Goal: Information Seeking & Learning: Learn about a topic

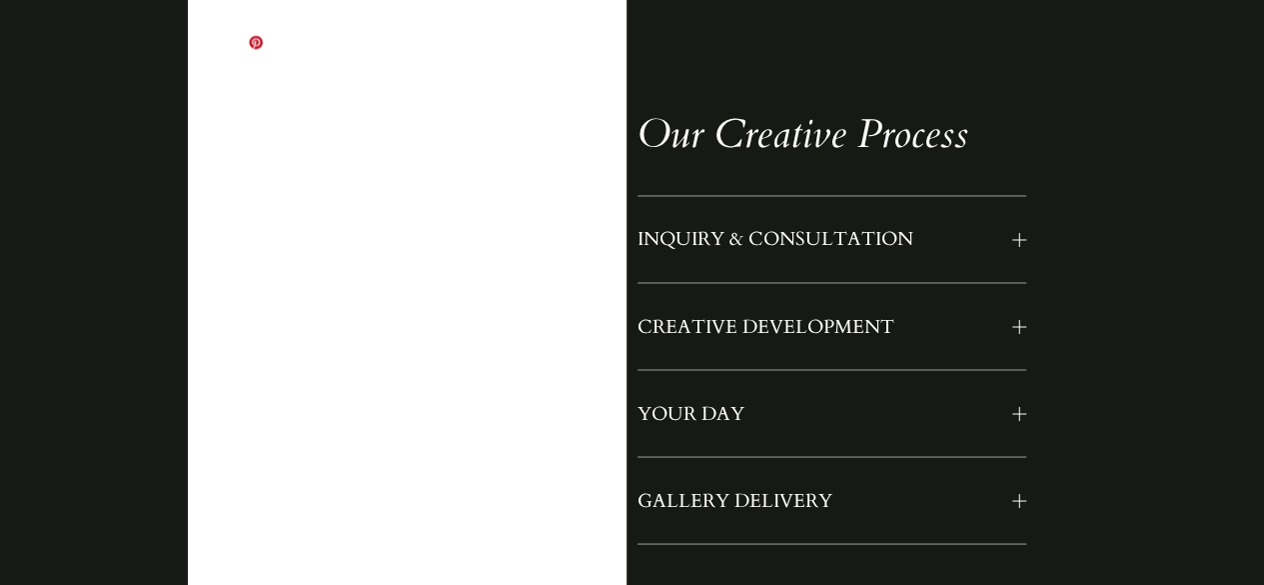
scroll to position [1586, 0]
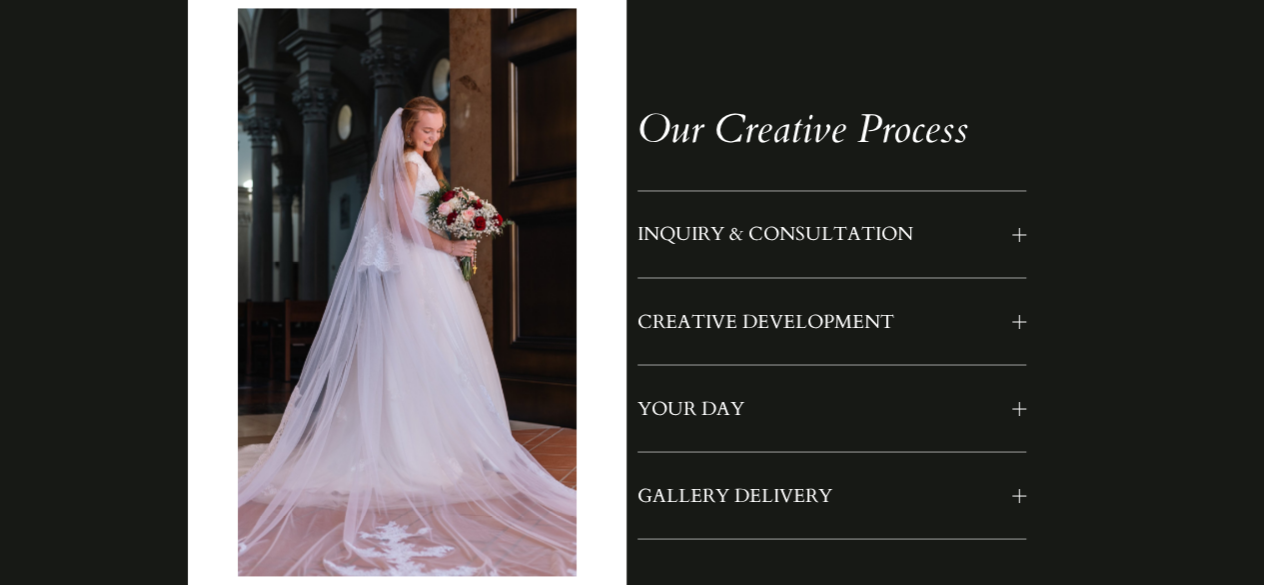
click at [786, 269] on button "INQUIRY & CONSULTATION" at bounding box center [832, 234] width 389 height 86
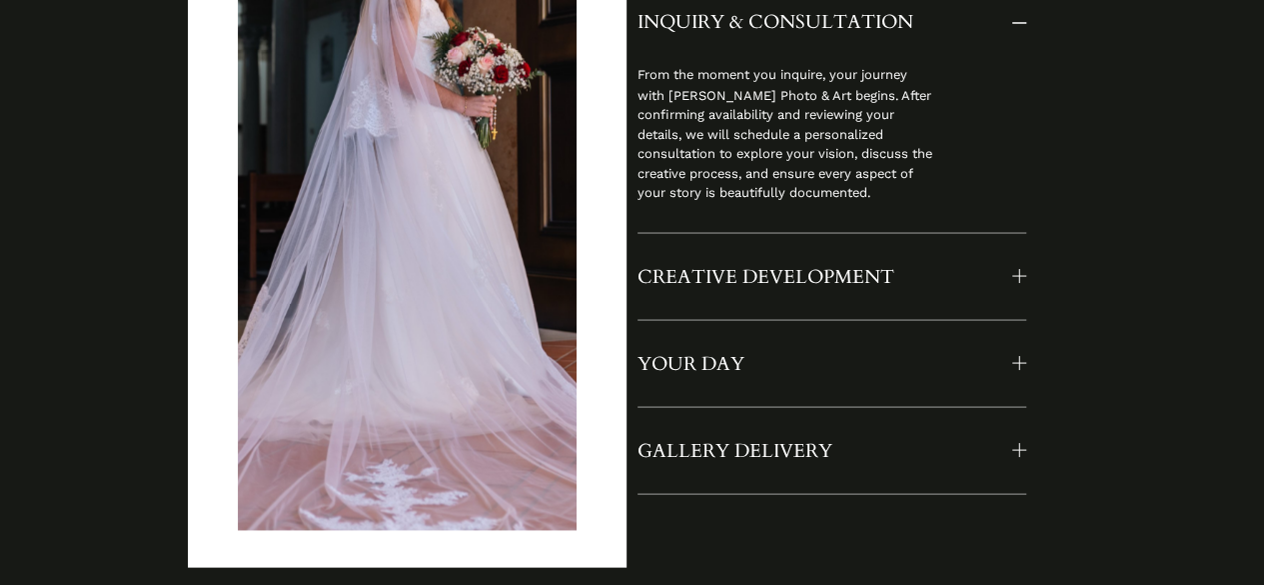
scroll to position [1799, 0]
click at [786, 269] on button "CREATIVE DEVELOPMENT" at bounding box center [832, 275] width 389 height 86
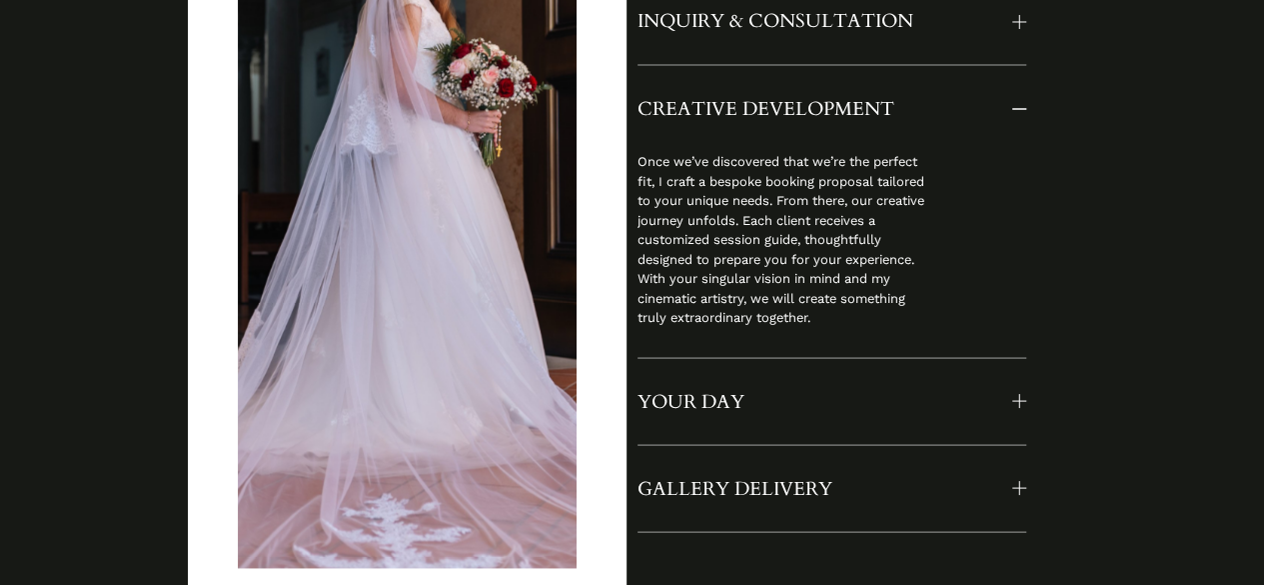
click at [736, 414] on span "YOUR DAY" at bounding box center [825, 401] width 375 height 26
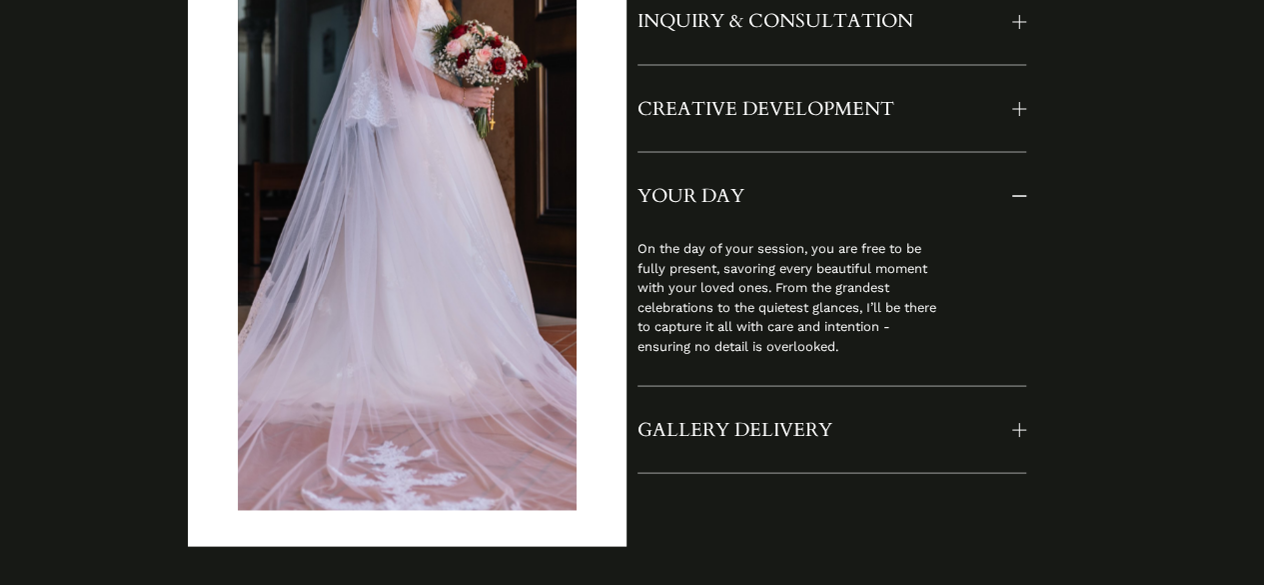
click at [740, 459] on button "GALLERY DELIVERY" at bounding box center [832, 429] width 389 height 86
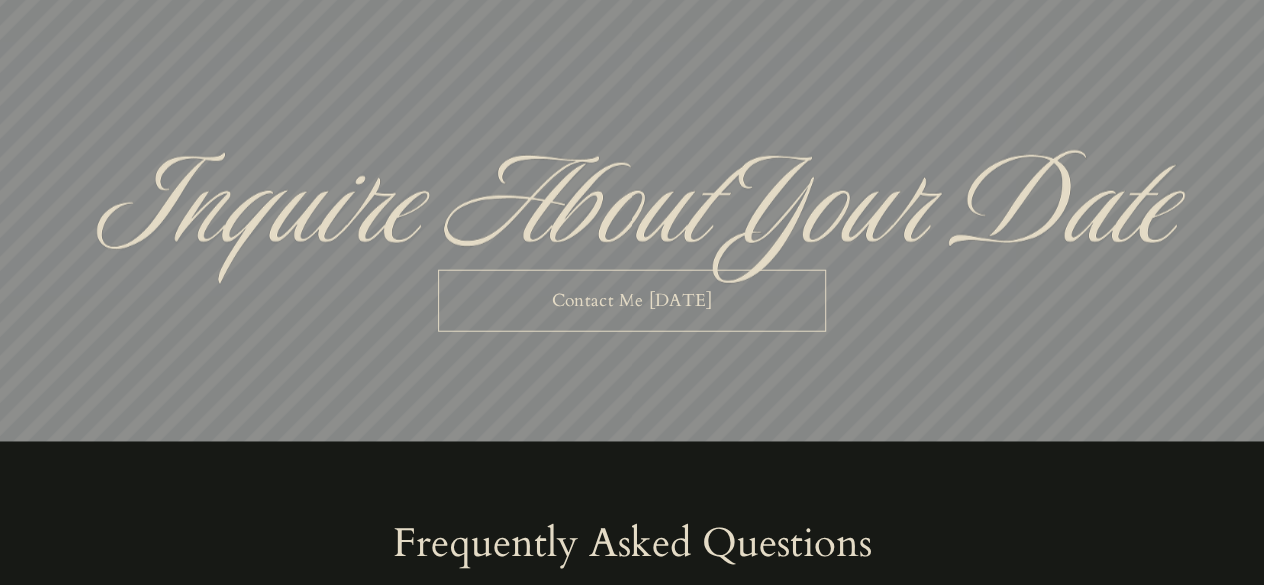
scroll to position [6221, 0]
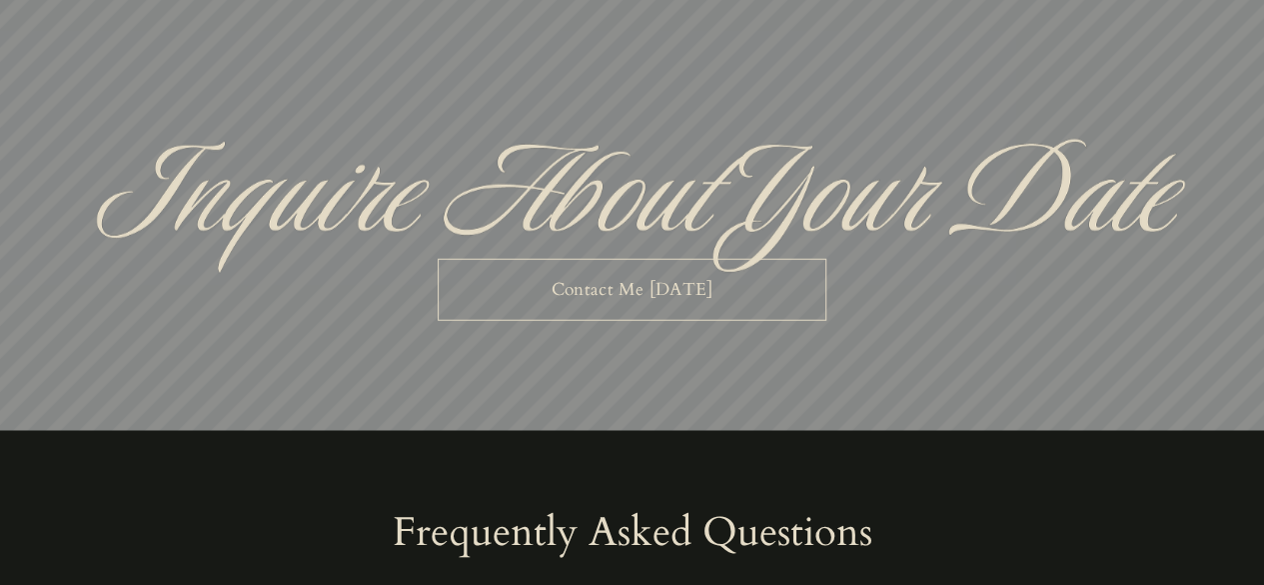
click at [716, 321] on link "Contact Me Today" at bounding box center [632, 290] width 389 height 62
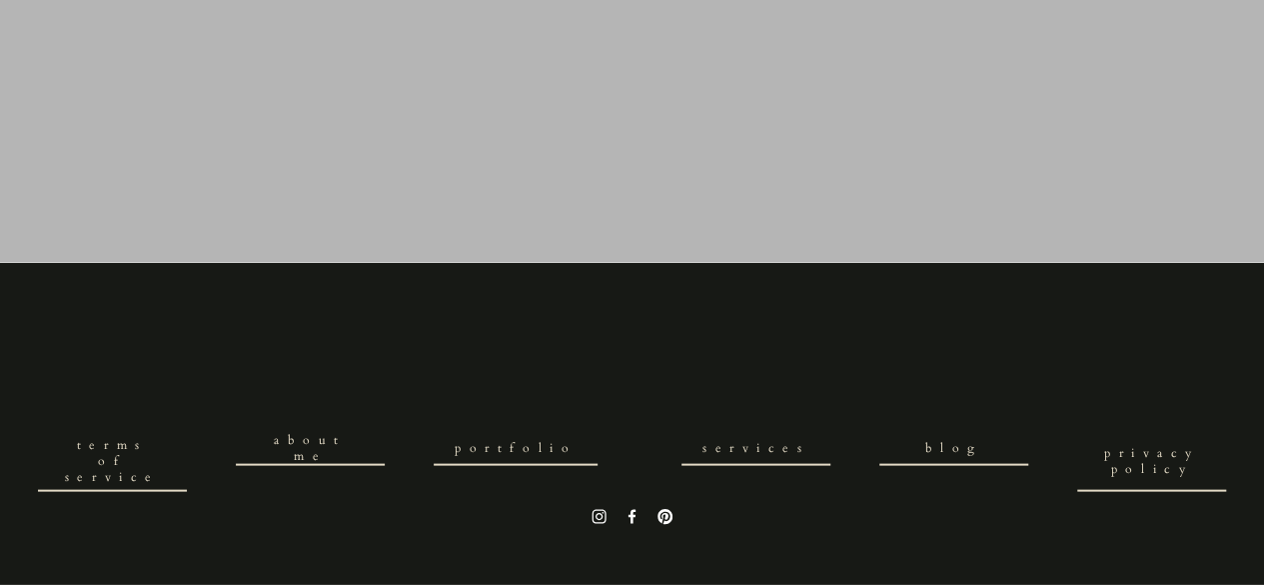
scroll to position [1926, 0]
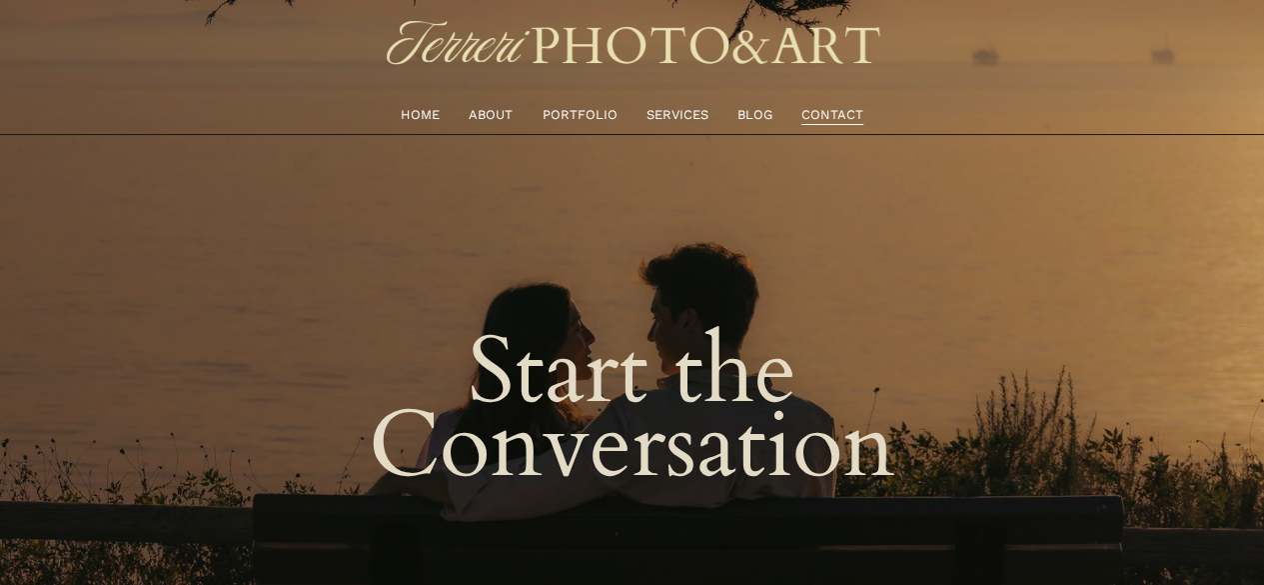
click at [476, 115] on link "ABOUT" at bounding box center [491, 115] width 44 height 22
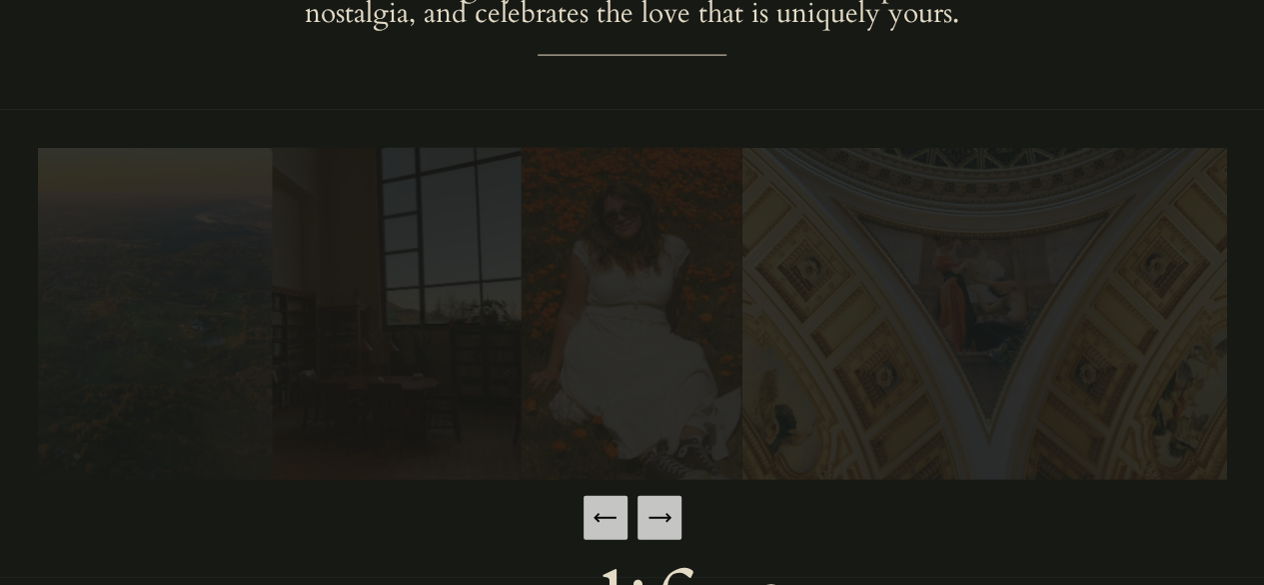
scroll to position [2138, 0]
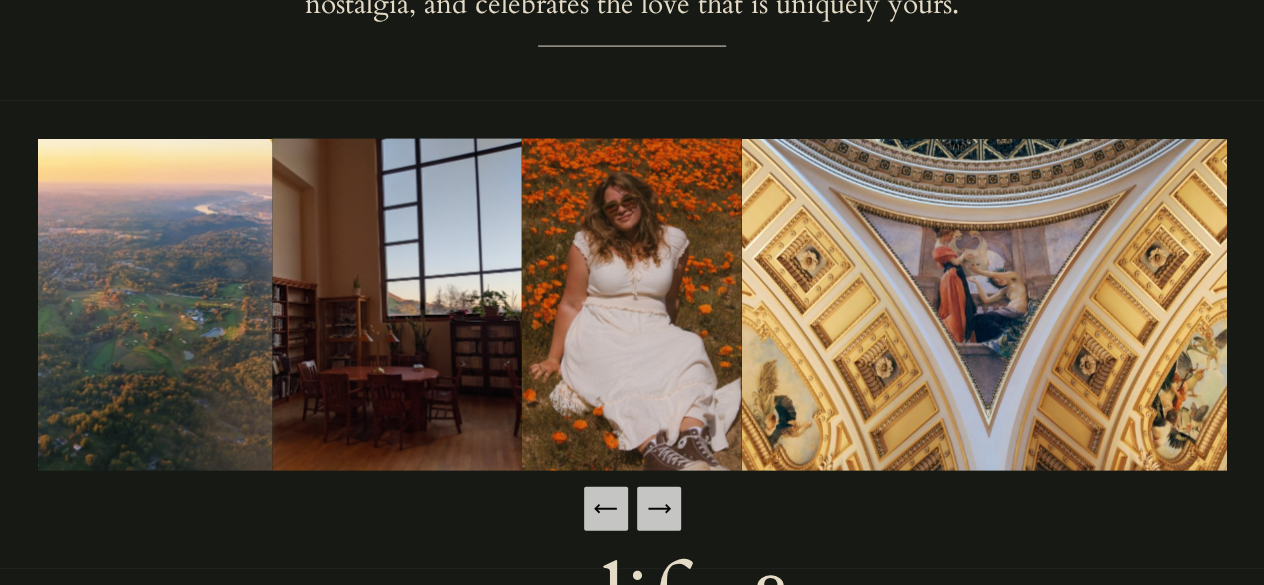
click at [663, 523] on icon "Next Slide" at bounding box center [660, 509] width 28 height 28
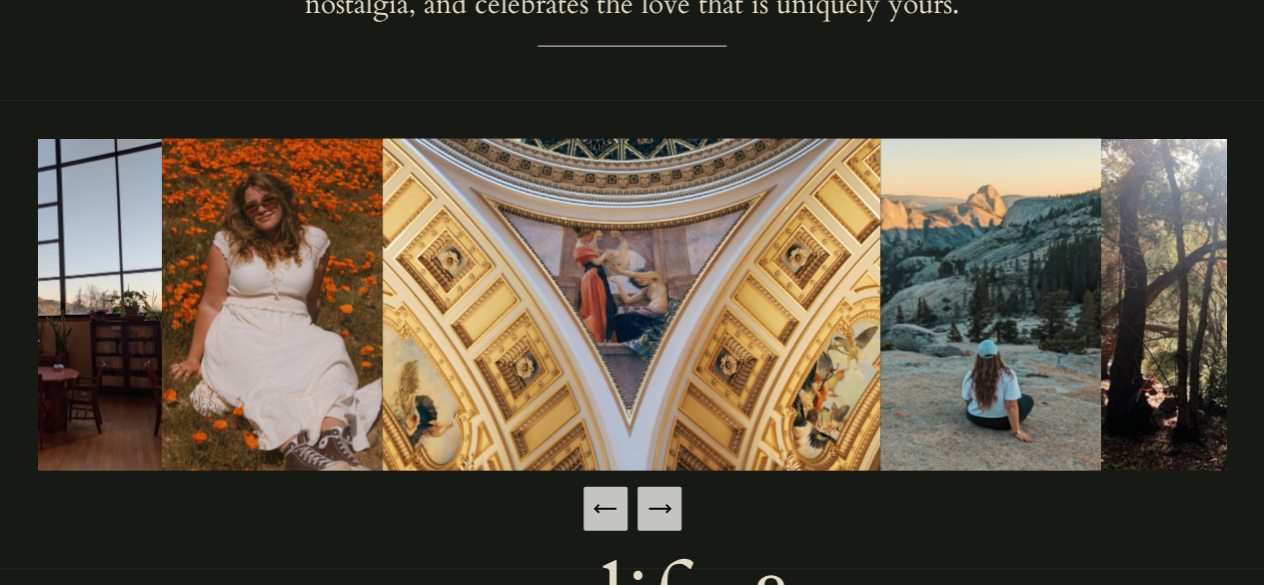
click at [663, 523] on icon "Next Slide" at bounding box center [660, 509] width 28 height 28
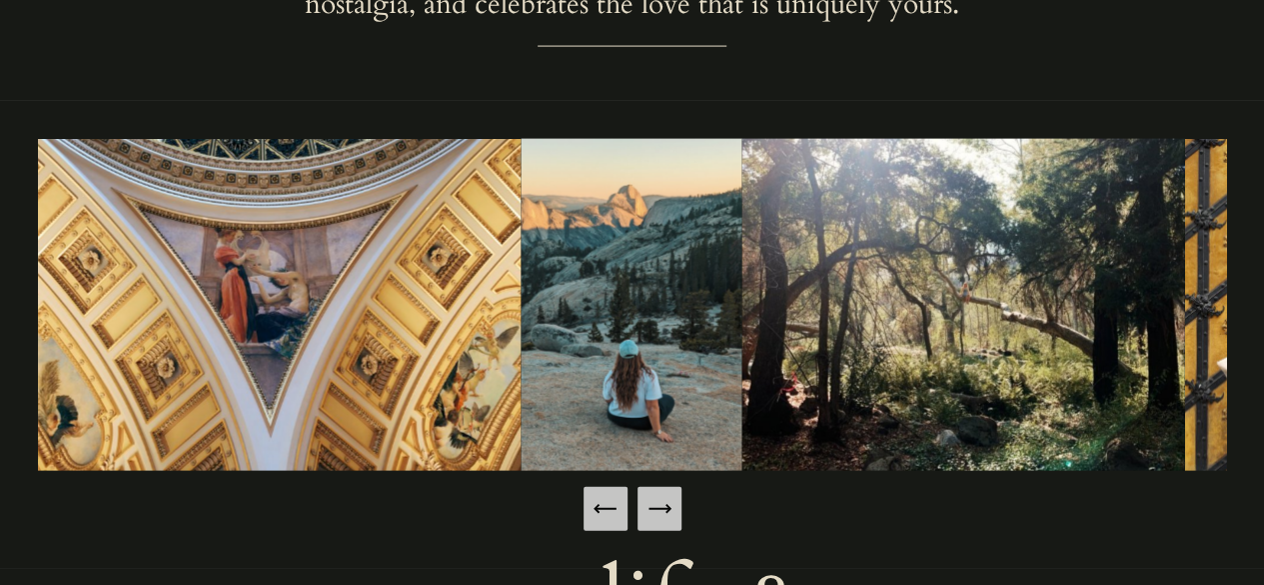
click at [663, 523] on icon "Next Slide" at bounding box center [660, 509] width 28 height 28
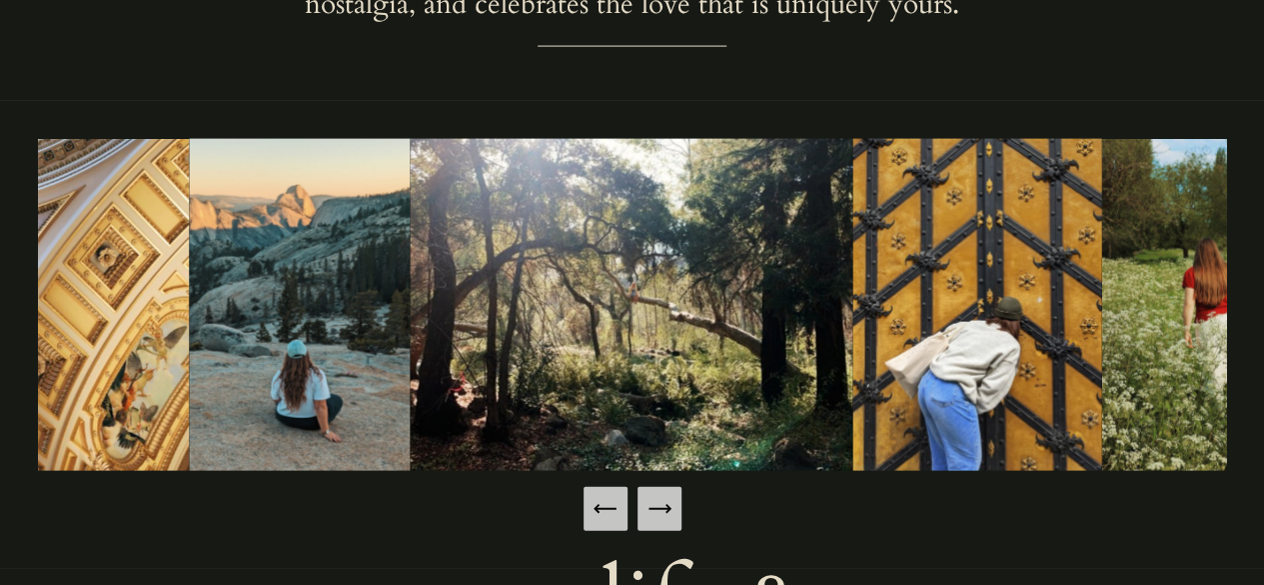
click at [663, 523] on icon "Next Slide" at bounding box center [660, 509] width 28 height 28
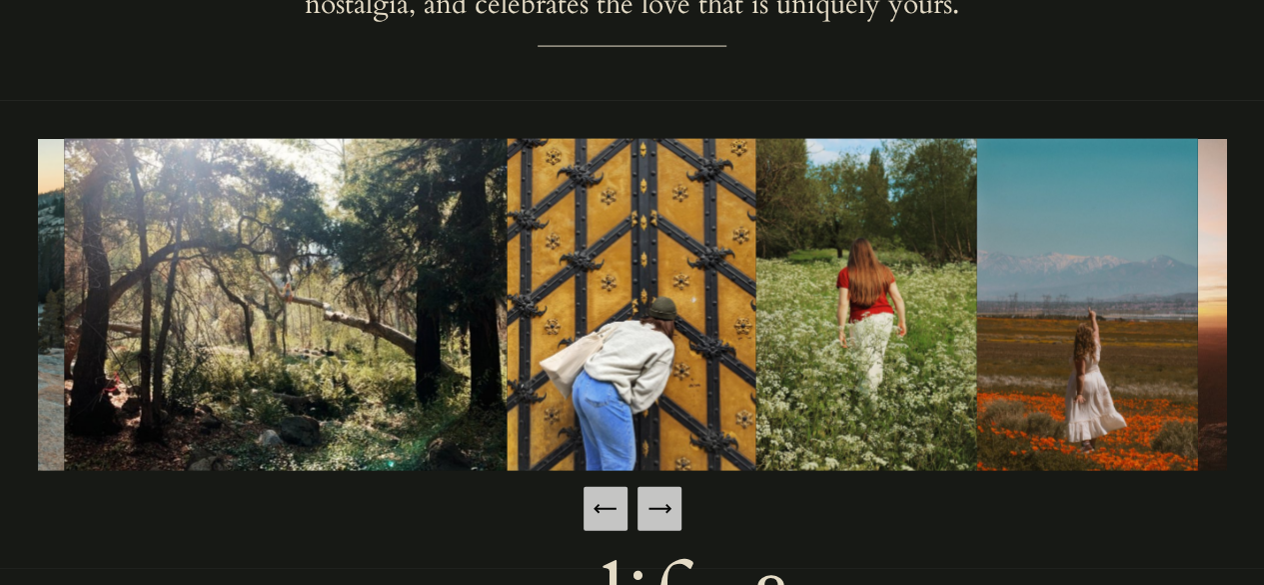
click at [663, 523] on icon "Next Slide" at bounding box center [660, 509] width 28 height 28
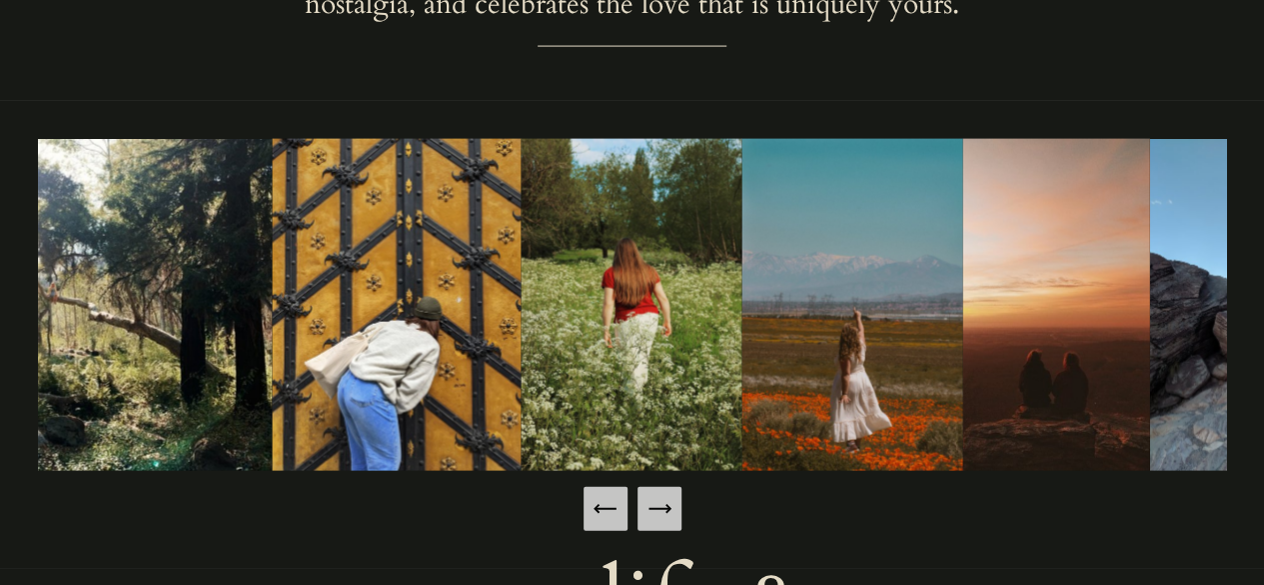
click at [663, 523] on icon "Next Slide" at bounding box center [660, 509] width 28 height 28
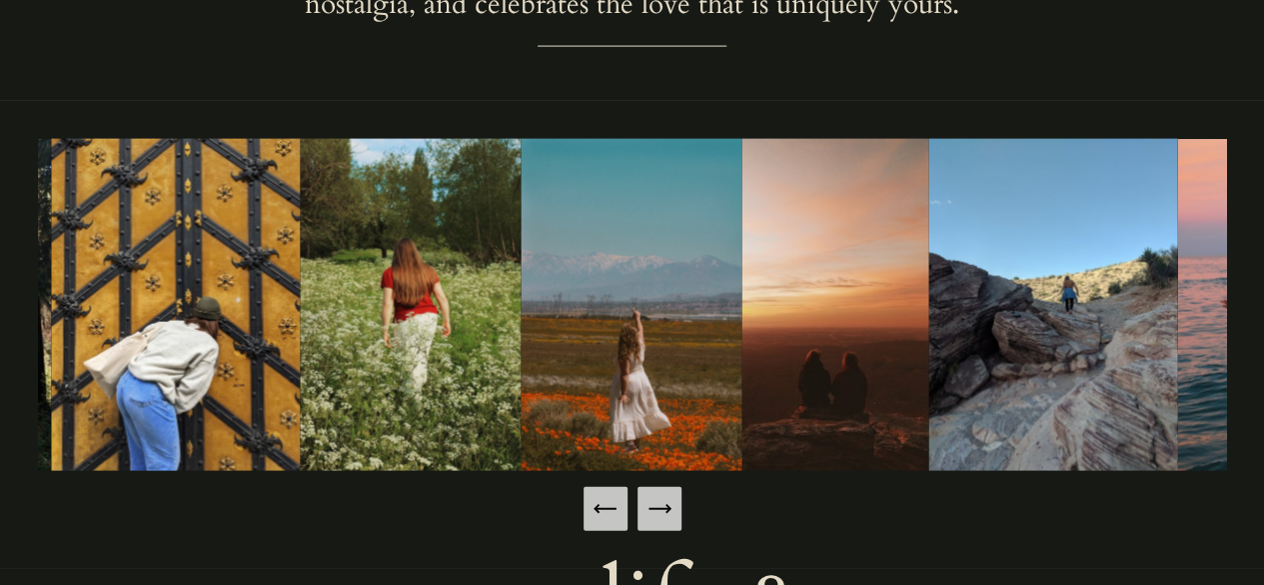
click at [663, 523] on icon "Next Slide" at bounding box center [660, 509] width 28 height 28
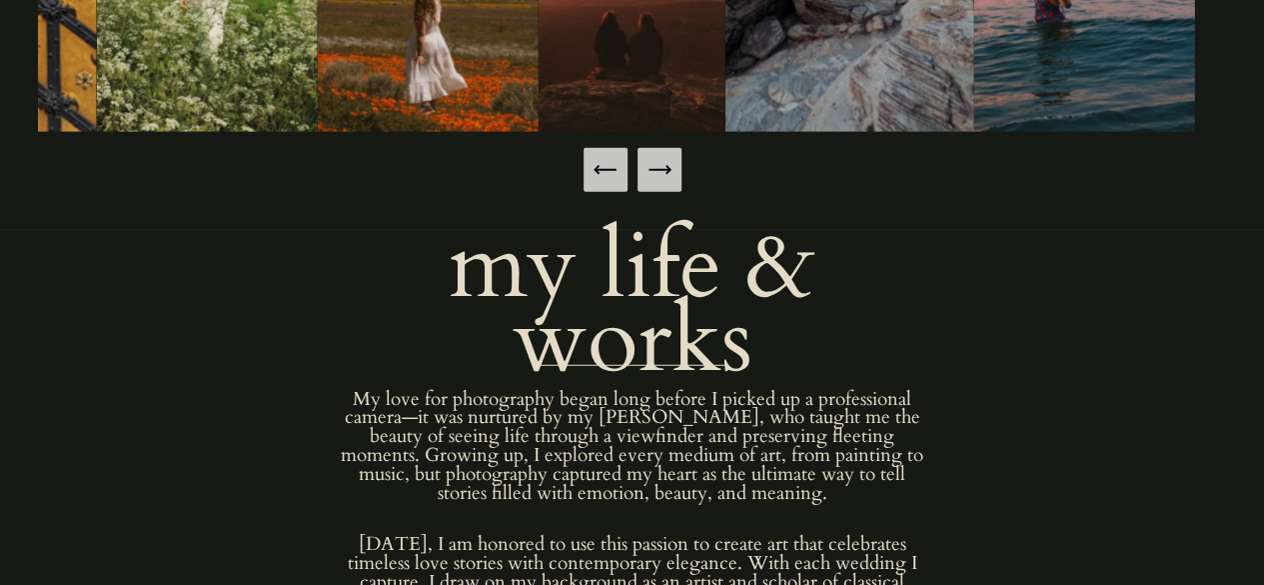
scroll to position [2478, 0]
click at [664, 183] on icon "Next Slide" at bounding box center [660, 169] width 28 height 28
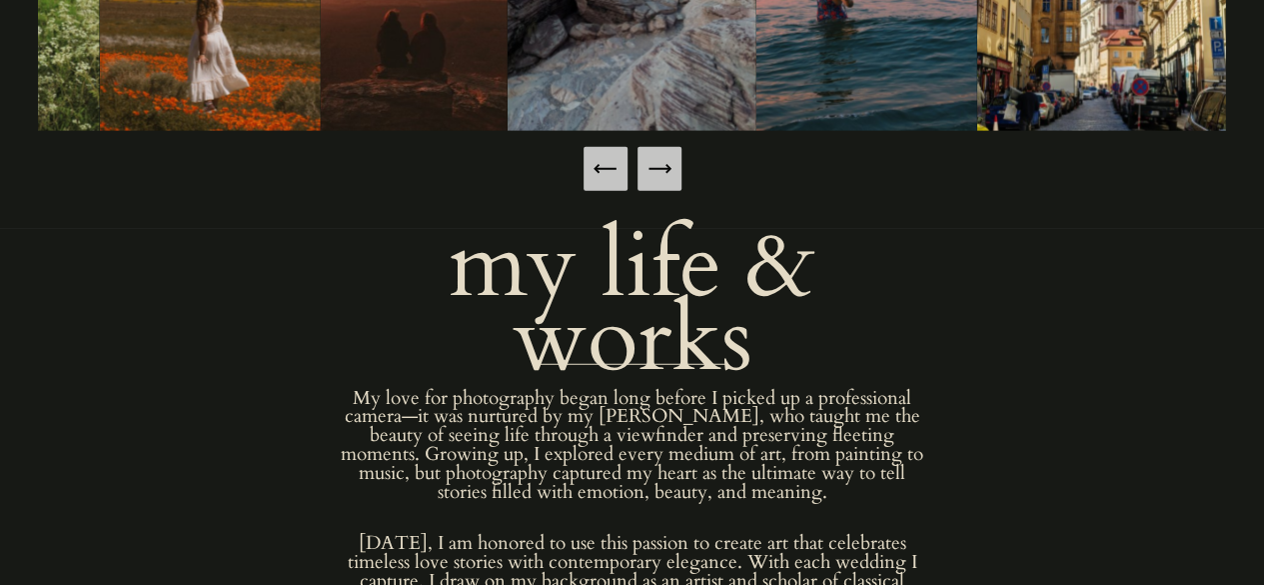
click at [664, 183] on icon "Next Slide" at bounding box center [660, 169] width 28 height 28
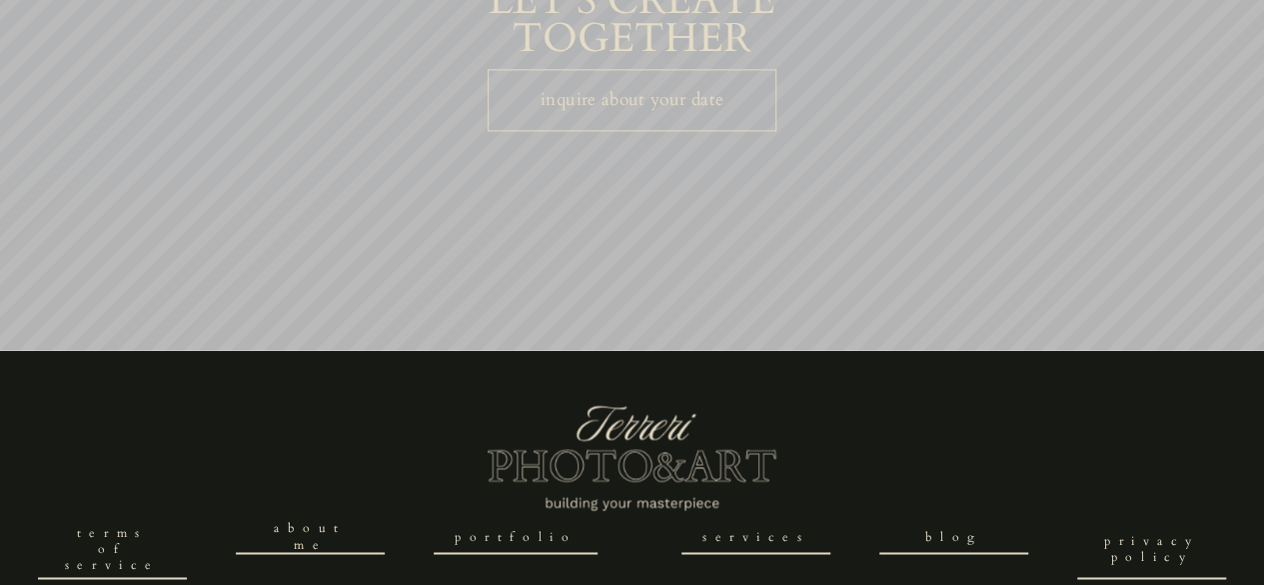
scroll to position [5245, 0]
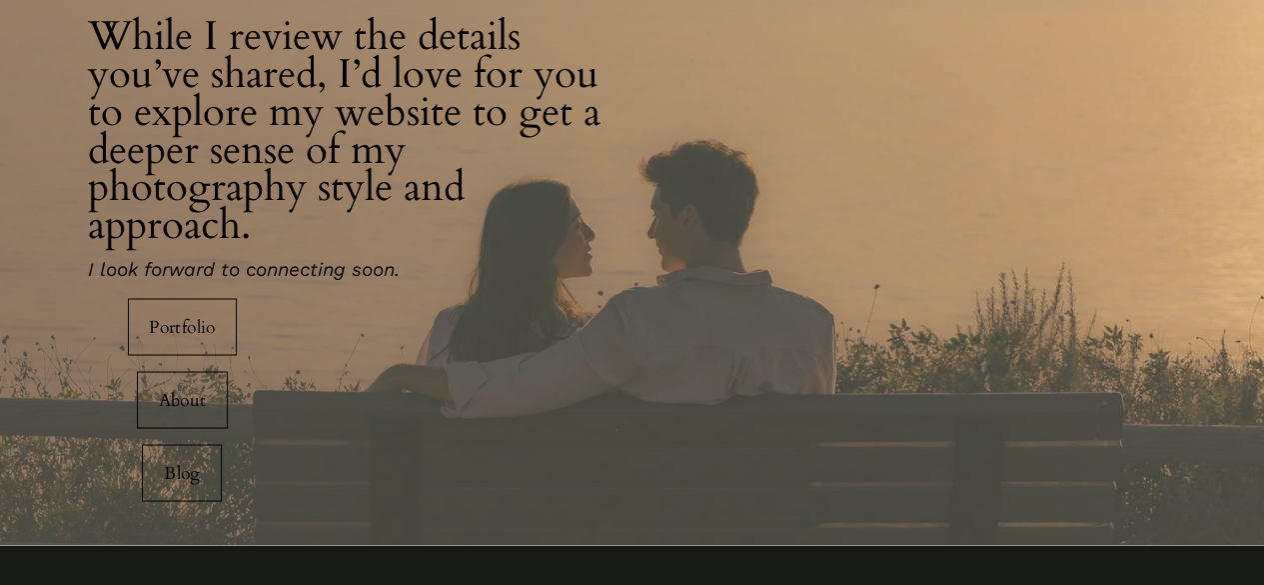
scroll to position [1617, 0]
click at [212, 351] on link "Portfolio" at bounding box center [183, 325] width 110 height 57
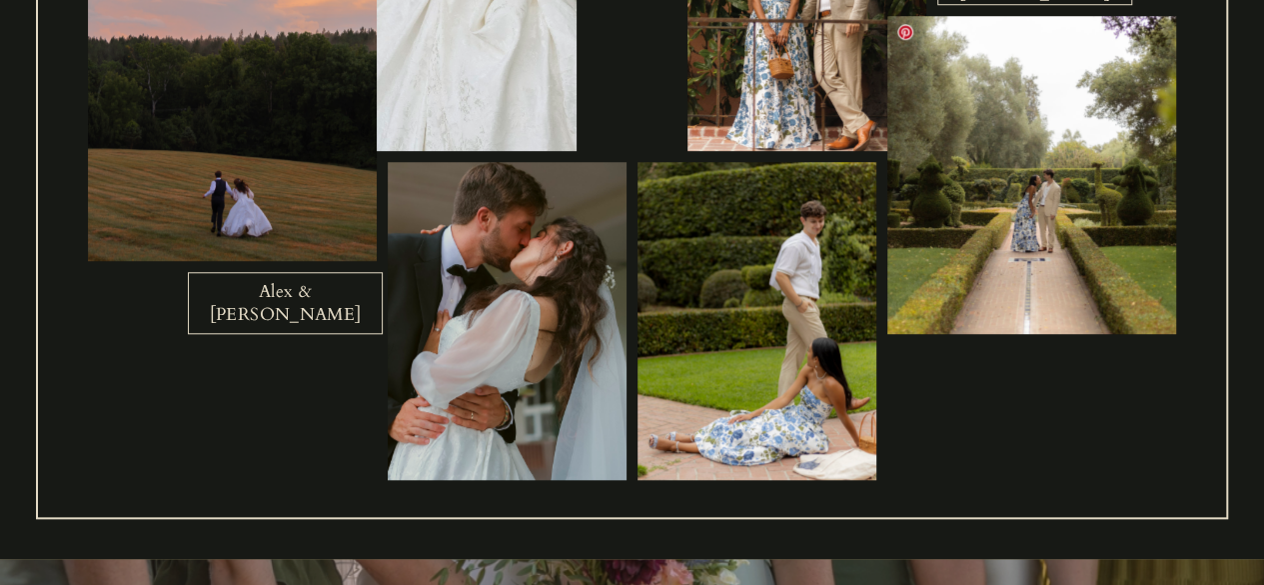
scroll to position [845, 0]
click at [302, 297] on link "Alex & [PERSON_NAME]" at bounding box center [285, 302] width 195 height 62
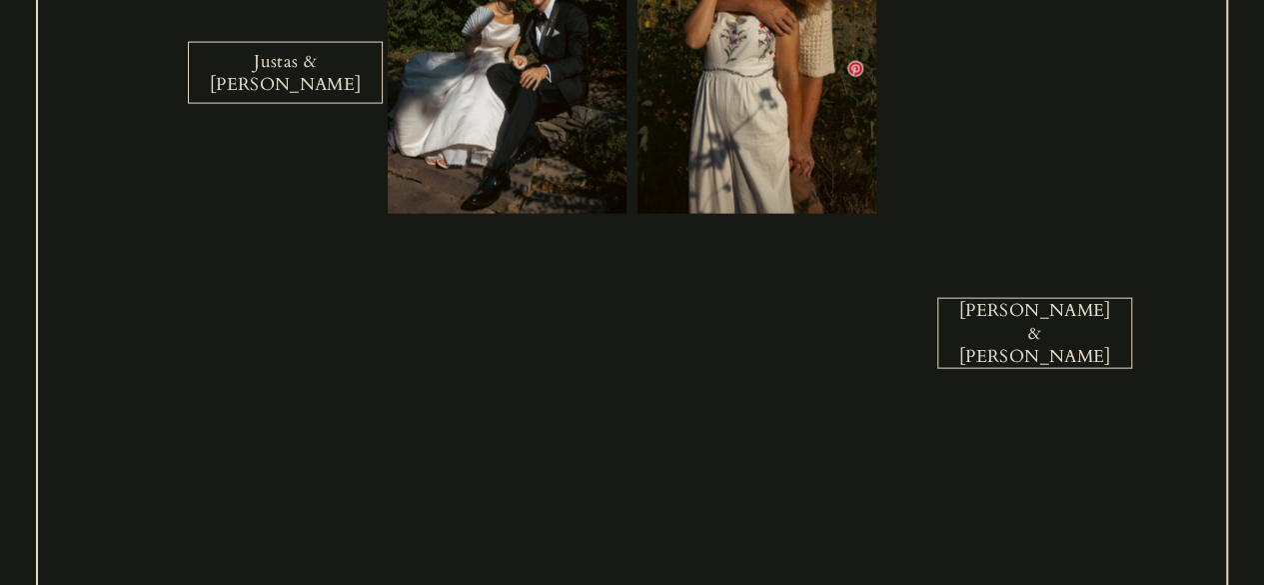
scroll to position [2086, 0]
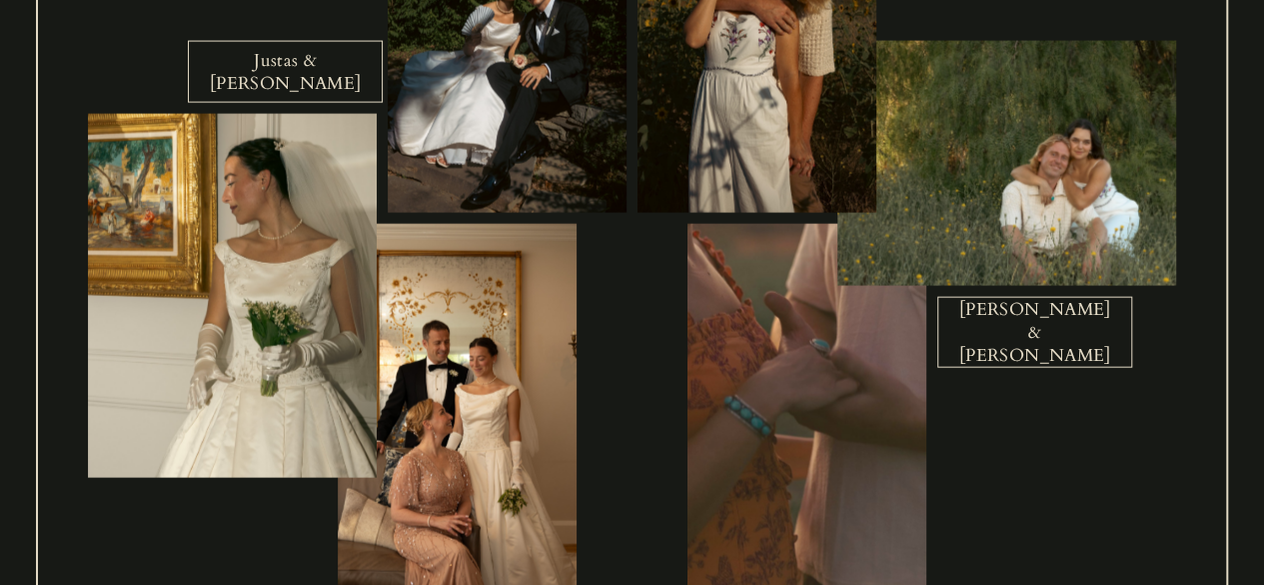
click at [321, 87] on link "Justas & Angela" at bounding box center [285, 72] width 195 height 62
click at [1033, 321] on link "Lee & MaryGrace" at bounding box center [1035, 332] width 195 height 71
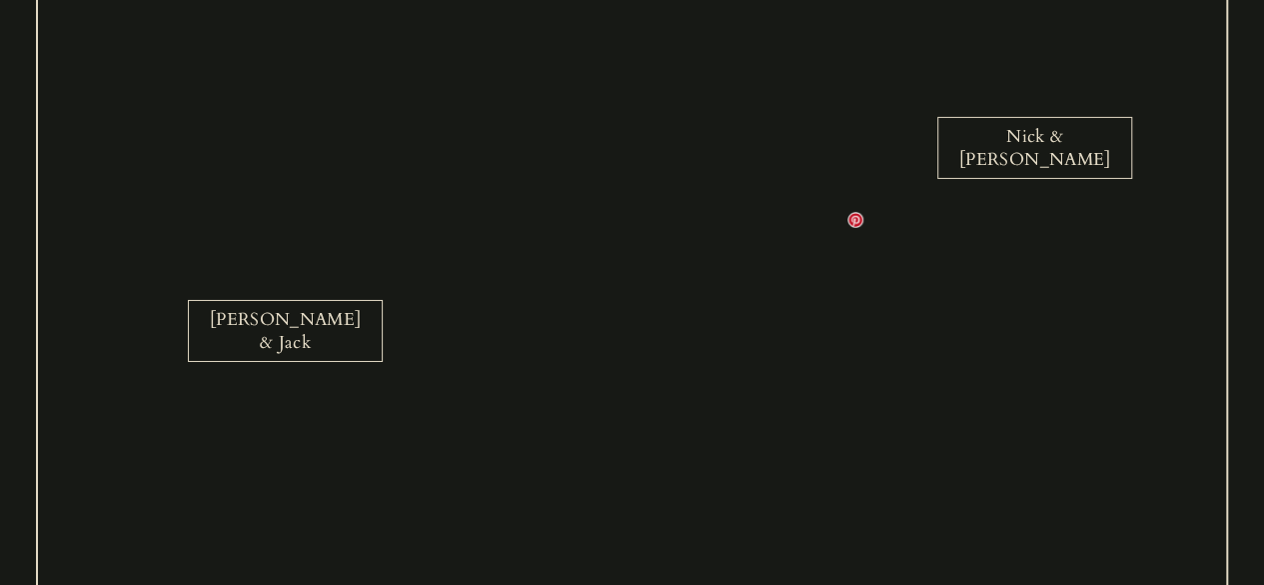
scroll to position [3337, 0]
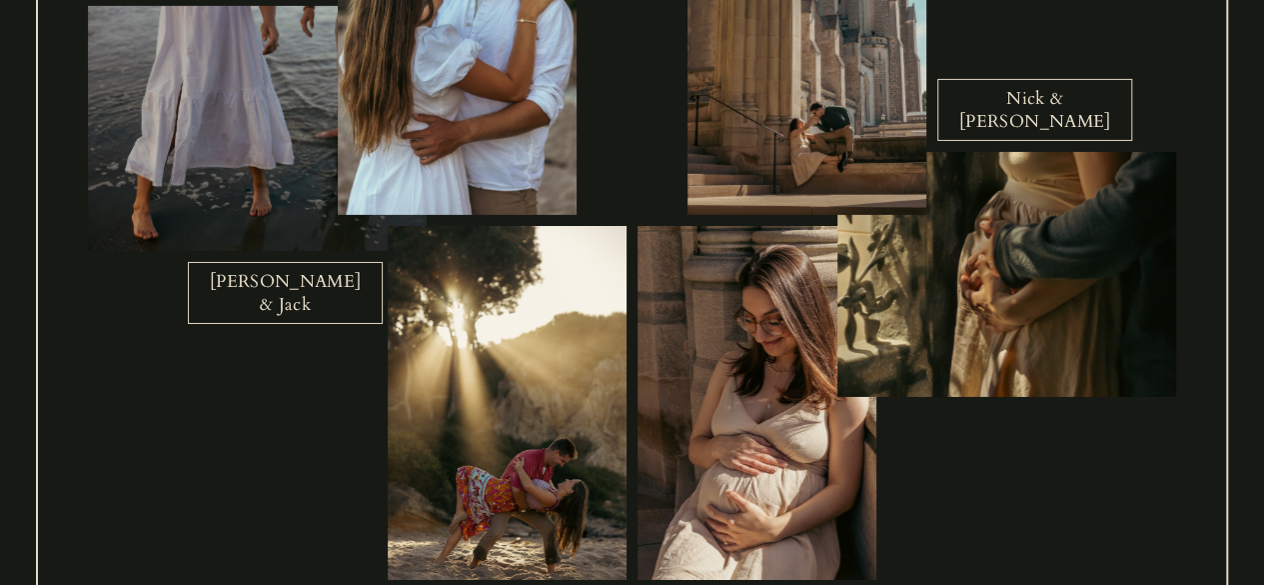
click at [321, 311] on link "Anna & Jack" at bounding box center [285, 293] width 195 height 62
click at [1046, 125] on link "Nick & Katya" at bounding box center [1035, 110] width 195 height 62
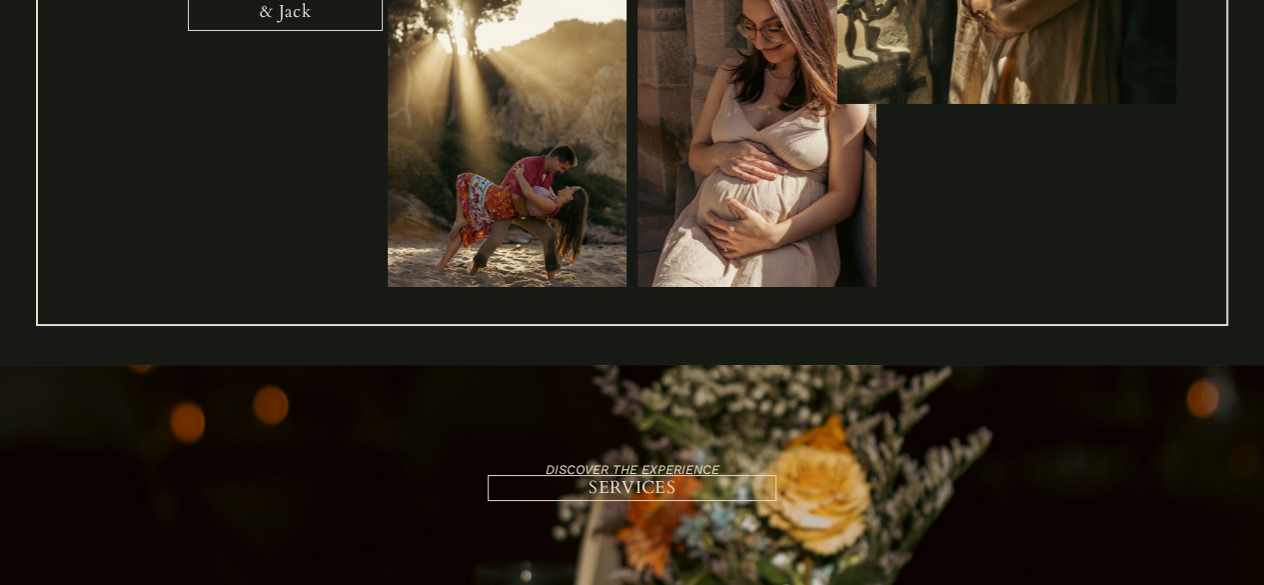
scroll to position [3465, 0]
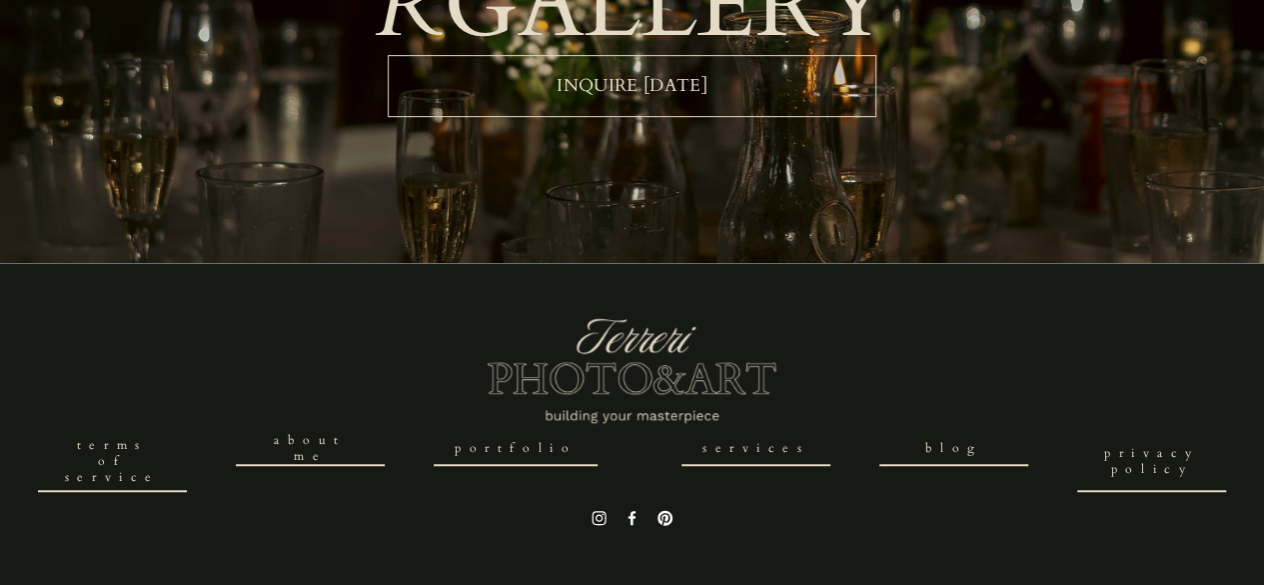
scroll to position [4420, 0]
click at [751, 450] on link "services" at bounding box center [756, 449] width 149 height 34
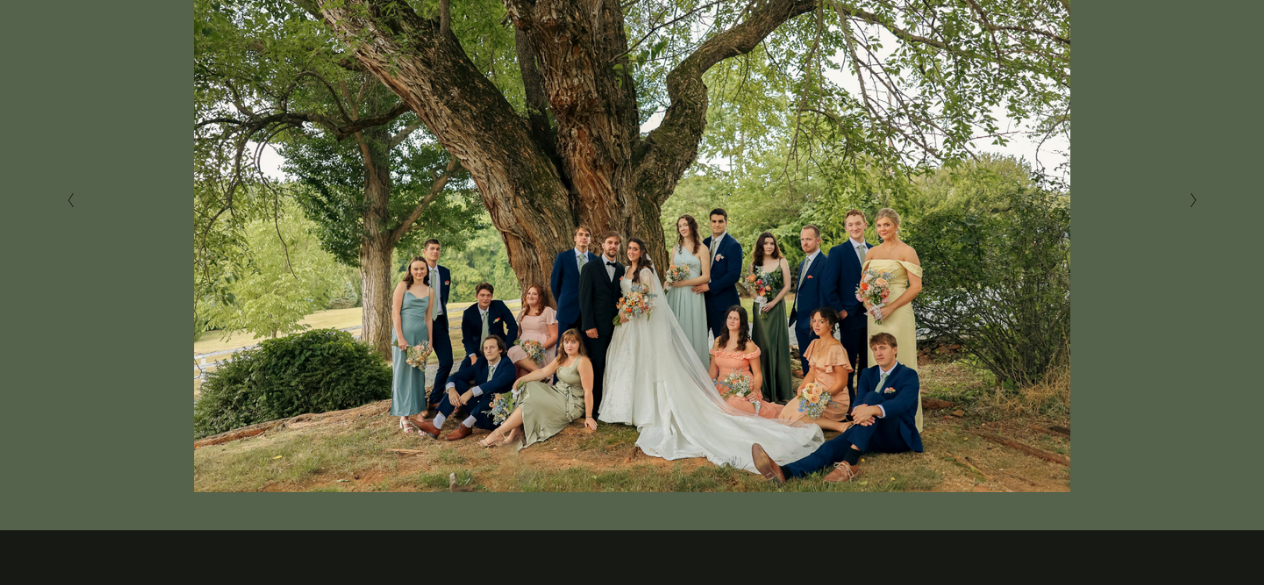
scroll to position [459, 0]
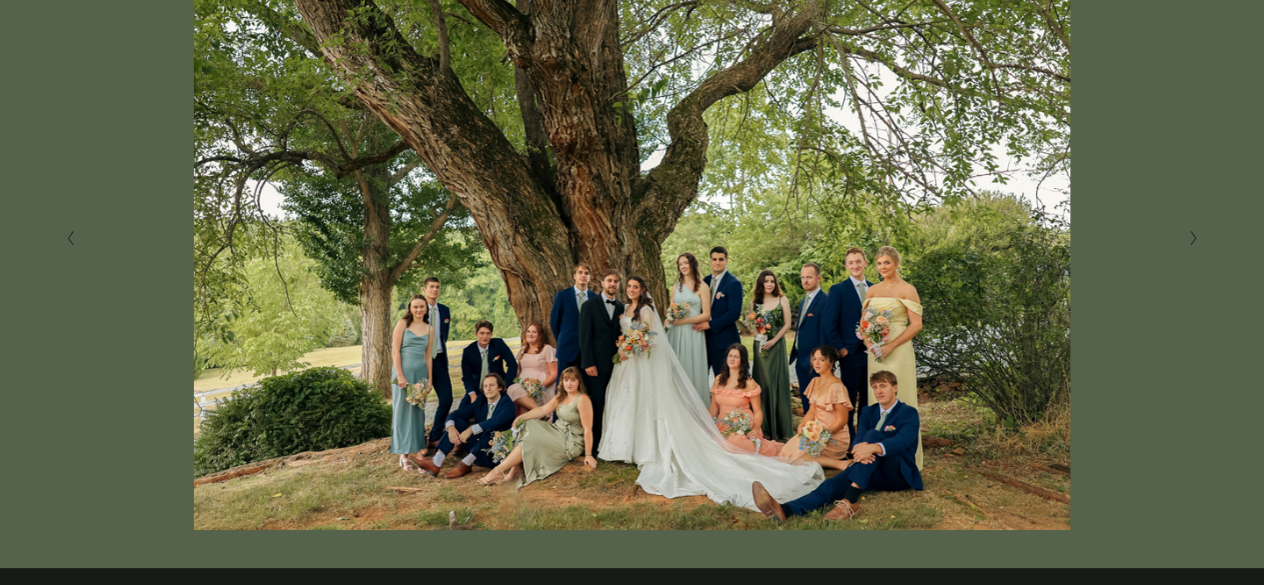
click at [1193, 241] on polyline "Next Slide" at bounding box center [1193, 238] width 5 height 14
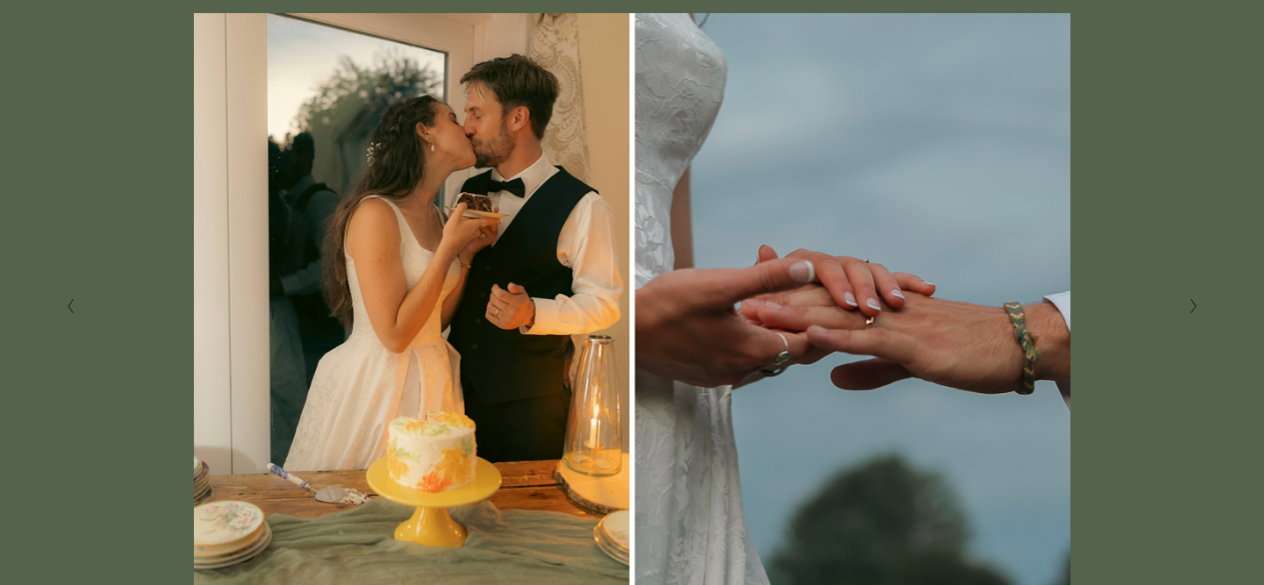
scroll to position [373, 0]
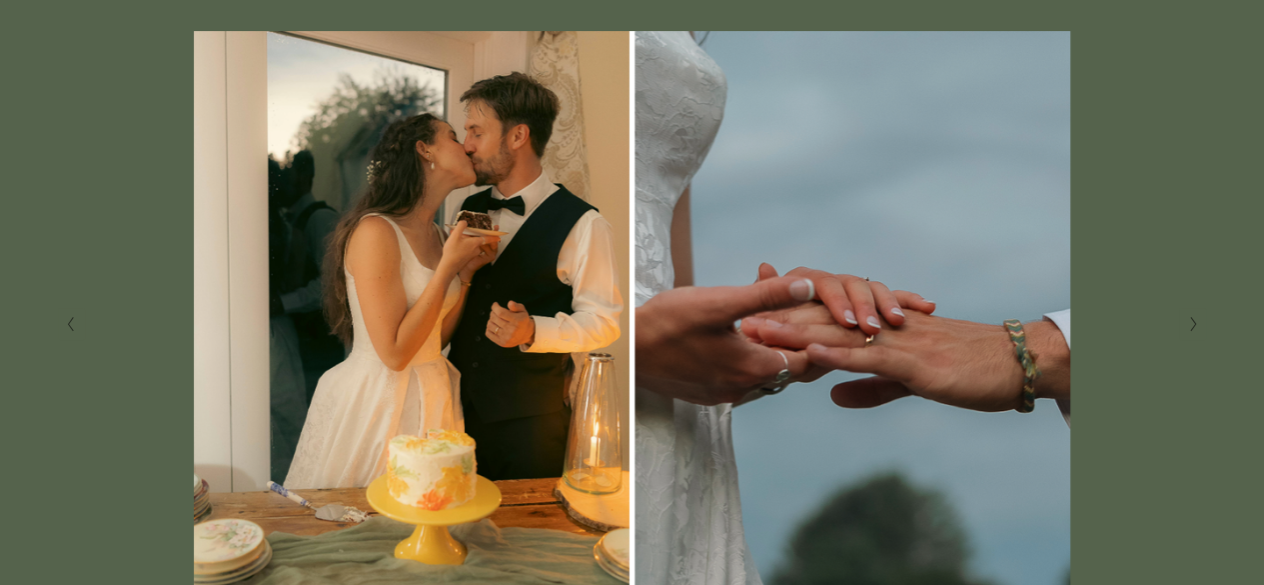
click at [1199, 324] on button "Next Slide" at bounding box center [1192, 324] width 27 height 32
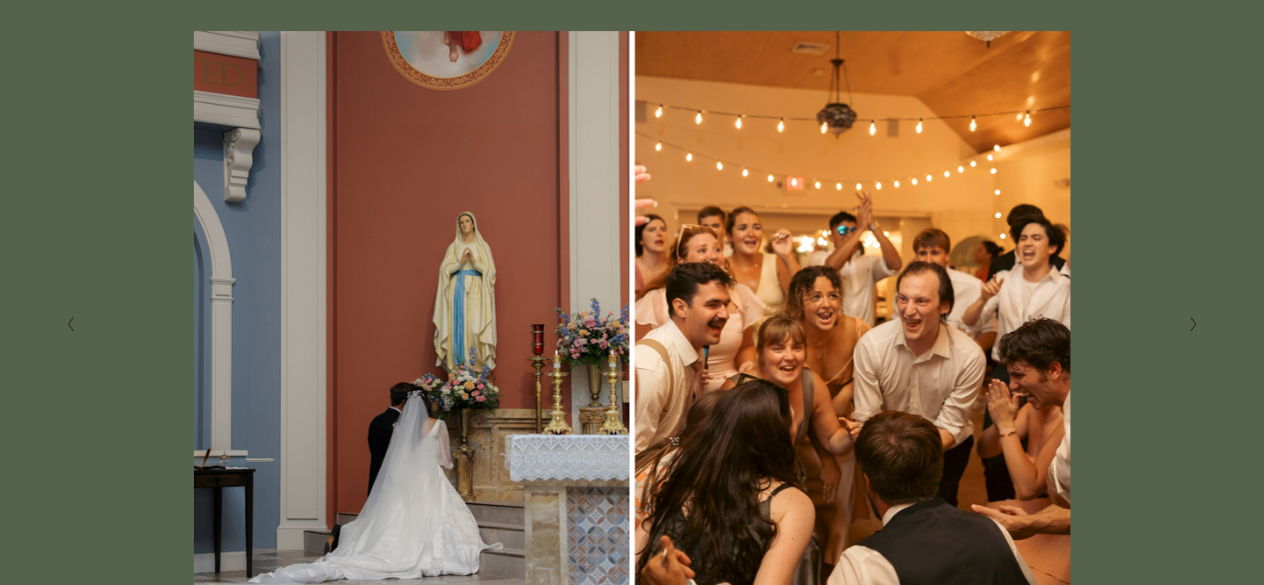
click at [1199, 324] on button "Next Slide" at bounding box center [1192, 324] width 27 height 32
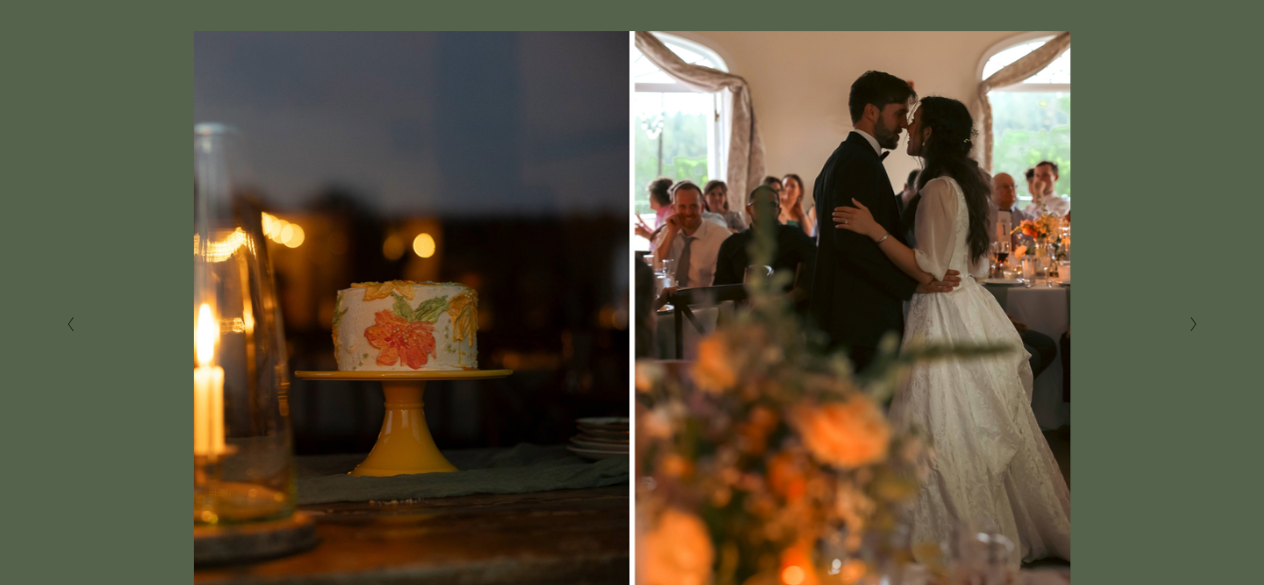
click at [80, 330] on button "Previous Slide" at bounding box center [71, 324] width 27 height 32
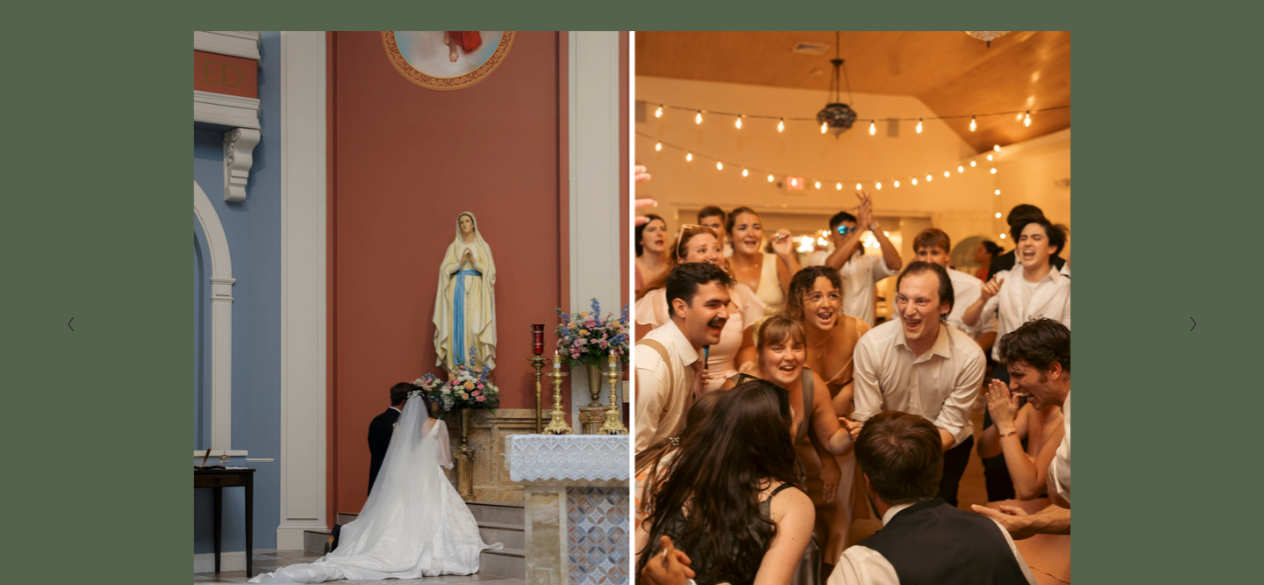
click at [1181, 331] on button "Next Slide" at bounding box center [1192, 324] width 27 height 32
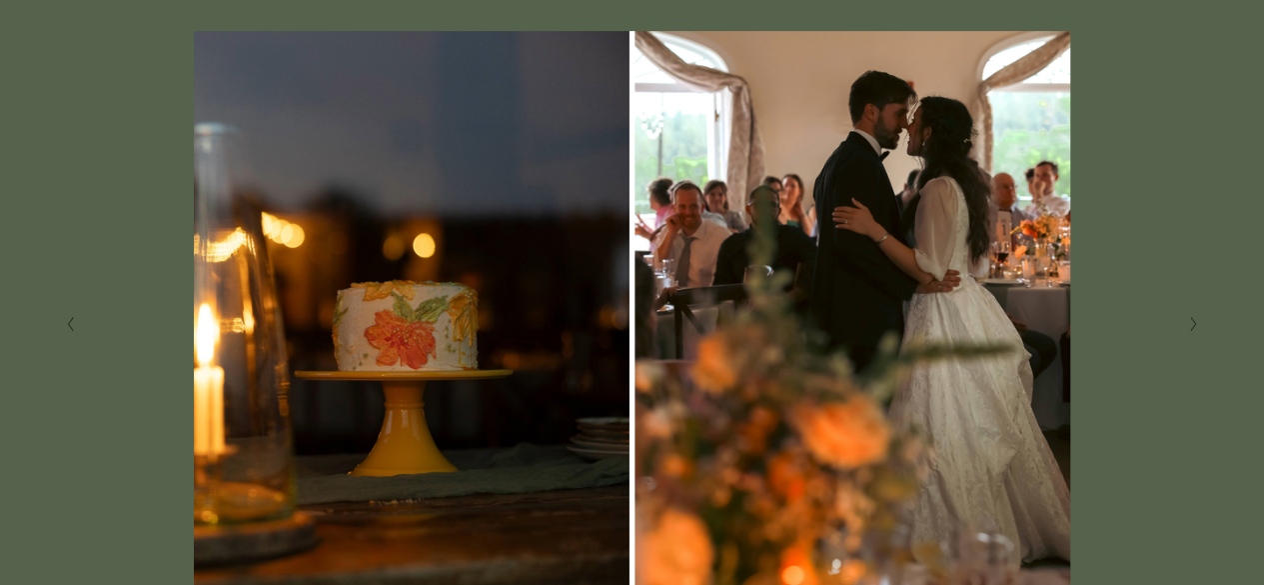
click at [1191, 329] on polyline "Next Slide" at bounding box center [1193, 324] width 5 height 14
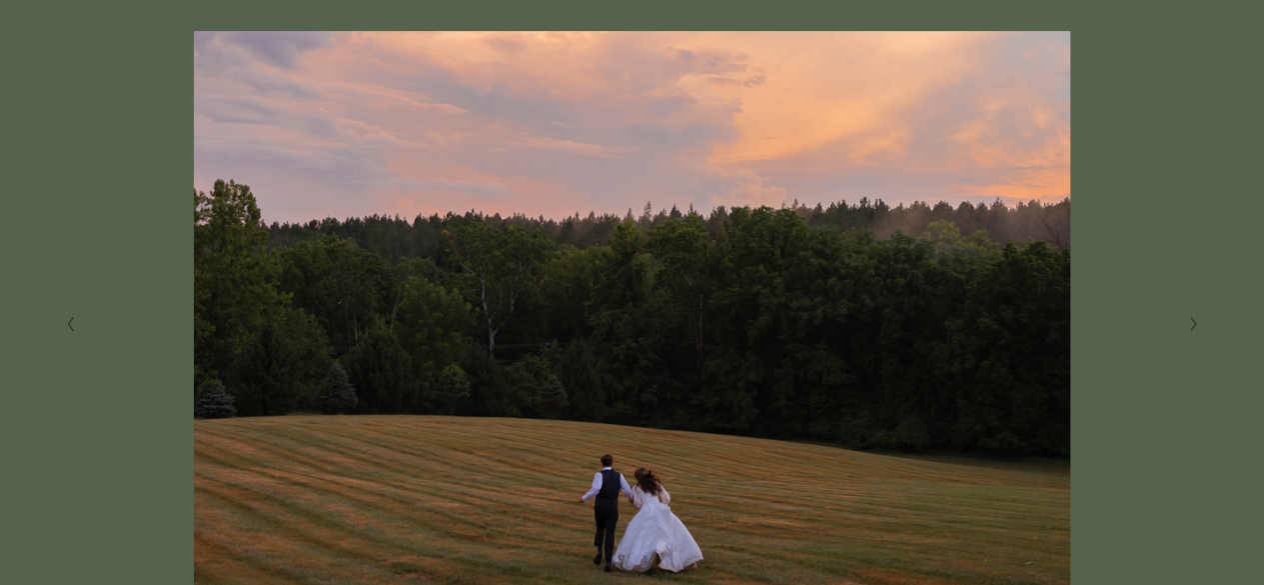
click at [1191, 329] on polyline "Next Slide" at bounding box center [1193, 324] width 5 height 14
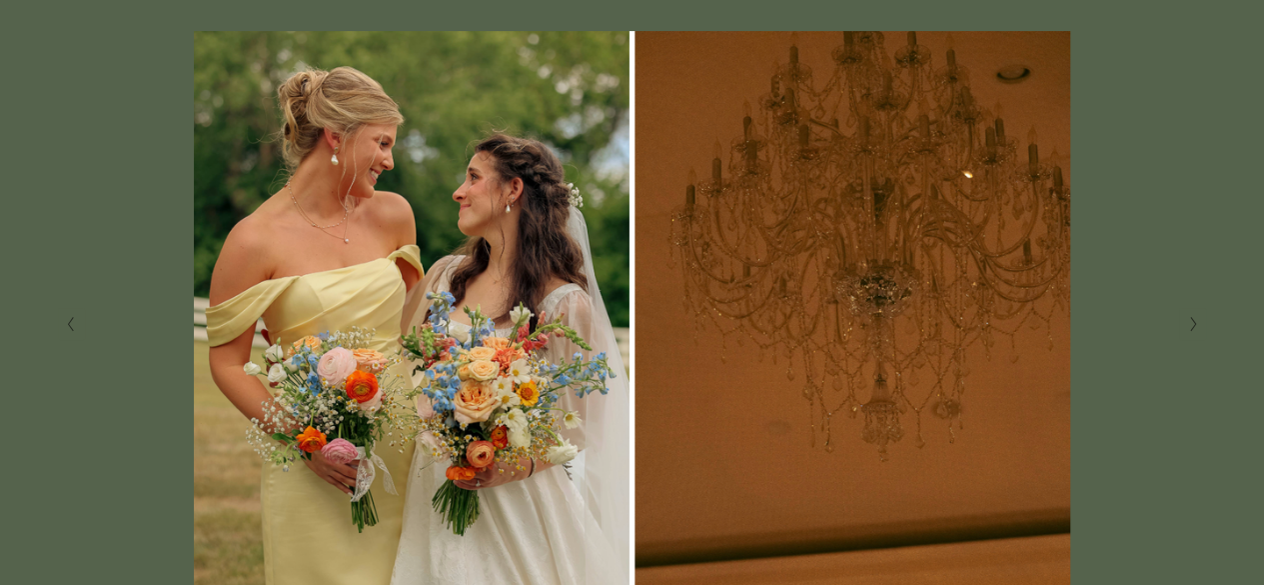
click at [1185, 324] on button "Next Slide" at bounding box center [1192, 324] width 27 height 32
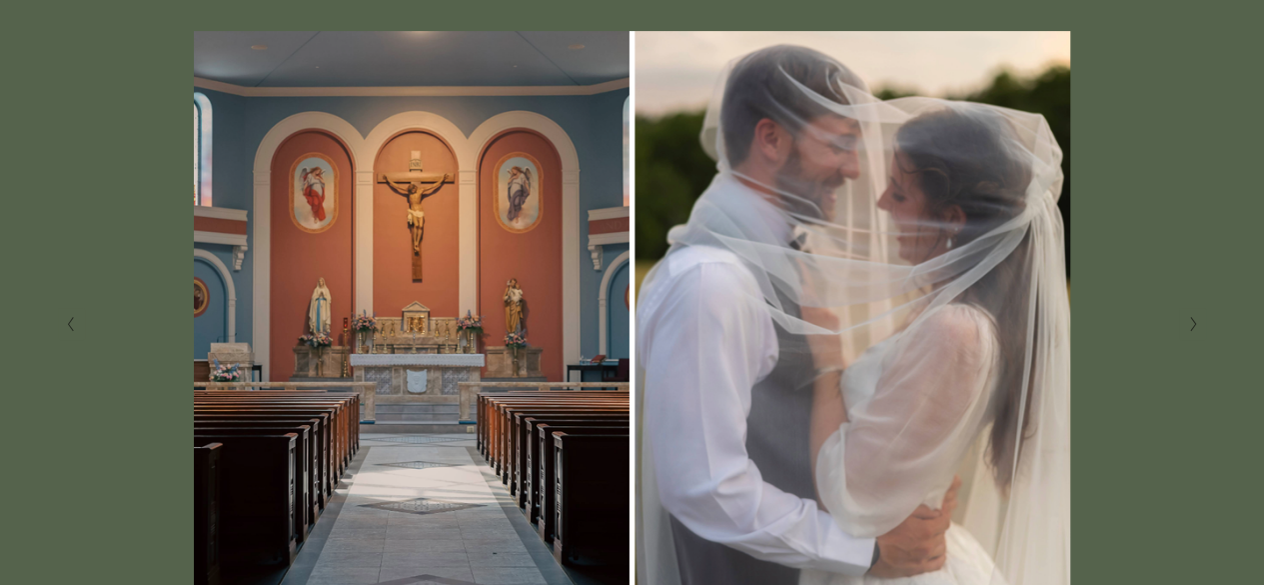
click at [1185, 324] on button "Next Slide" at bounding box center [1192, 324] width 27 height 32
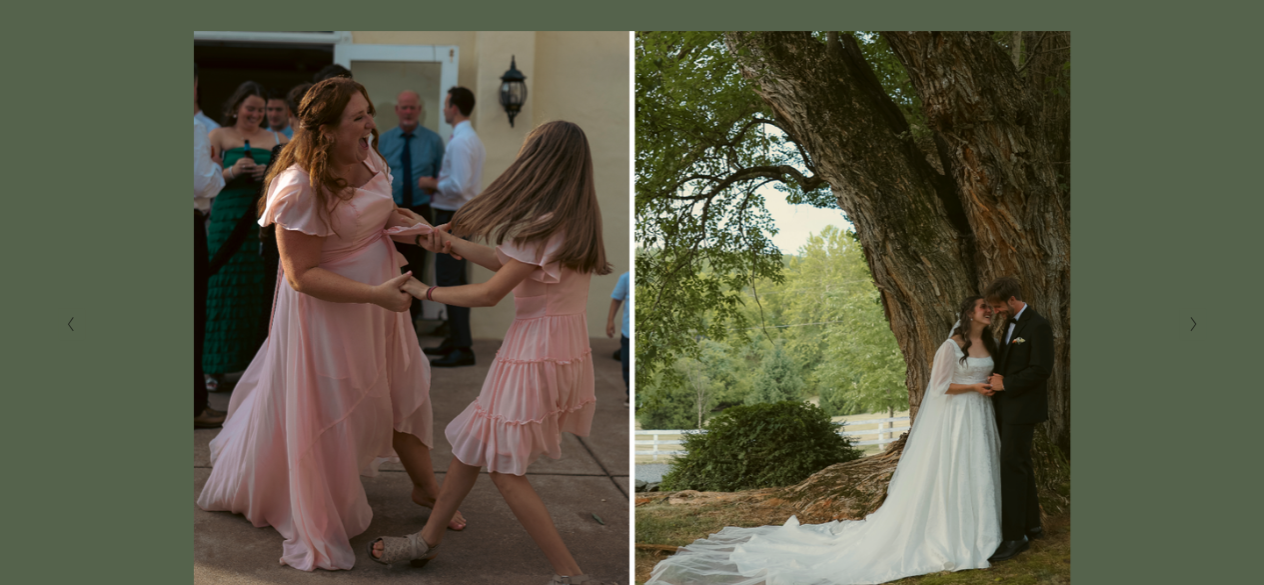
click at [1199, 333] on button "Next Slide" at bounding box center [1192, 324] width 27 height 32
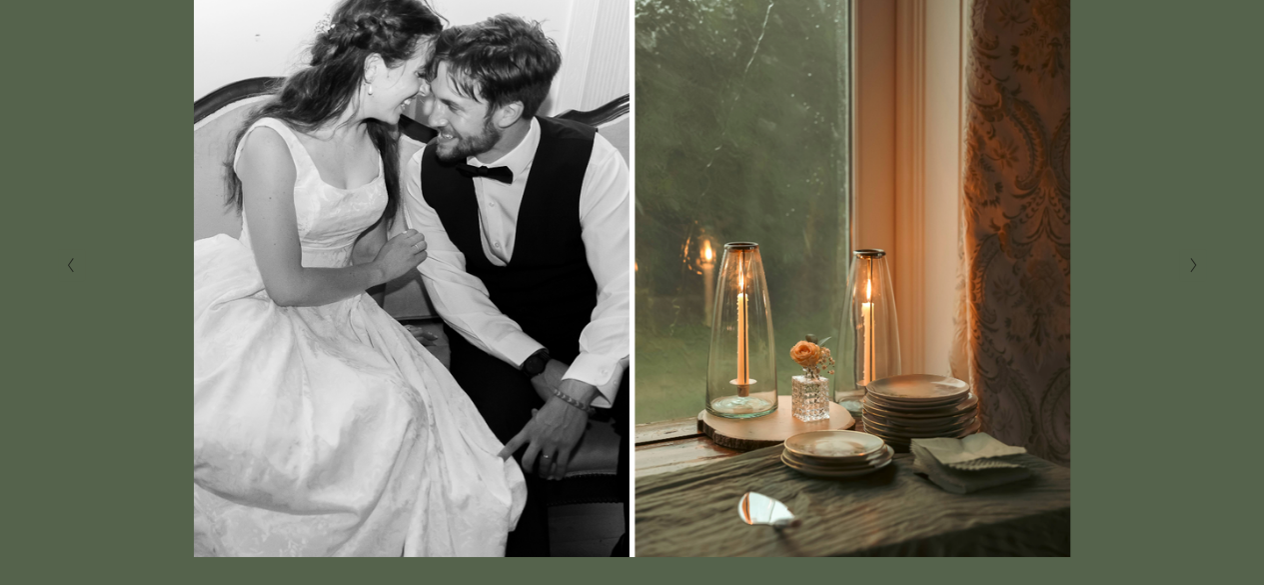
scroll to position [434, 0]
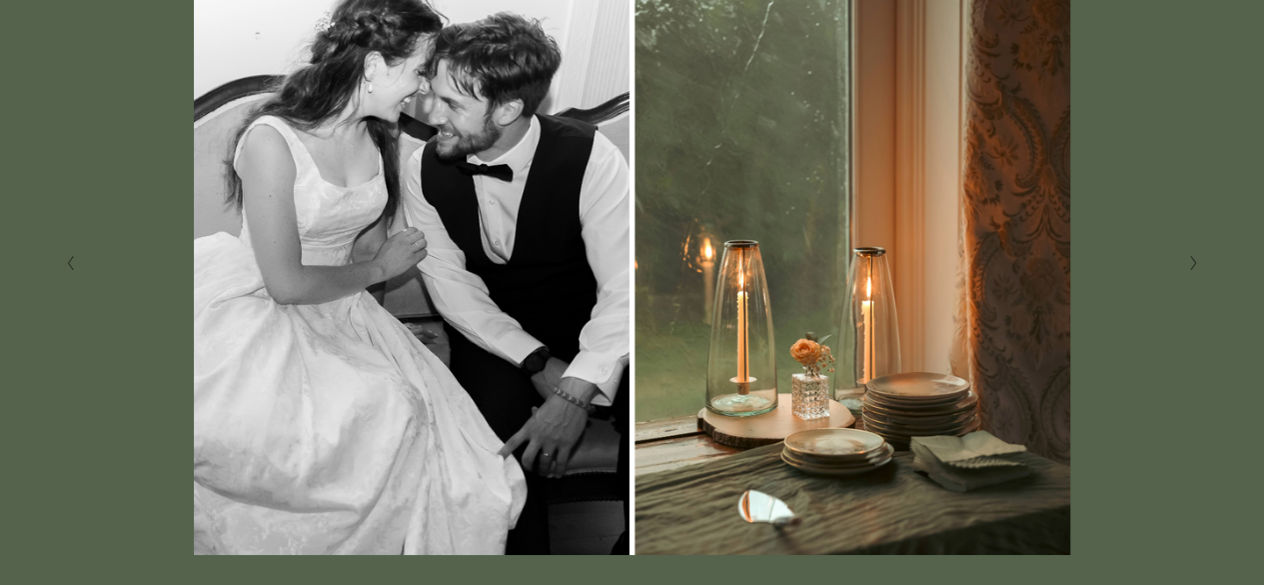
click at [72, 277] on button "Previous Slide" at bounding box center [71, 263] width 27 height 32
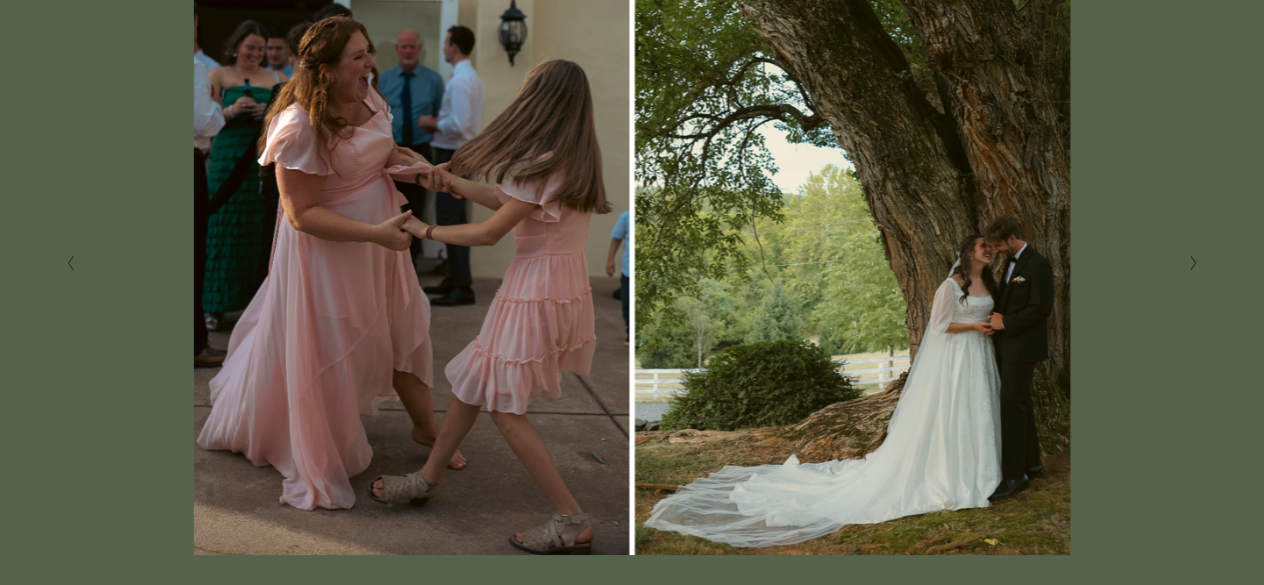
click at [1192, 264] on polyline "Next Slide" at bounding box center [1193, 263] width 5 height 14
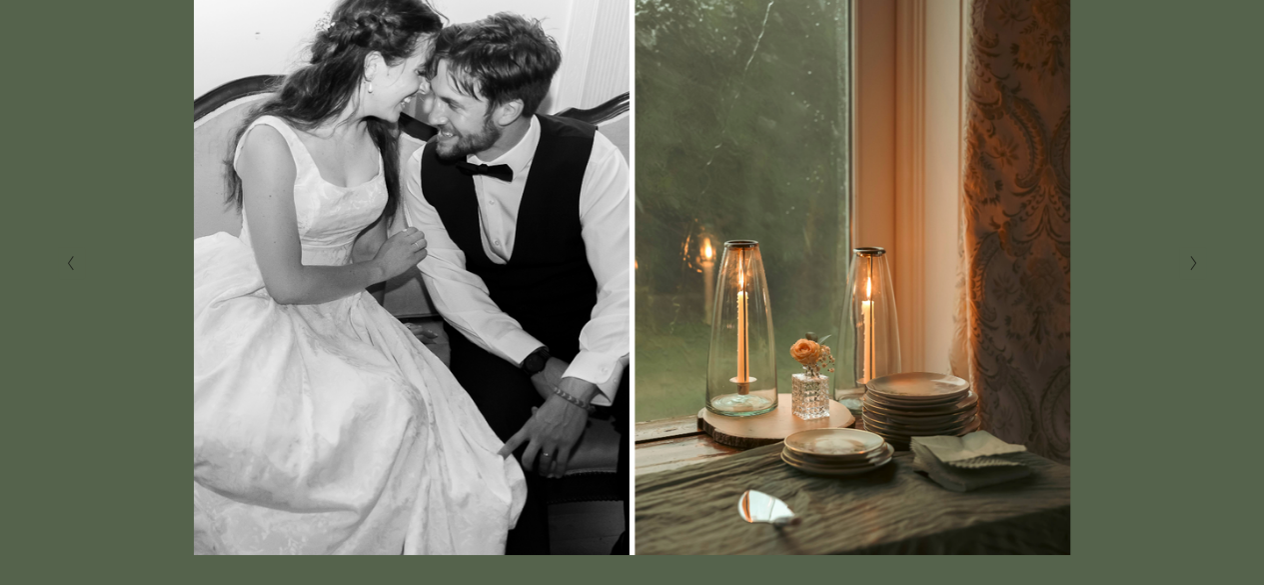
click at [1192, 264] on polyline "Next Slide" at bounding box center [1193, 263] width 5 height 14
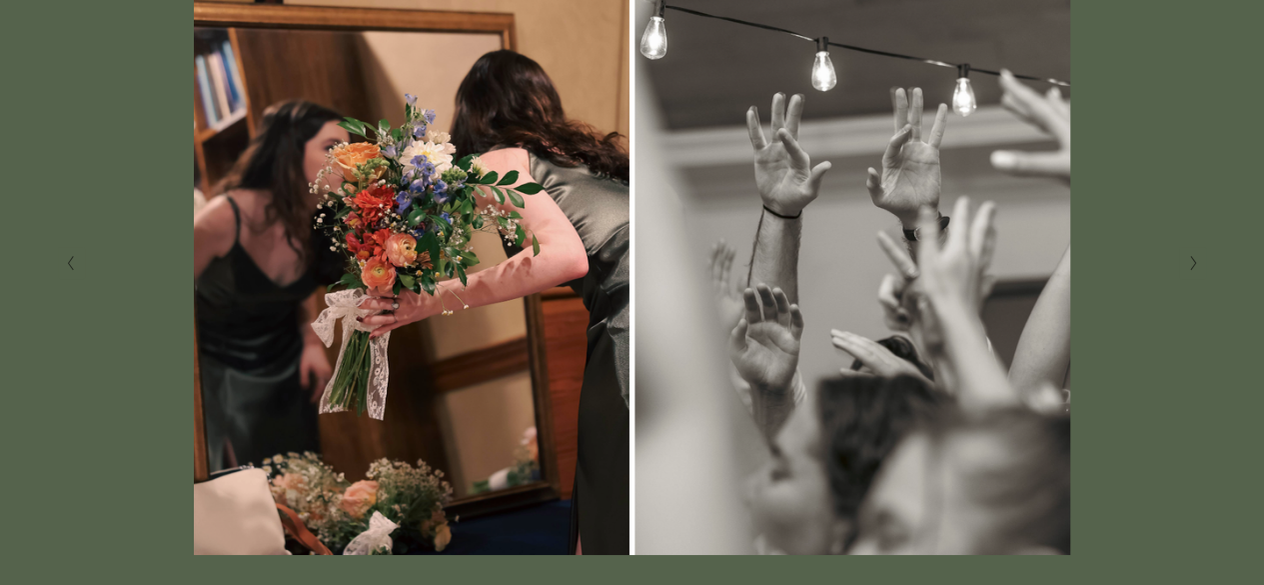
click at [1192, 264] on polyline "Next Slide" at bounding box center [1193, 263] width 5 height 14
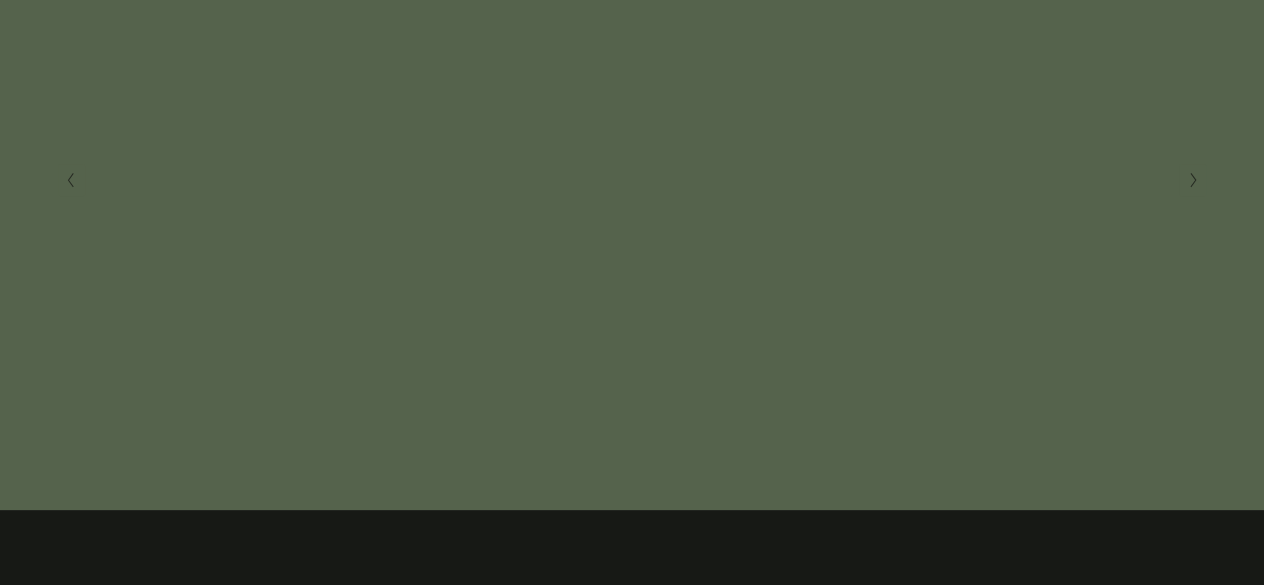
scroll to position [489, 0]
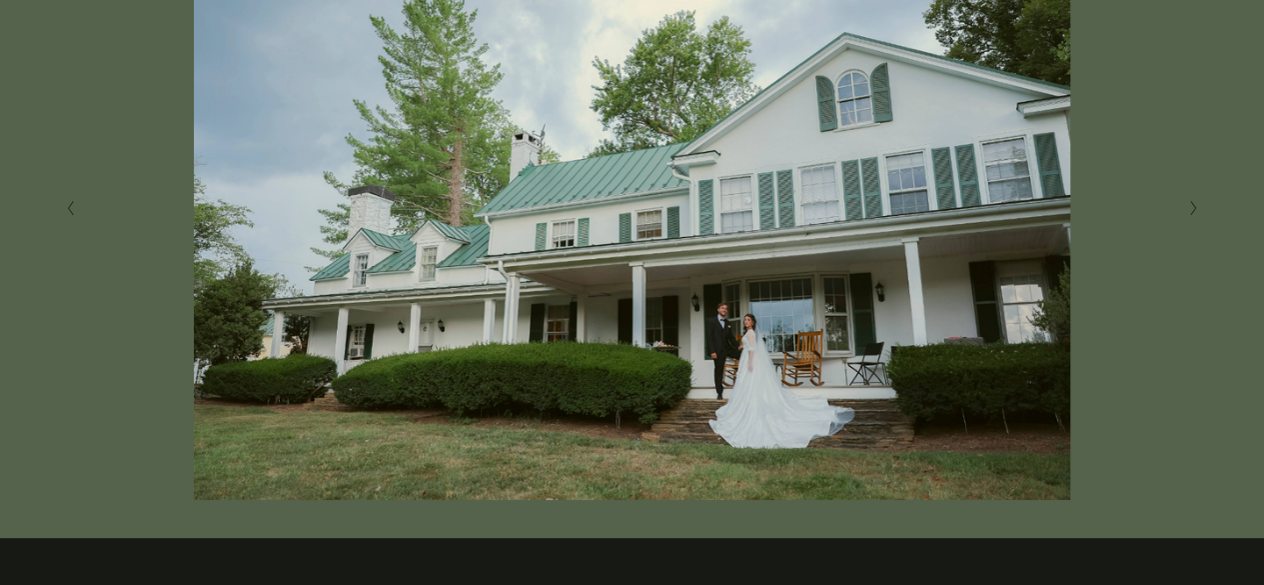
click at [1193, 209] on polyline "Next Slide" at bounding box center [1193, 208] width 5 height 14
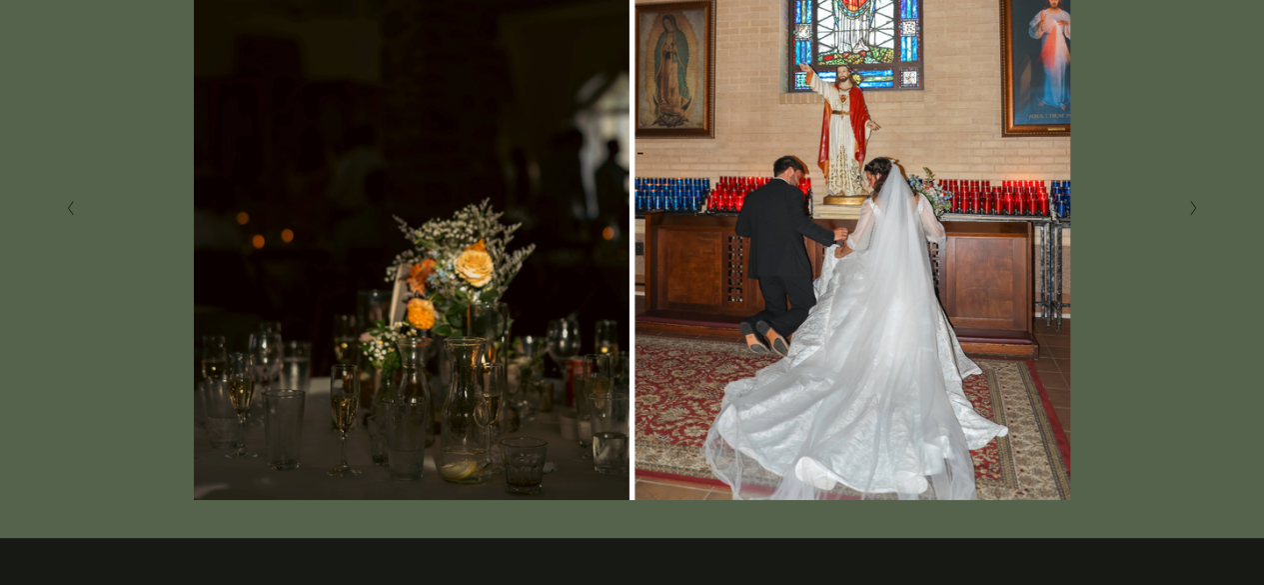
click at [1193, 209] on polyline "Next Slide" at bounding box center [1193, 208] width 5 height 14
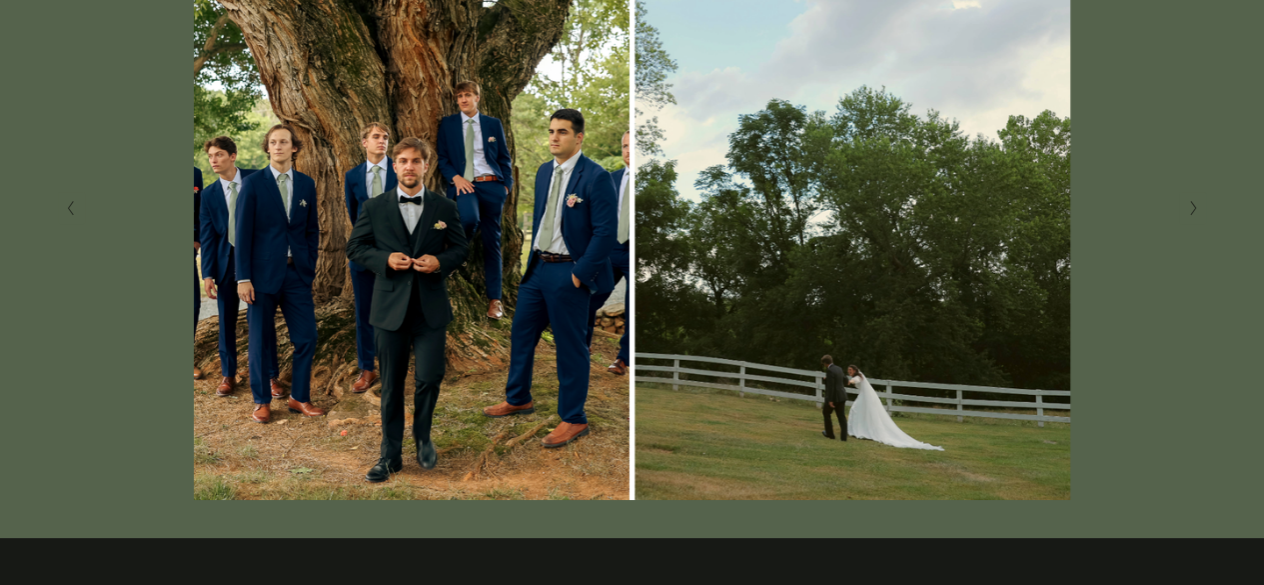
click at [1193, 209] on polyline "Next Slide" at bounding box center [1193, 208] width 5 height 14
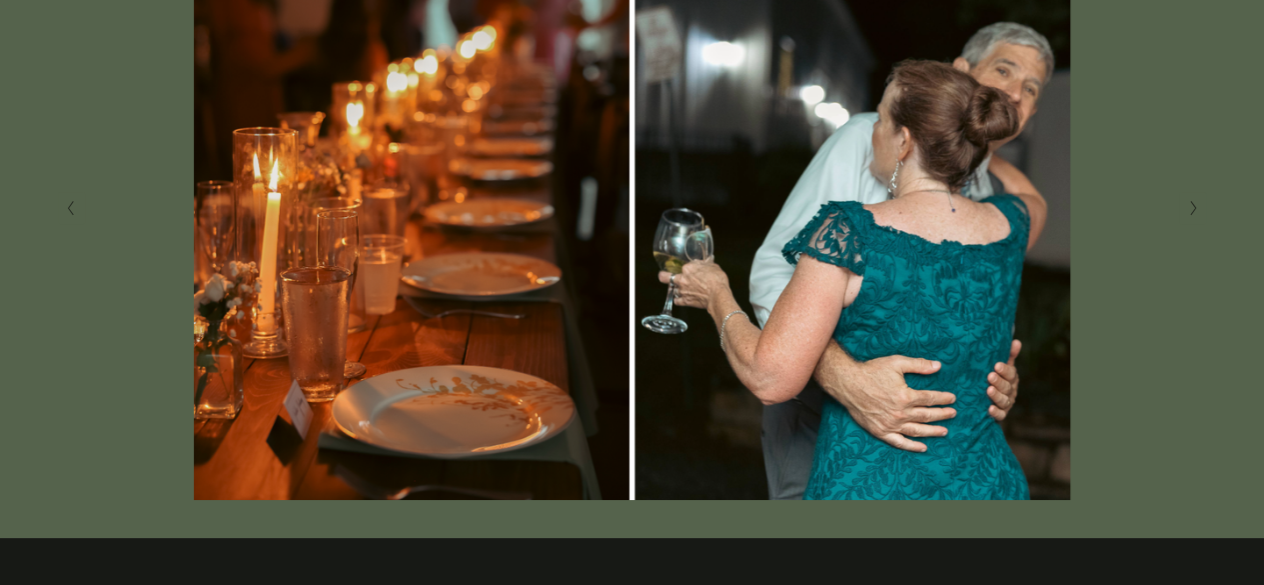
click at [1193, 209] on polyline "Next Slide" at bounding box center [1193, 208] width 5 height 14
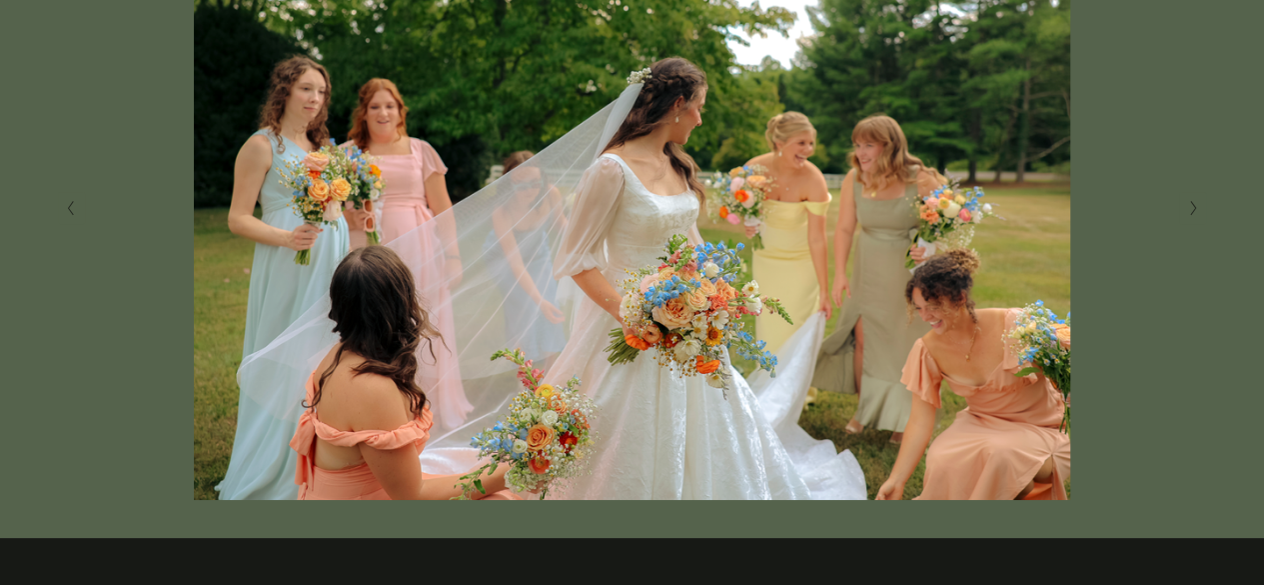
click at [1189, 215] on icon "Next Slide" at bounding box center [1193, 208] width 9 height 16
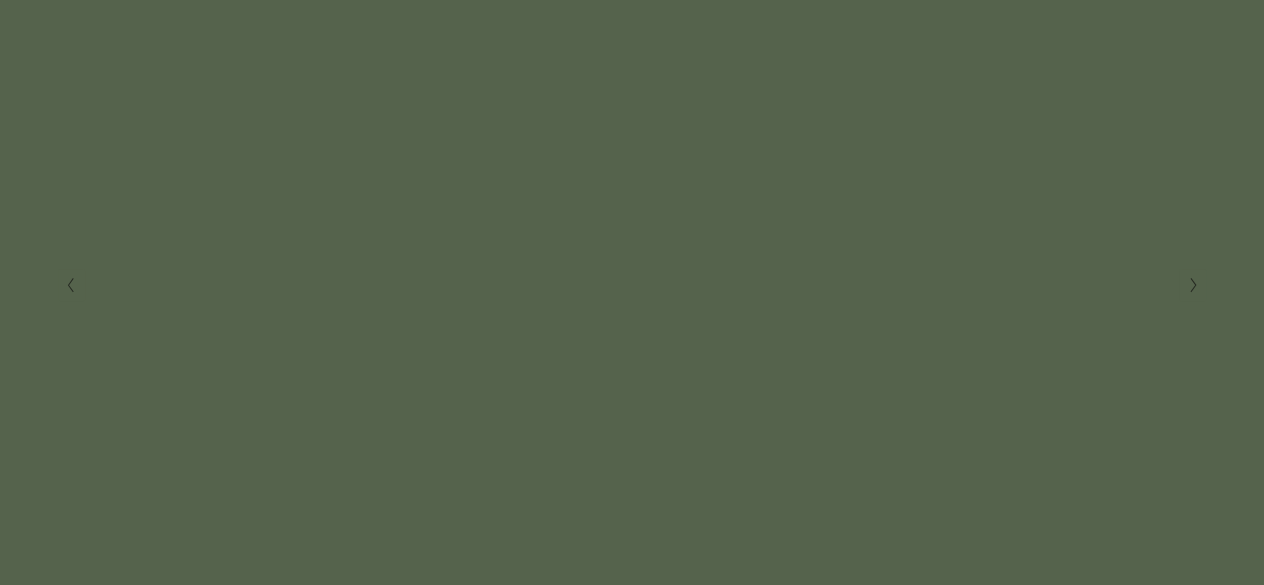
scroll to position [446, 0]
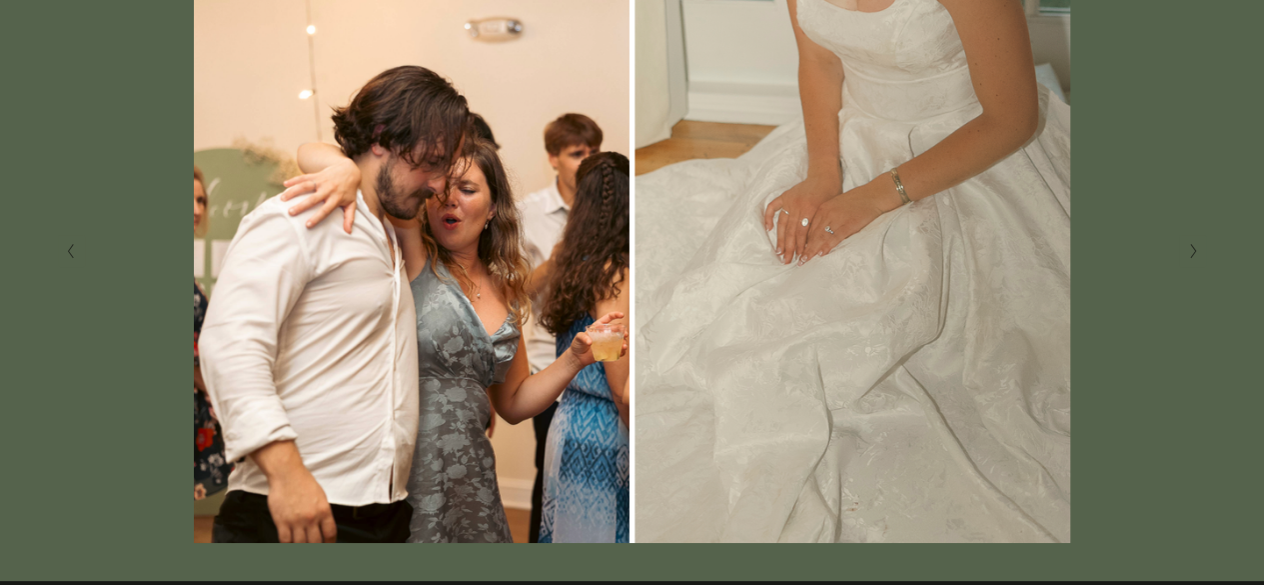
click at [1181, 252] on button "Next Slide" at bounding box center [1192, 251] width 27 height 32
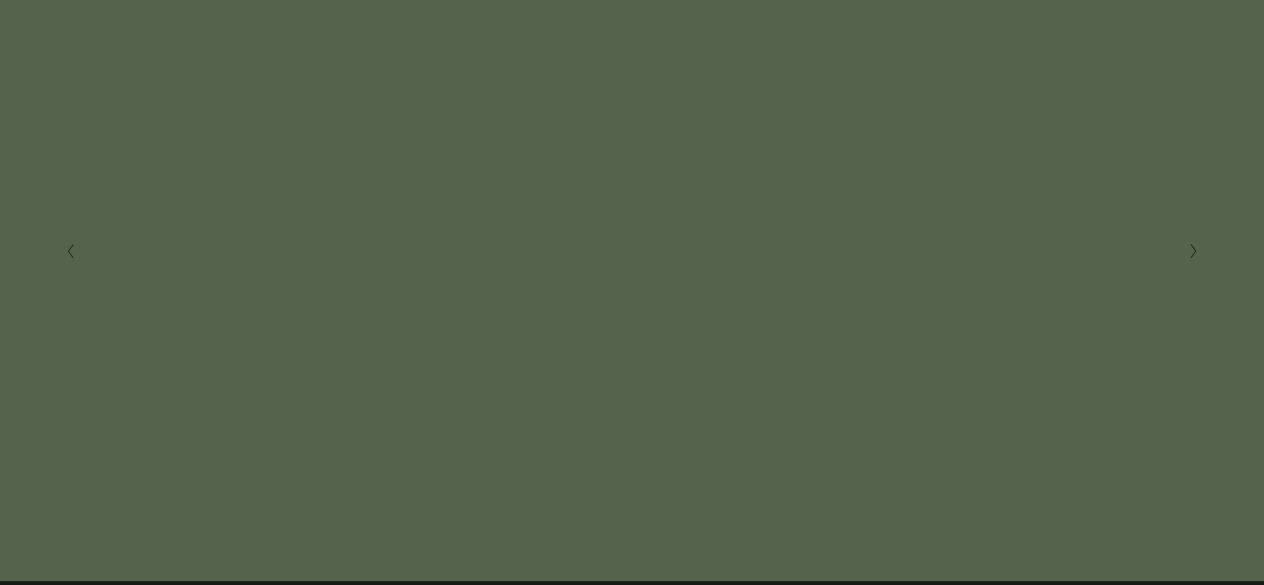
click at [1181, 252] on button "Next Slide" at bounding box center [1192, 251] width 27 height 32
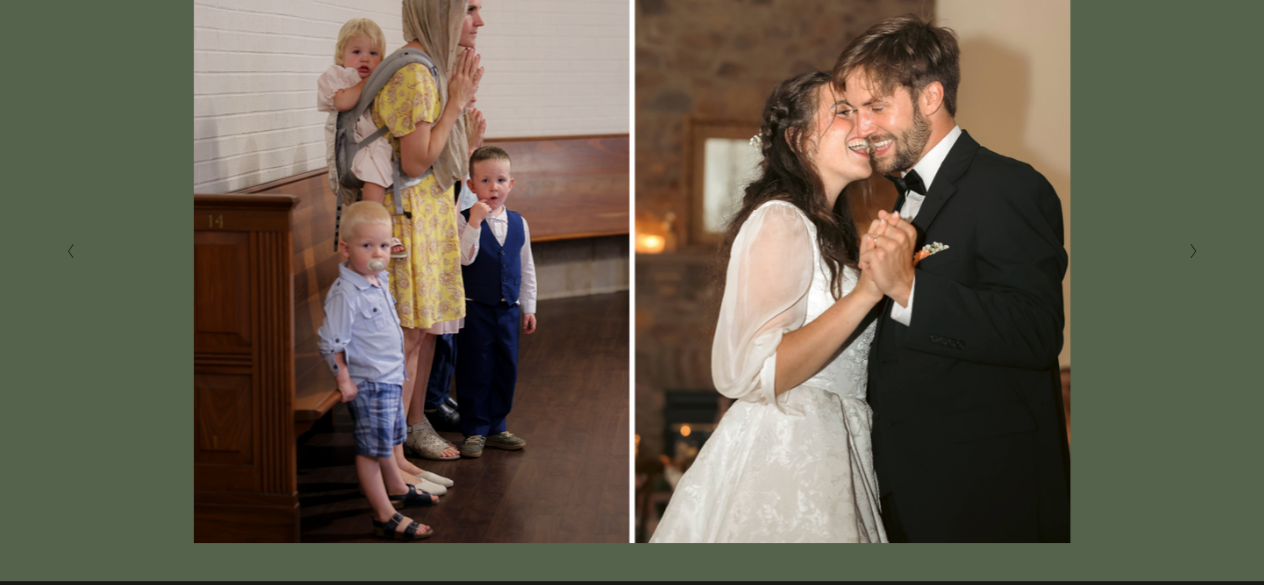
click at [1181, 252] on button "Next Slide" at bounding box center [1192, 251] width 27 height 32
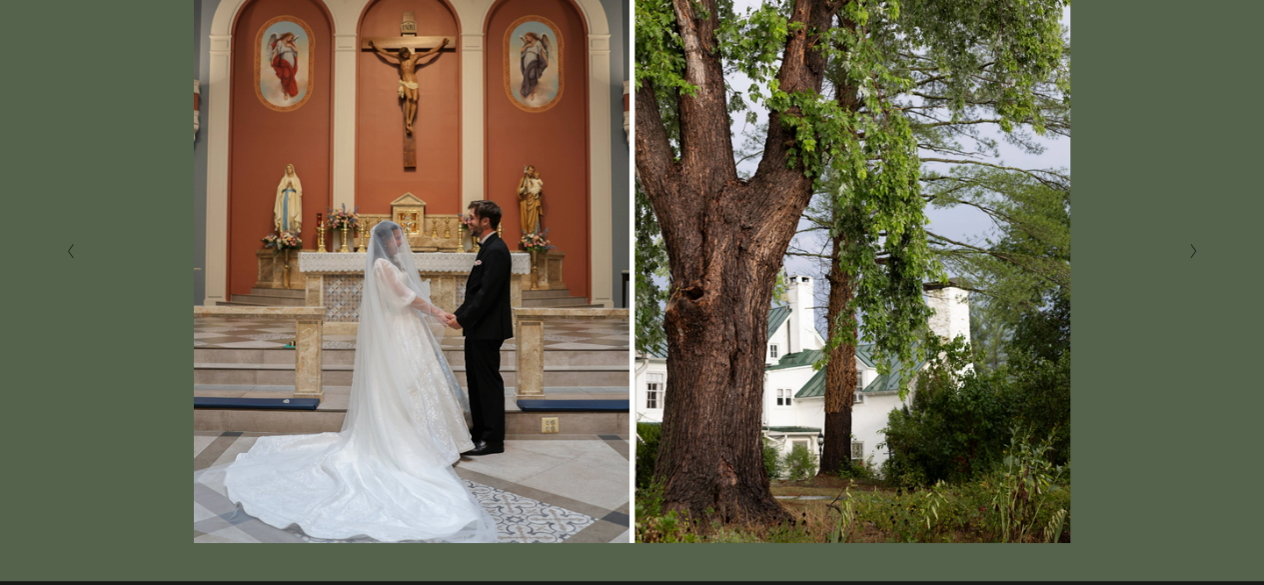
click at [1181, 252] on button "Next Slide" at bounding box center [1192, 251] width 27 height 32
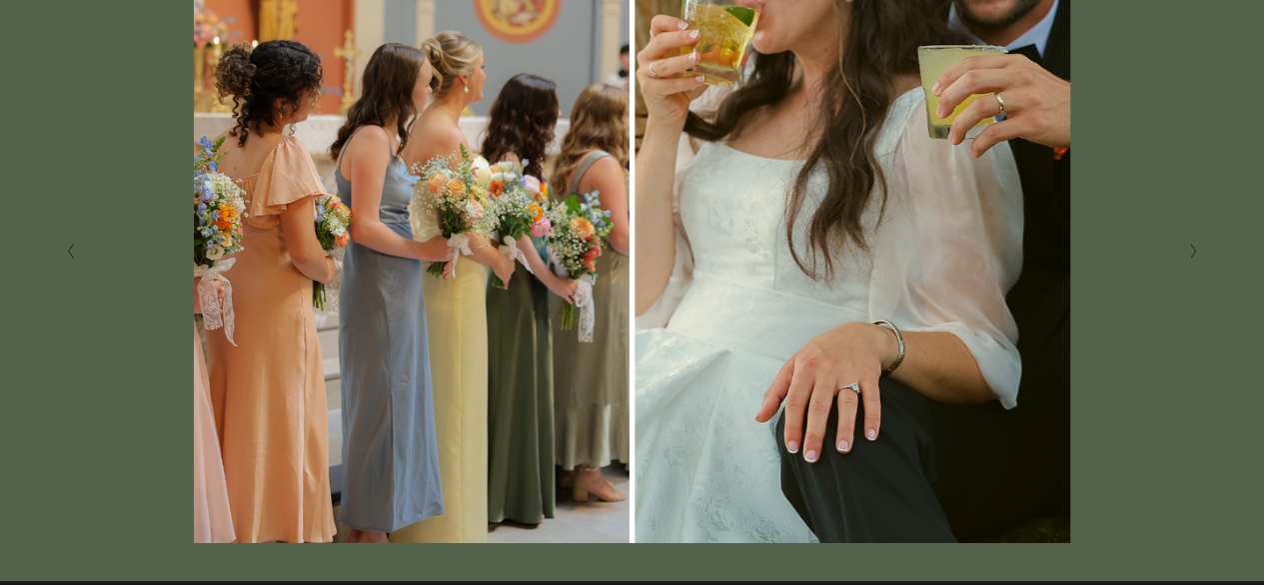
click at [1201, 253] on button "Next Slide" at bounding box center [1192, 251] width 27 height 32
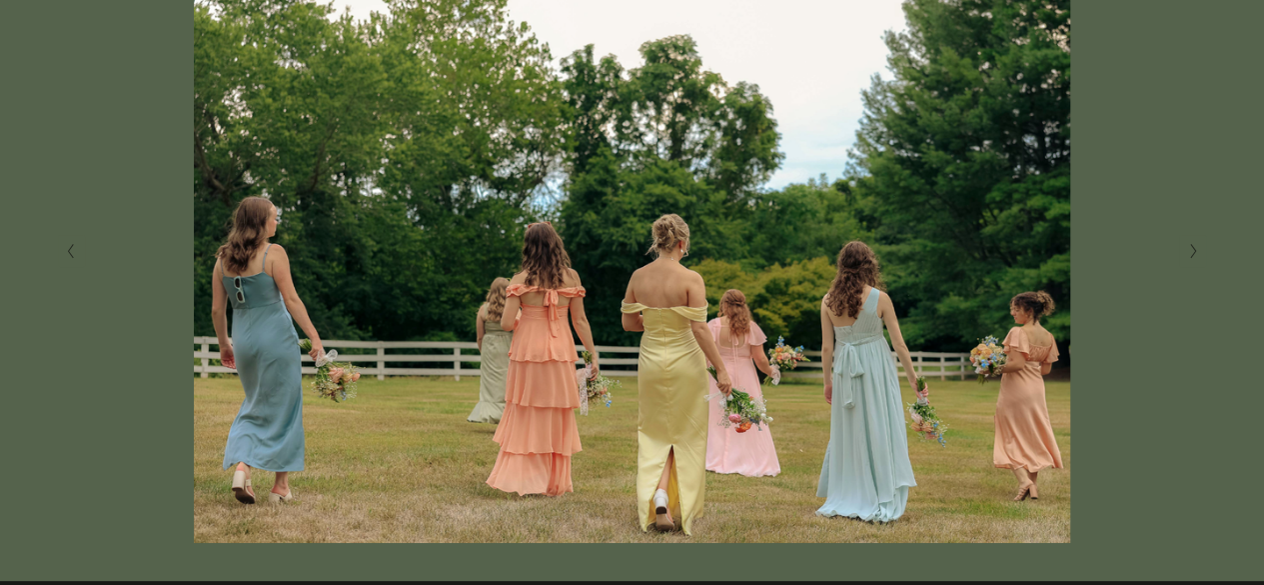
click at [1201, 253] on button "Next Slide" at bounding box center [1192, 251] width 27 height 32
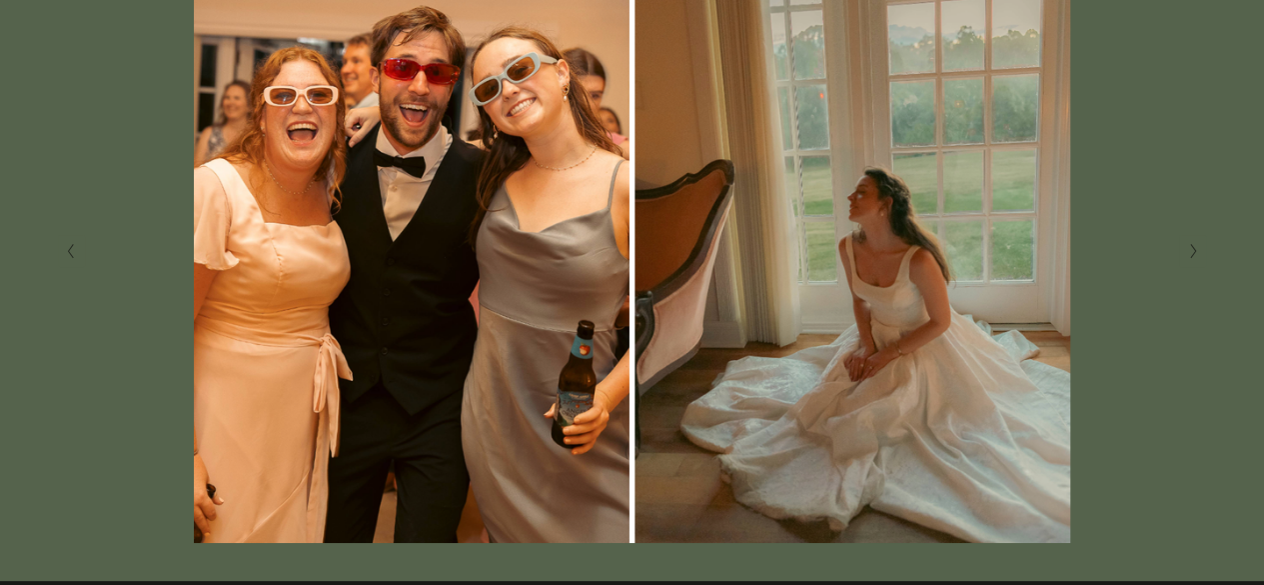
click at [1201, 253] on button "Next Slide" at bounding box center [1192, 251] width 27 height 32
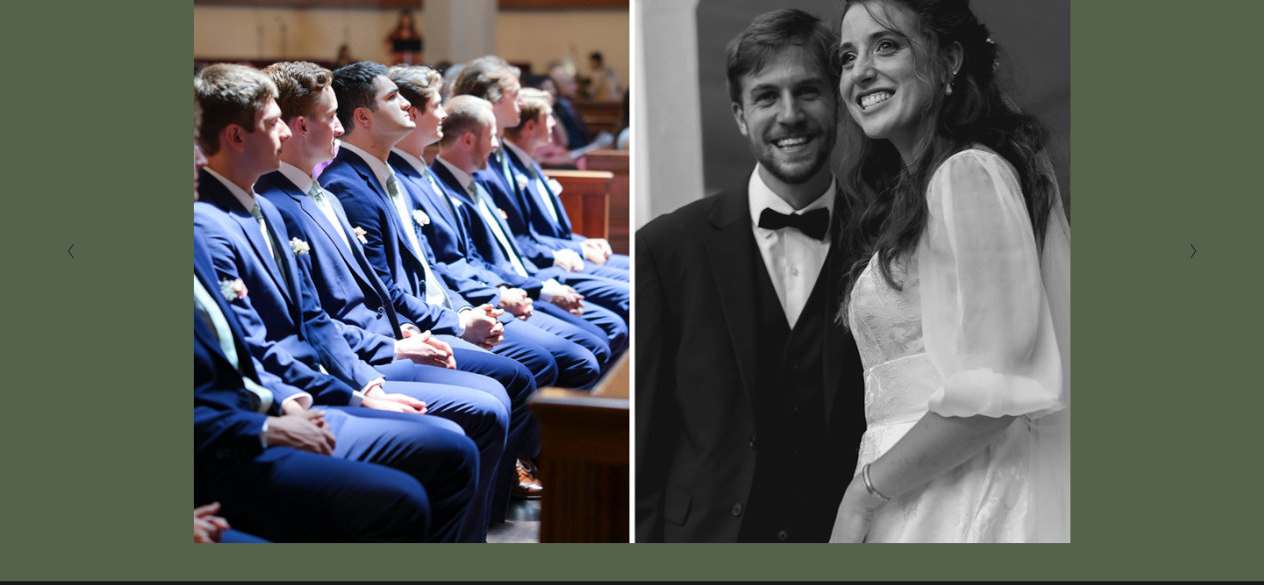
click at [1201, 253] on button "Next Slide" at bounding box center [1192, 251] width 27 height 32
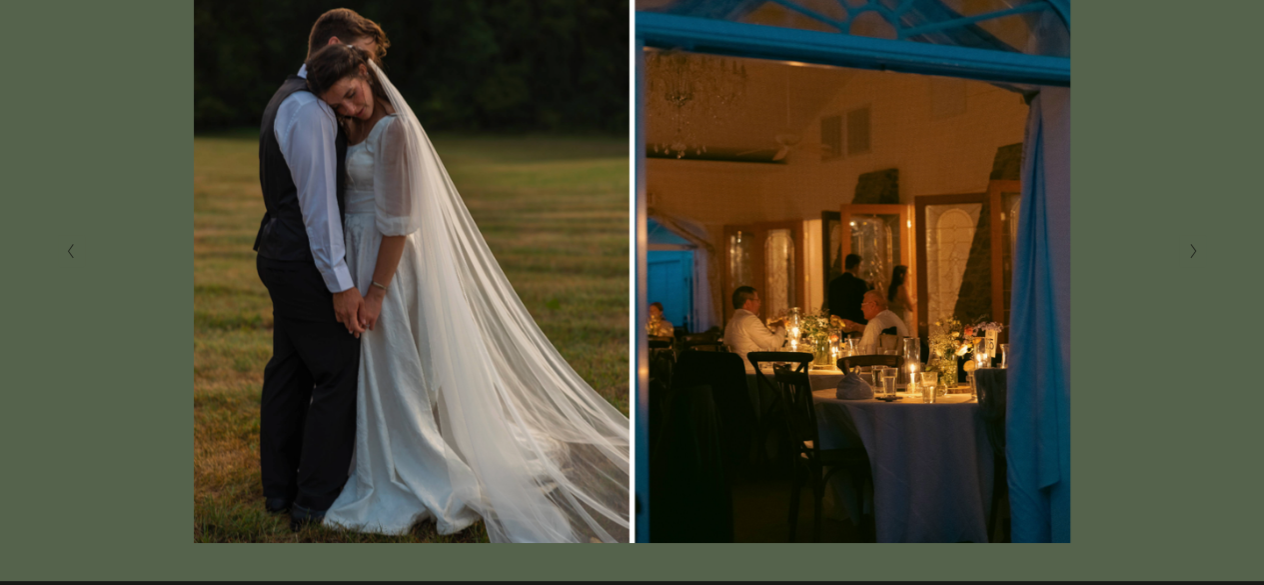
click at [1201, 253] on button "Next Slide" at bounding box center [1192, 251] width 27 height 32
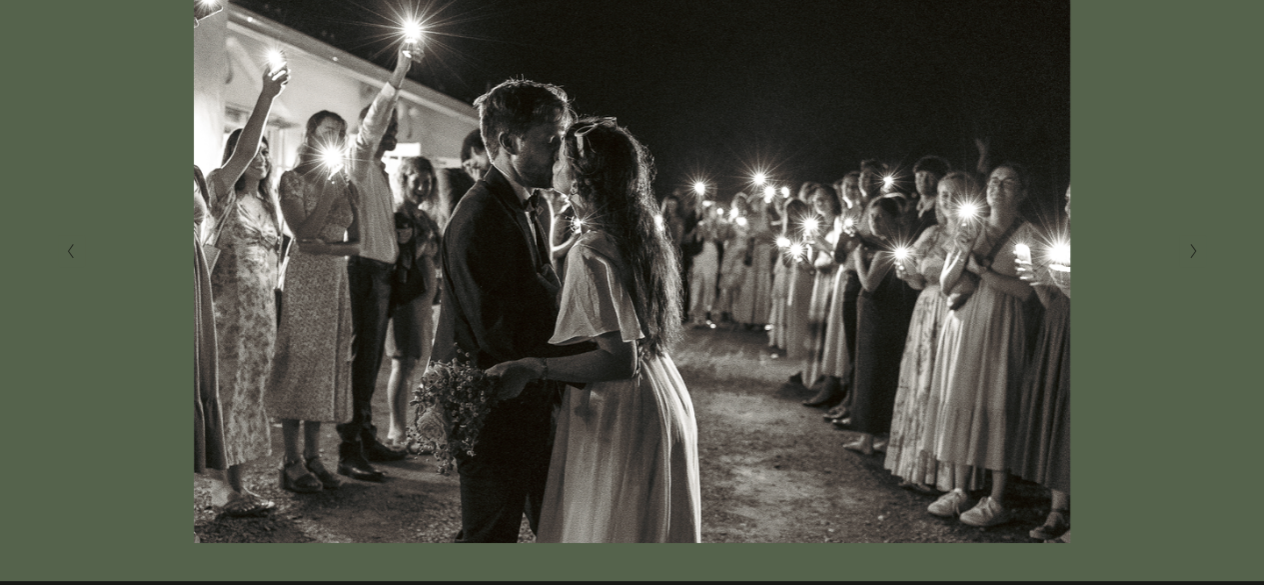
click at [1201, 253] on button "Next Slide" at bounding box center [1192, 251] width 27 height 32
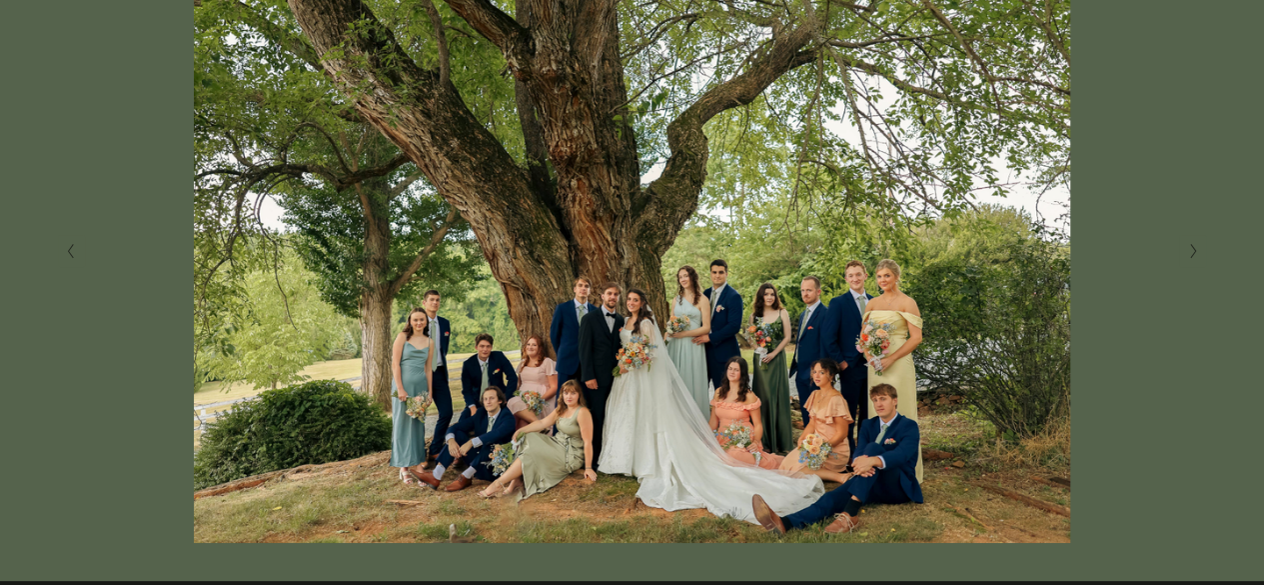
click at [1201, 253] on button "Next Slide" at bounding box center [1192, 251] width 27 height 32
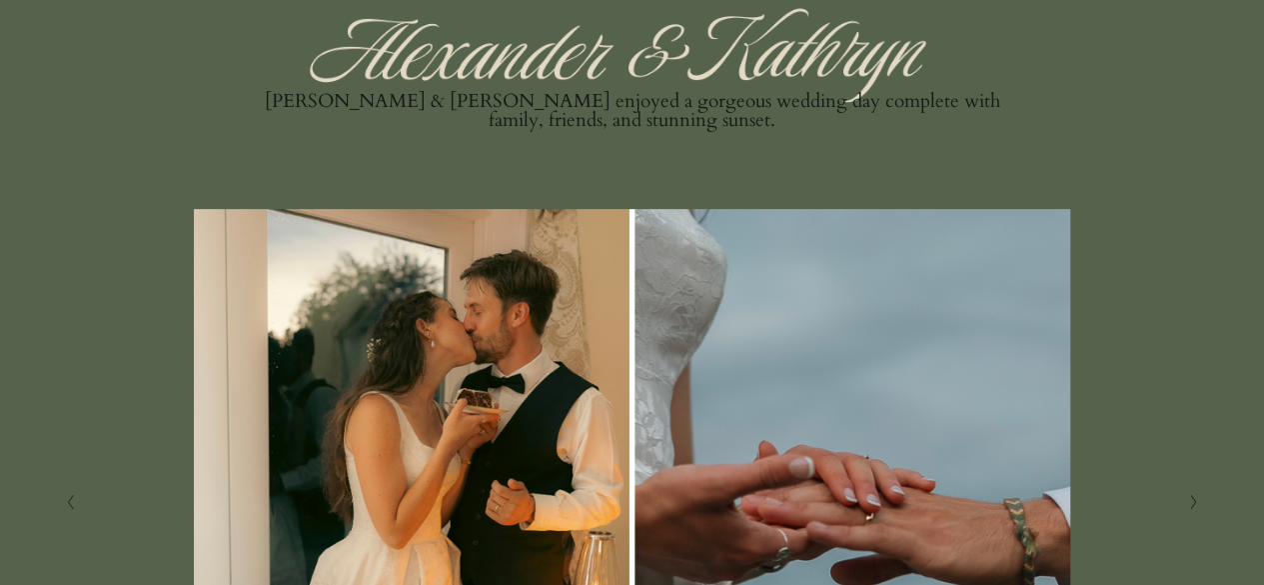
scroll to position [0, 0]
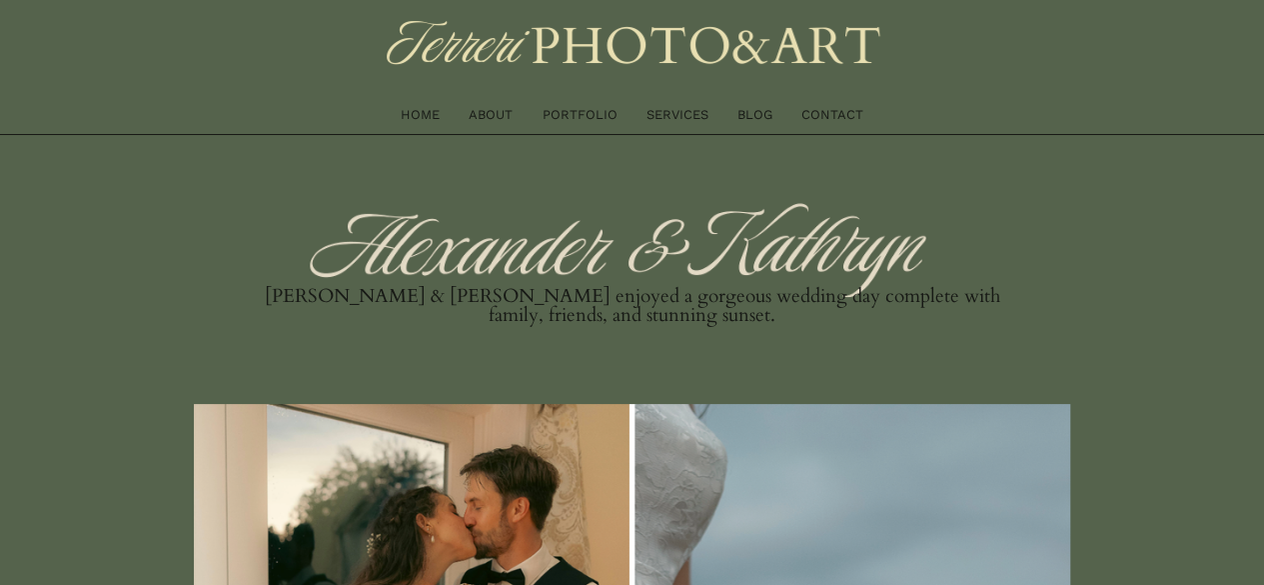
click at [581, 111] on link "PORTFOLIO" at bounding box center [579, 115] width 75 height 22
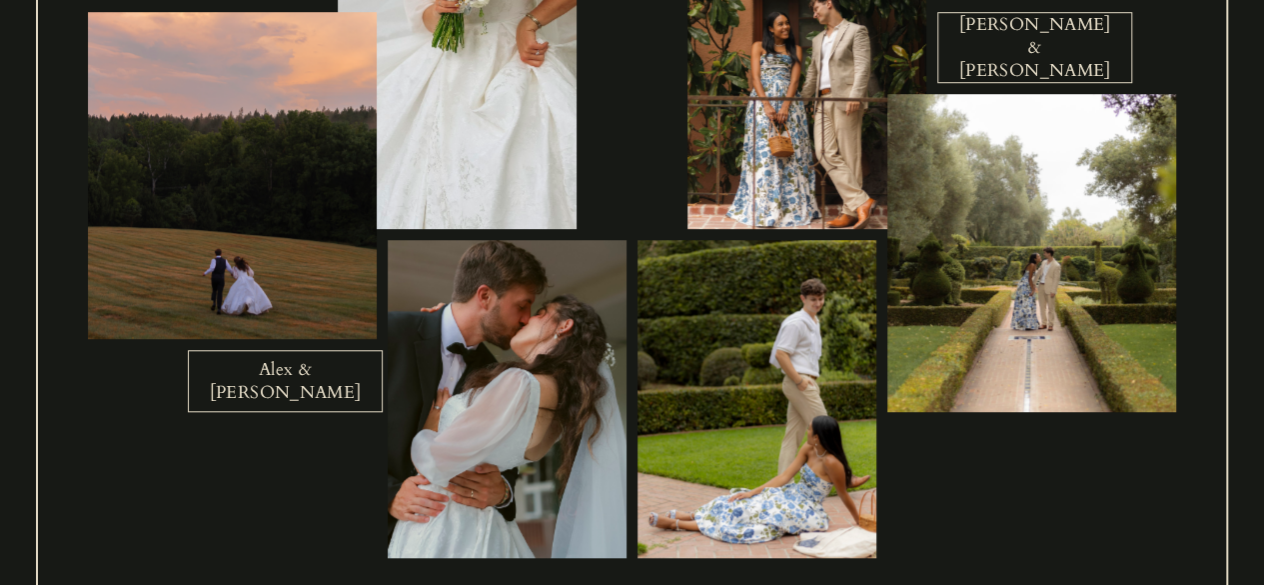
scroll to position [661, 0]
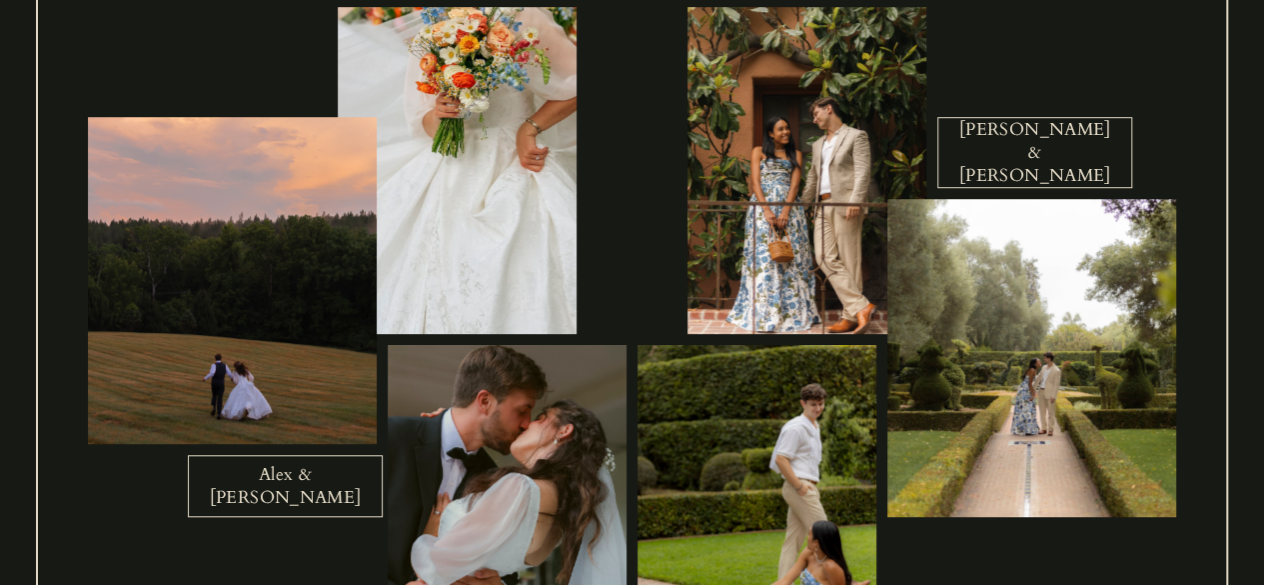
click at [1057, 149] on link "[PERSON_NAME] & [PERSON_NAME]" at bounding box center [1035, 152] width 195 height 71
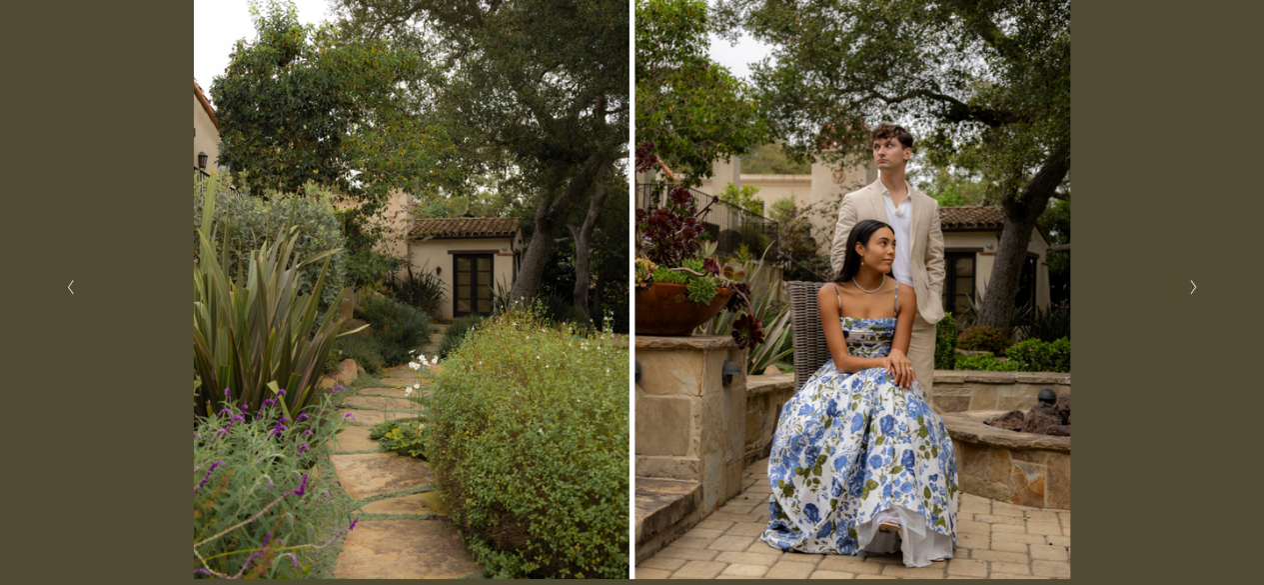
scroll to position [411, 0]
click at [1195, 289] on icon "Next Slide" at bounding box center [1193, 286] width 9 height 16
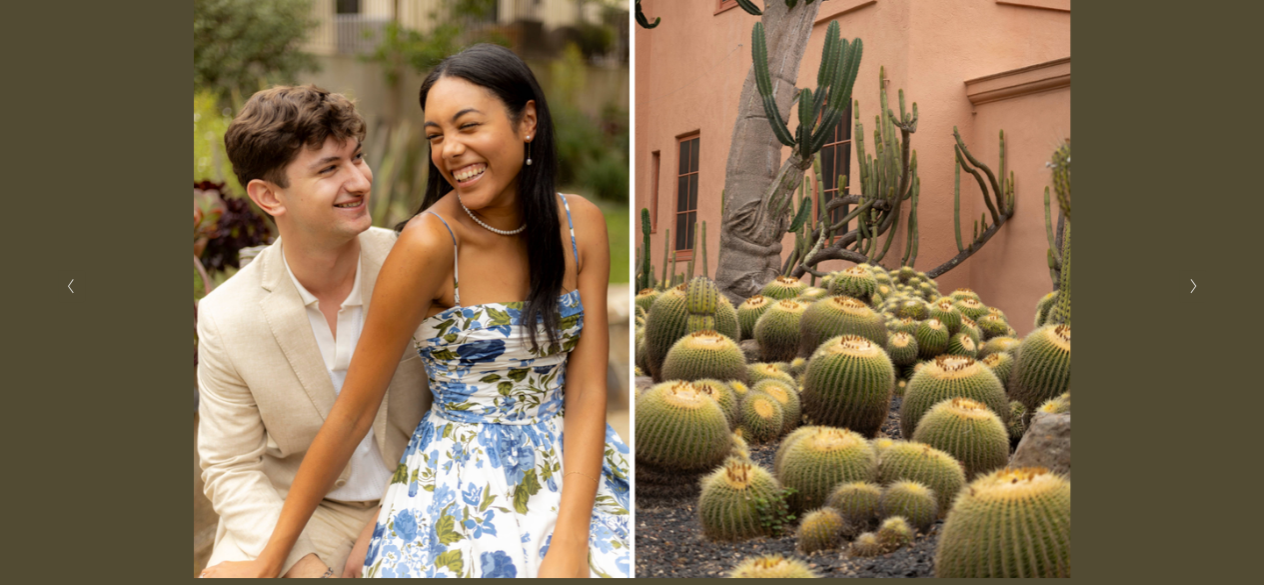
click at [1195, 289] on icon "Next Slide" at bounding box center [1193, 286] width 9 height 16
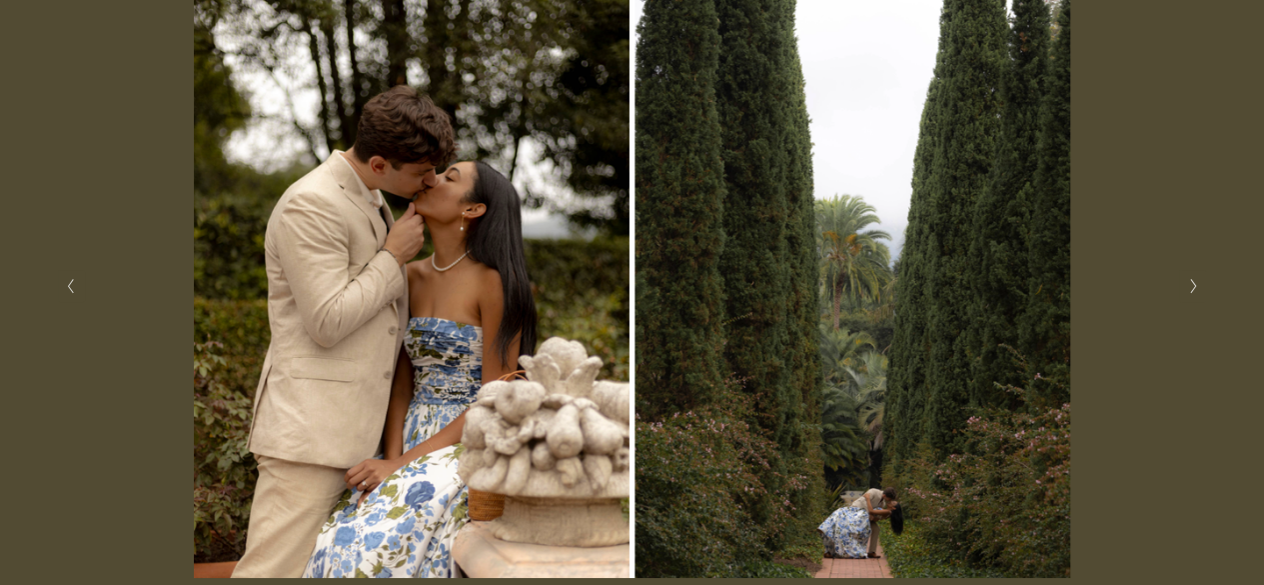
click at [1195, 289] on icon "Next Slide" at bounding box center [1193, 286] width 9 height 16
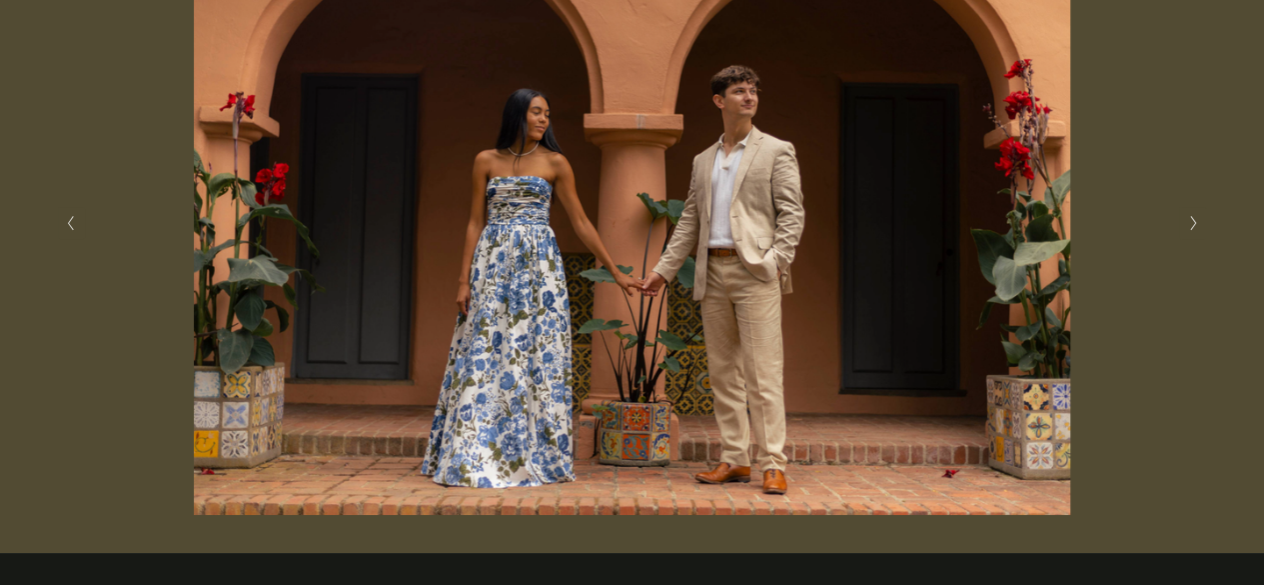
scroll to position [475, 0]
click at [1191, 234] on button "Next Slide" at bounding box center [1192, 222] width 27 height 32
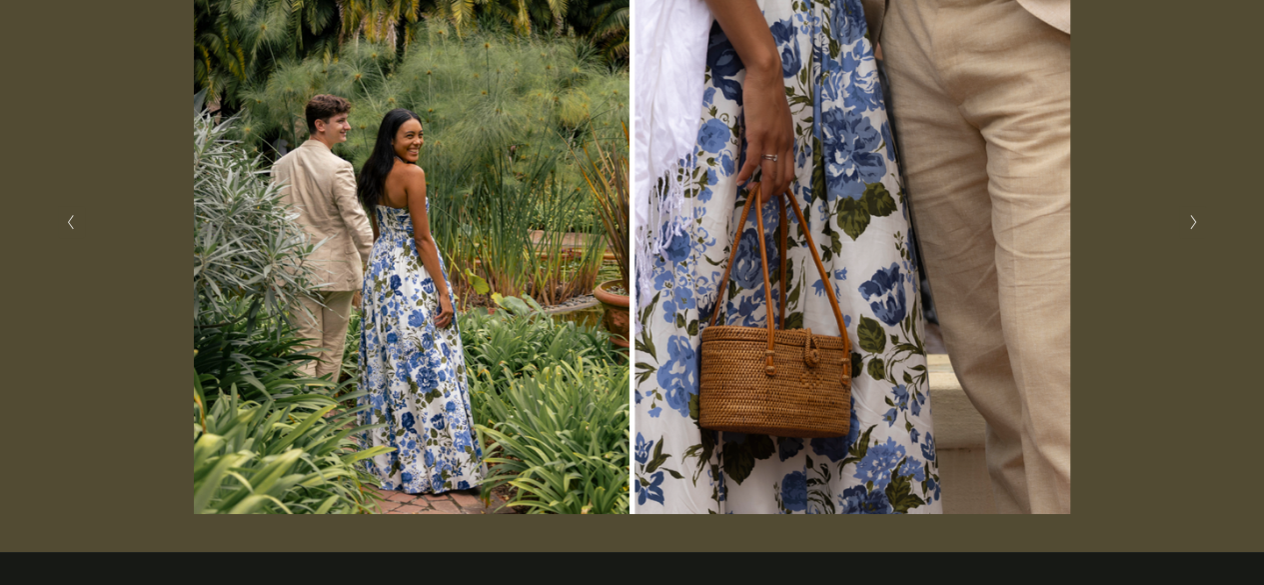
click at [1191, 234] on button "Next Slide" at bounding box center [1192, 222] width 27 height 32
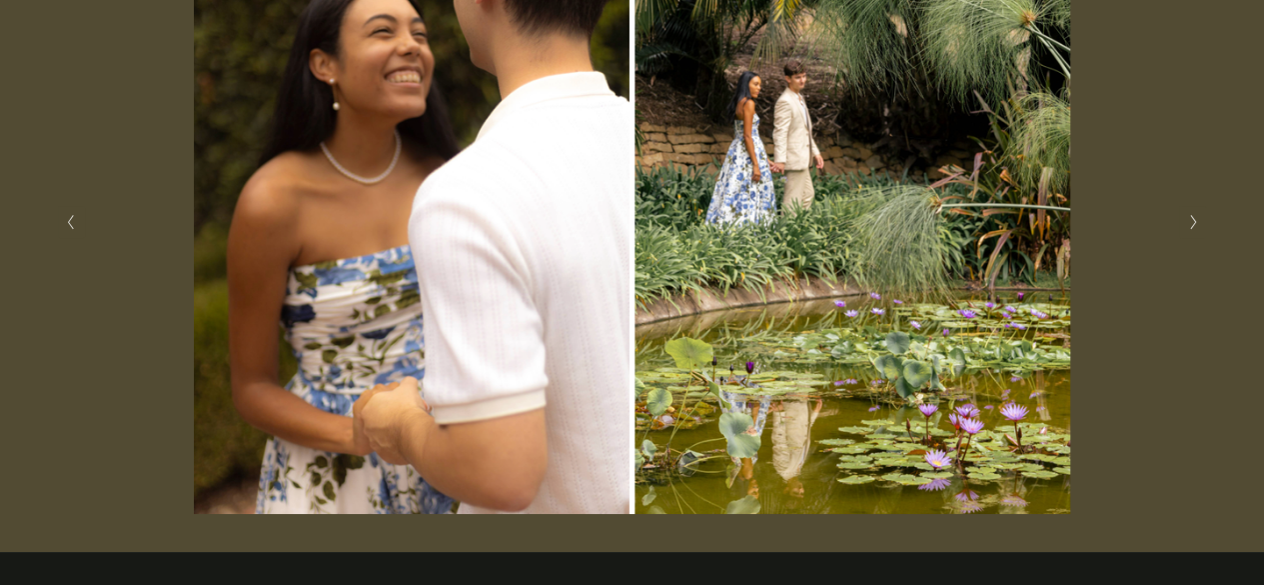
click at [1191, 234] on button "Next Slide" at bounding box center [1192, 222] width 27 height 32
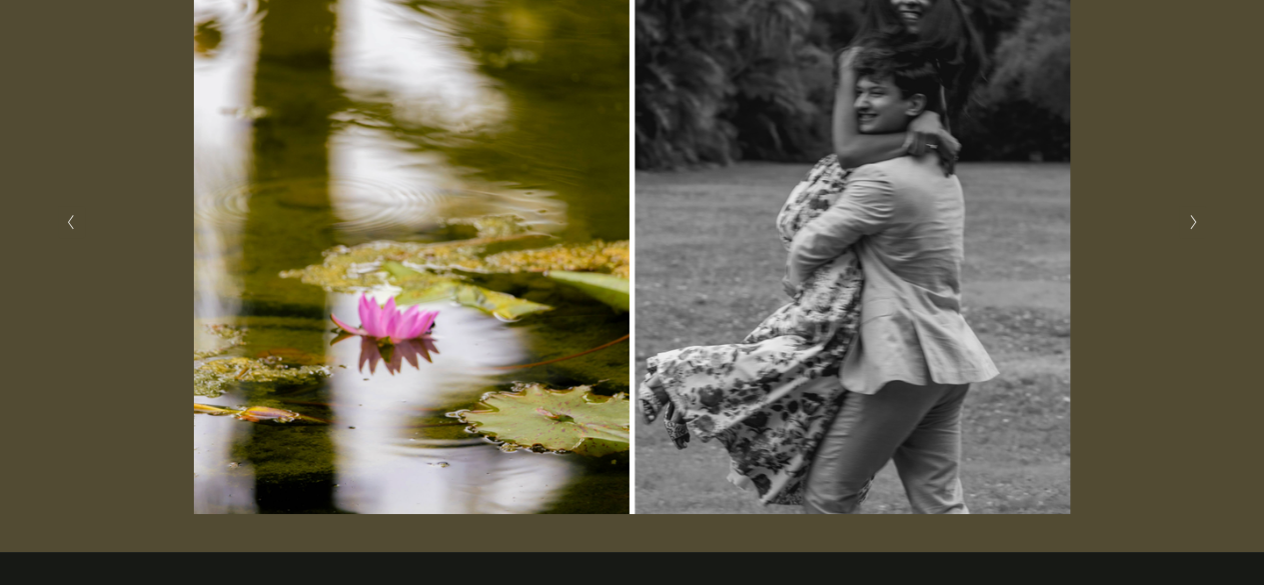
click at [1191, 234] on button "Next Slide" at bounding box center [1192, 222] width 27 height 32
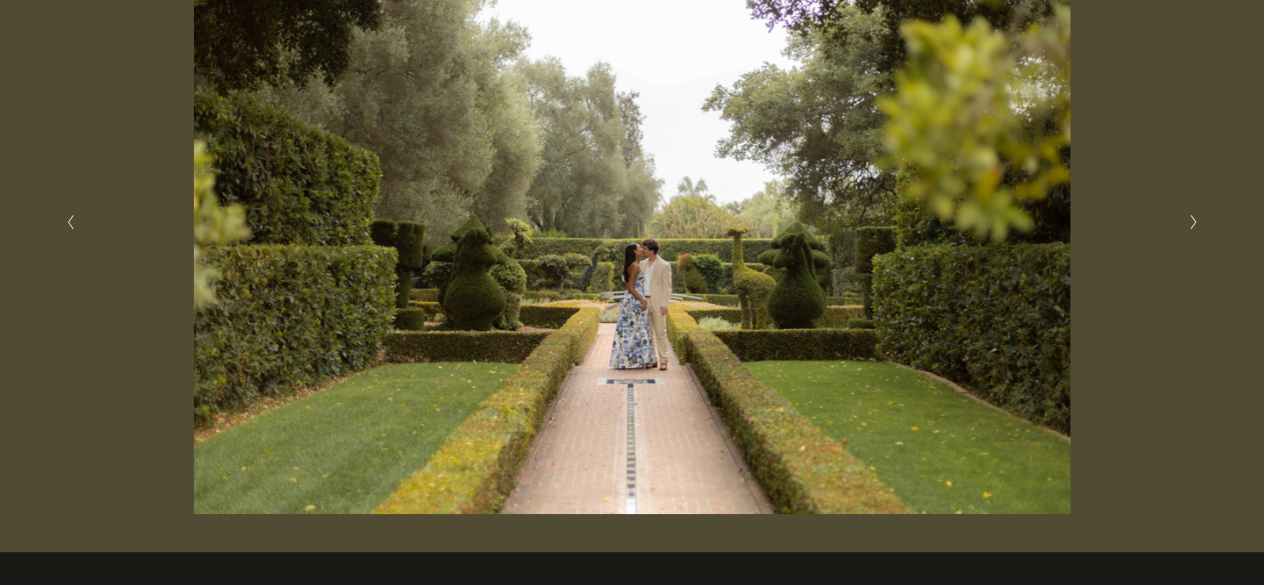
click at [1191, 234] on button "Next Slide" at bounding box center [1192, 222] width 27 height 32
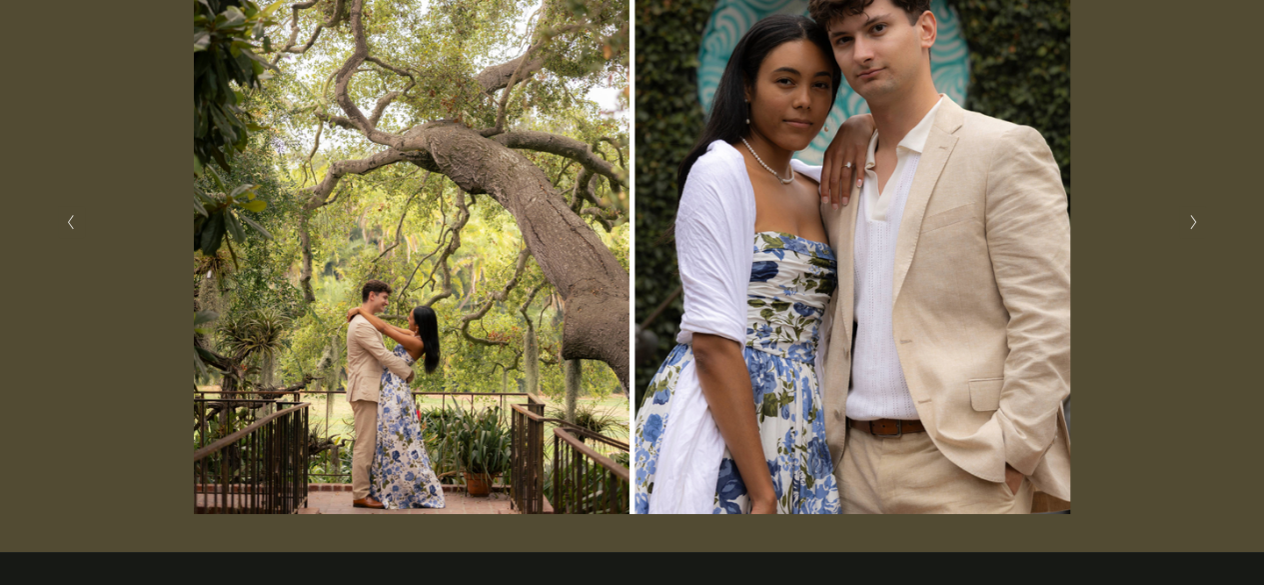
click at [1191, 234] on button "Next Slide" at bounding box center [1192, 222] width 27 height 32
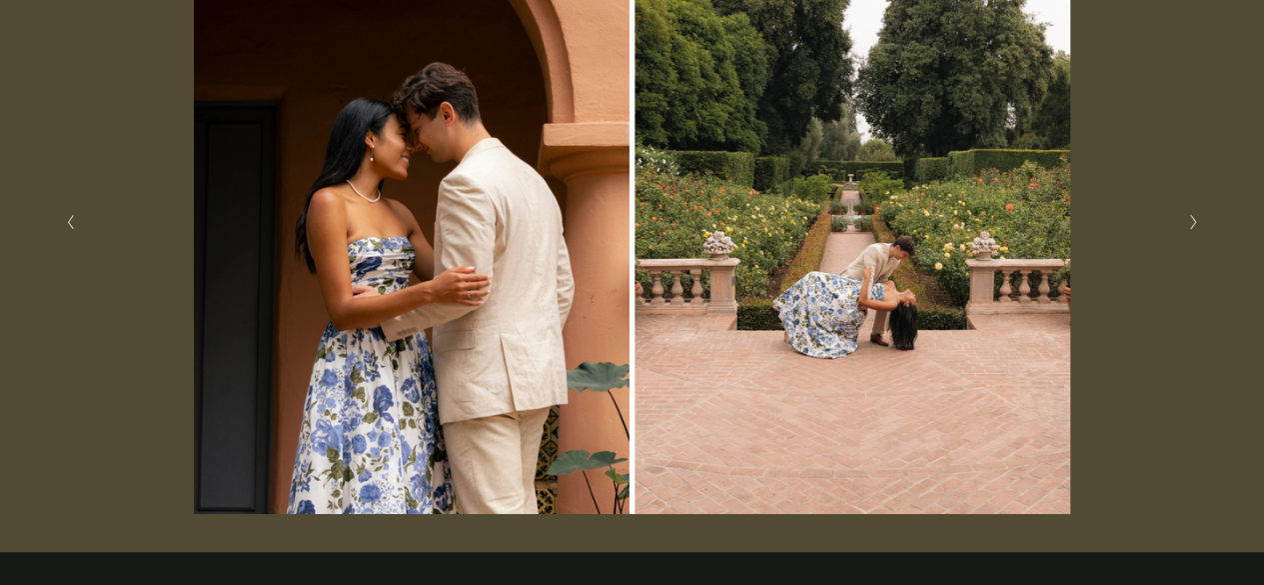
click at [1191, 234] on button "Next Slide" at bounding box center [1192, 222] width 27 height 32
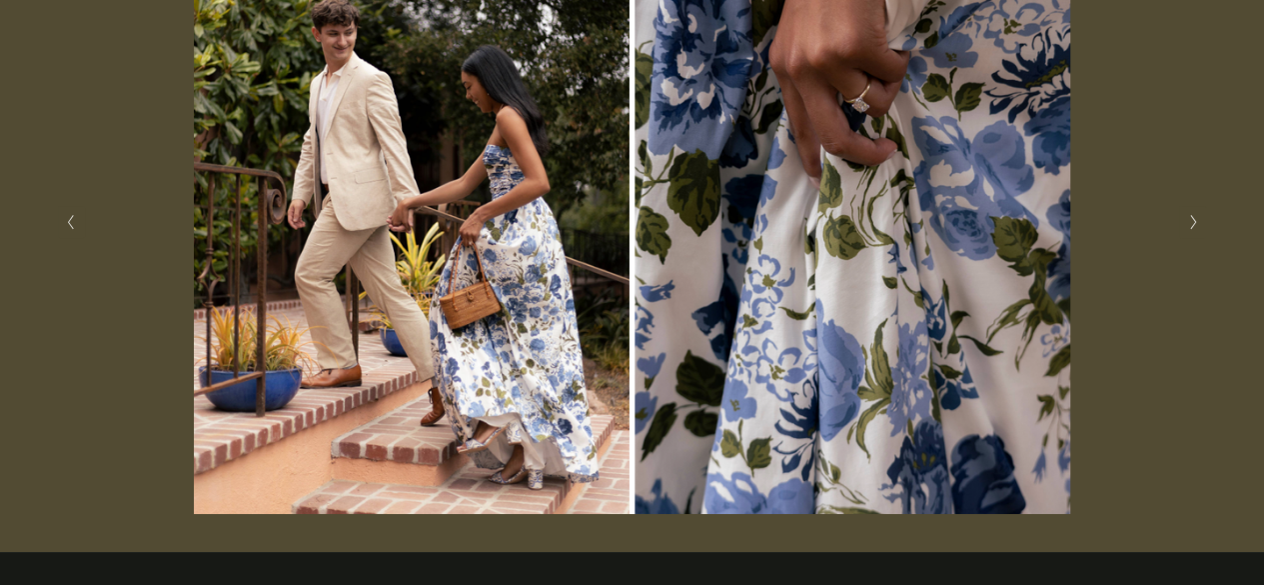
click at [1191, 234] on button "Next Slide" at bounding box center [1192, 222] width 27 height 32
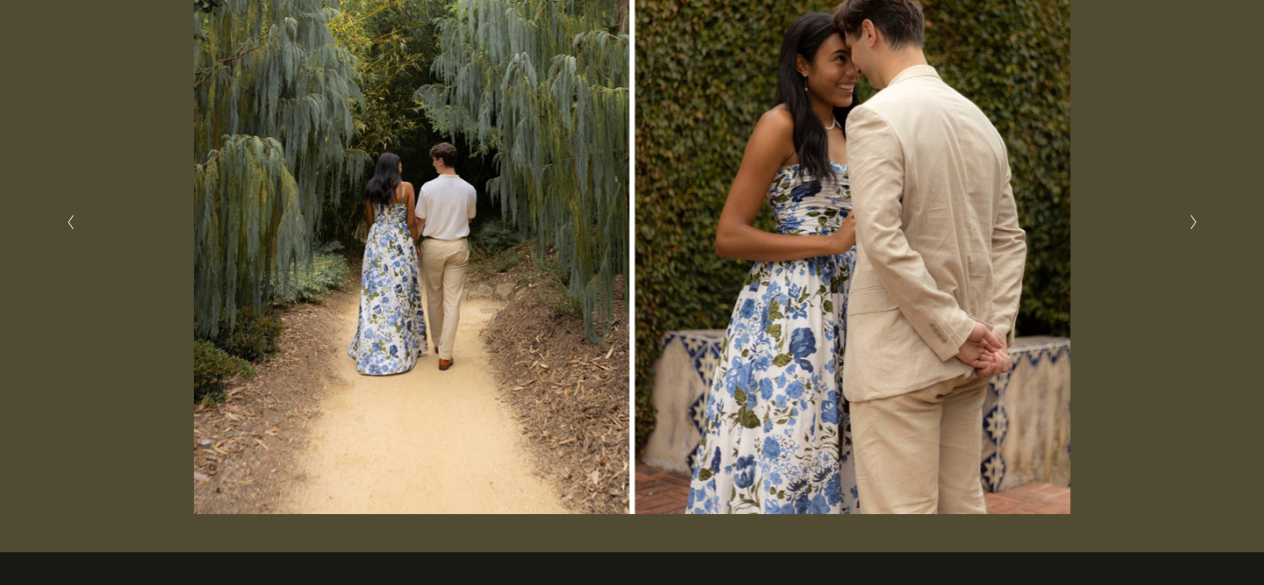
click at [1191, 234] on button "Next Slide" at bounding box center [1192, 222] width 27 height 32
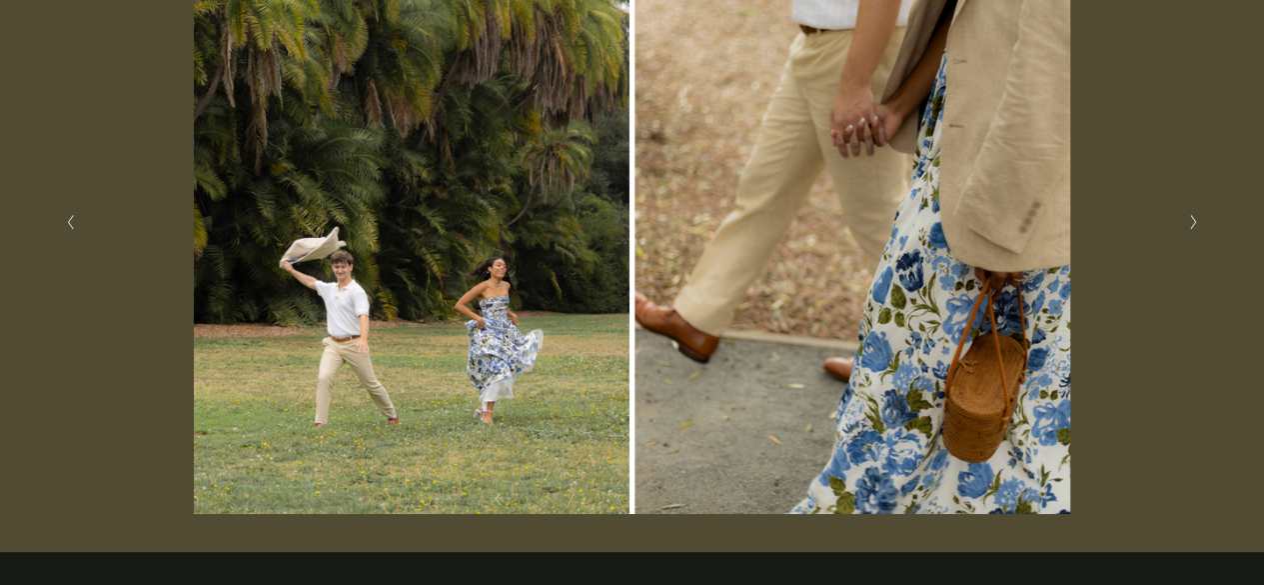
click at [1191, 234] on button "Next Slide" at bounding box center [1192, 222] width 27 height 32
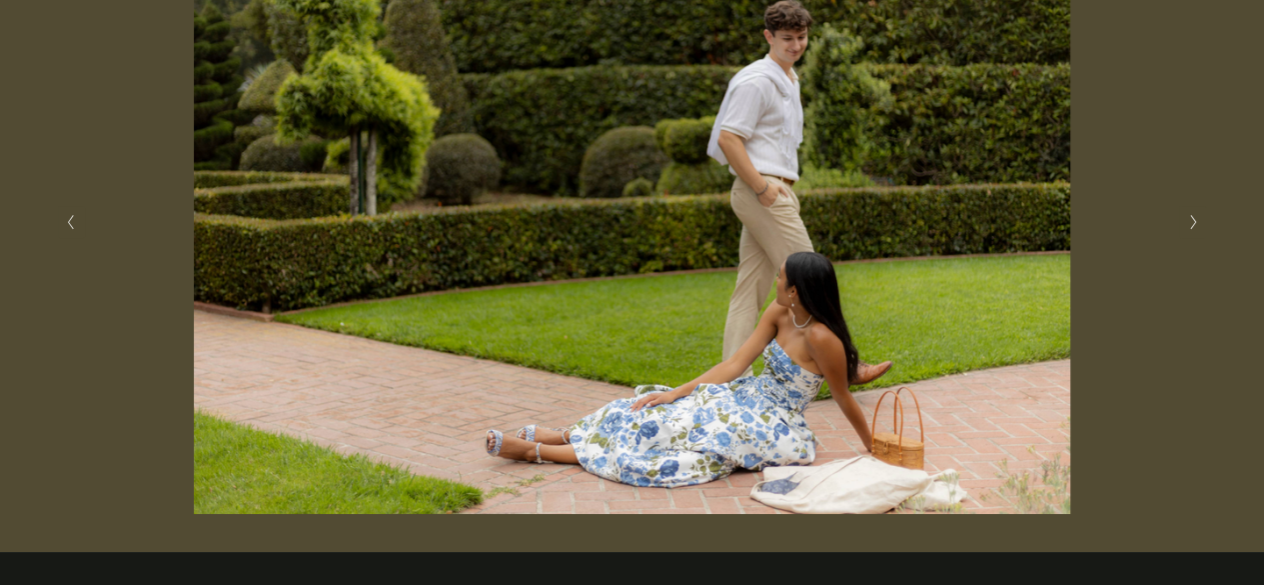
click at [1191, 234] on button "Next Slide" at bounding box center [1192, 222] width 27 height 32
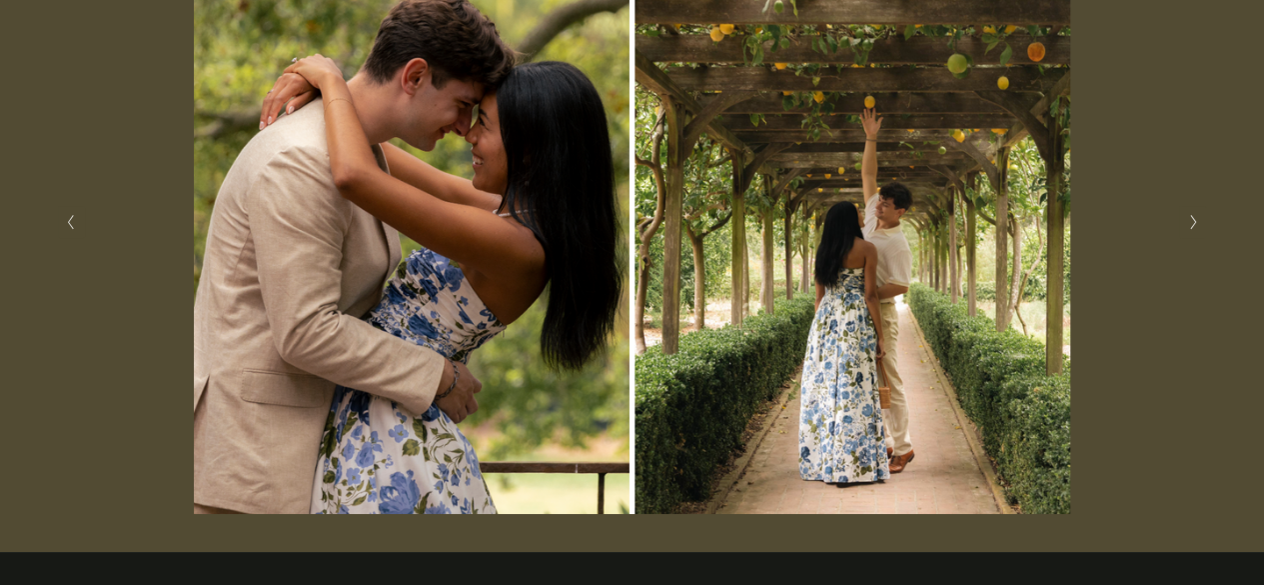
click at [1191, 234] on button "Next Slide" at bounding box center [1192, 222] width 27 height 32
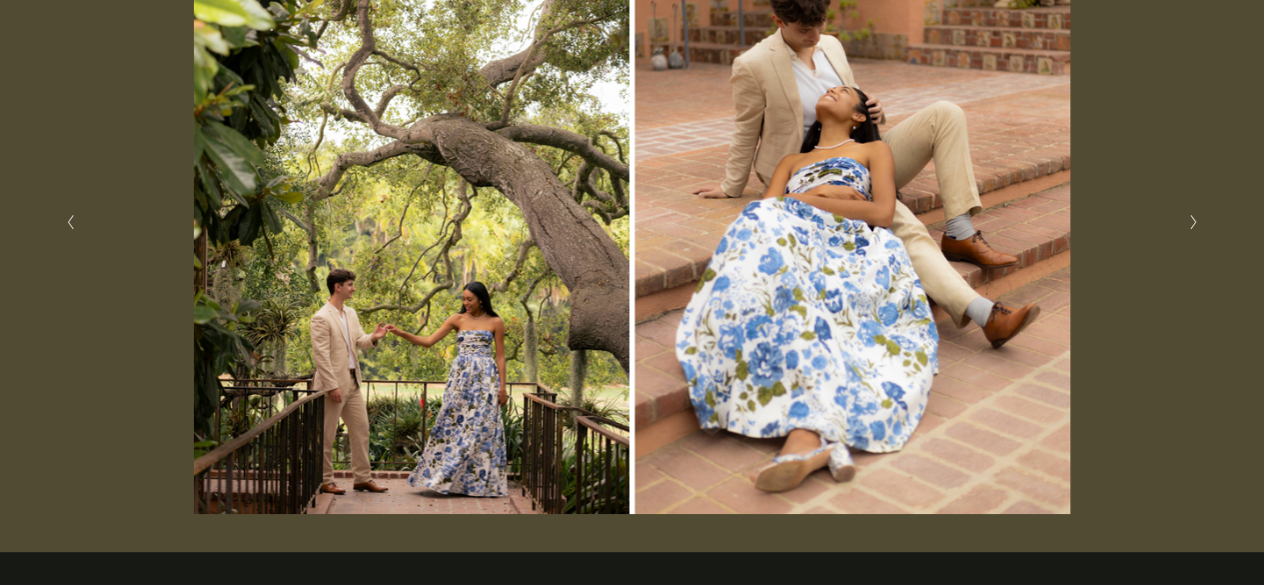
click at [1191, 234] on button "Next Slide" at bounding box center [1192, 222] width 27 height 32
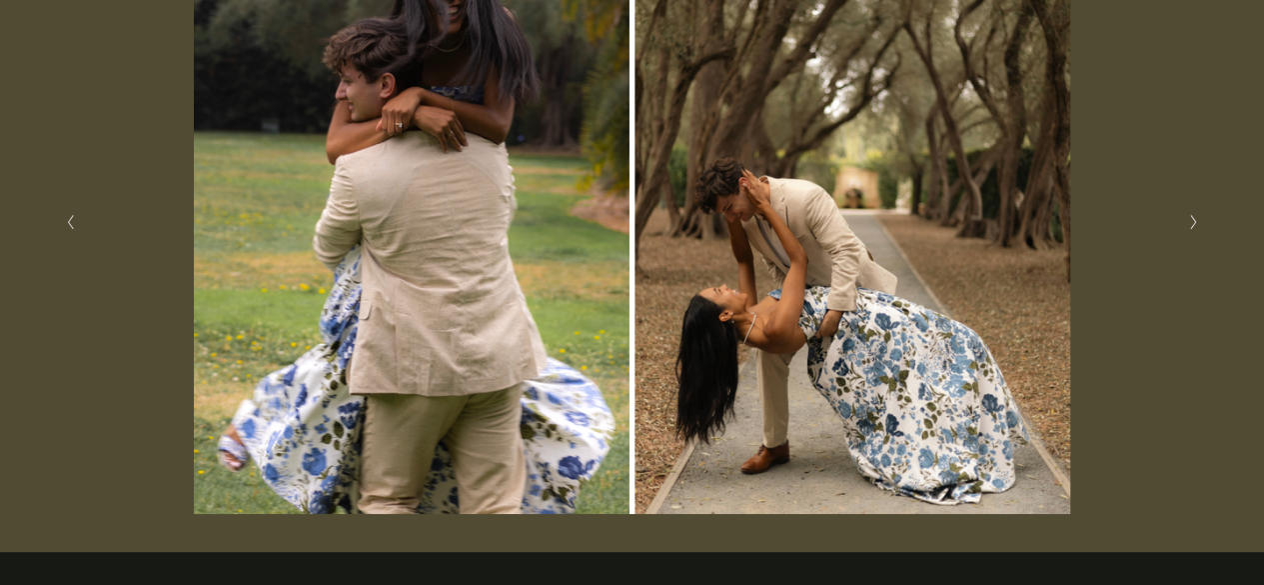
click at [1191, 234] on button "Next Slide" at bounding box center [1192, 222] width 27 height 32
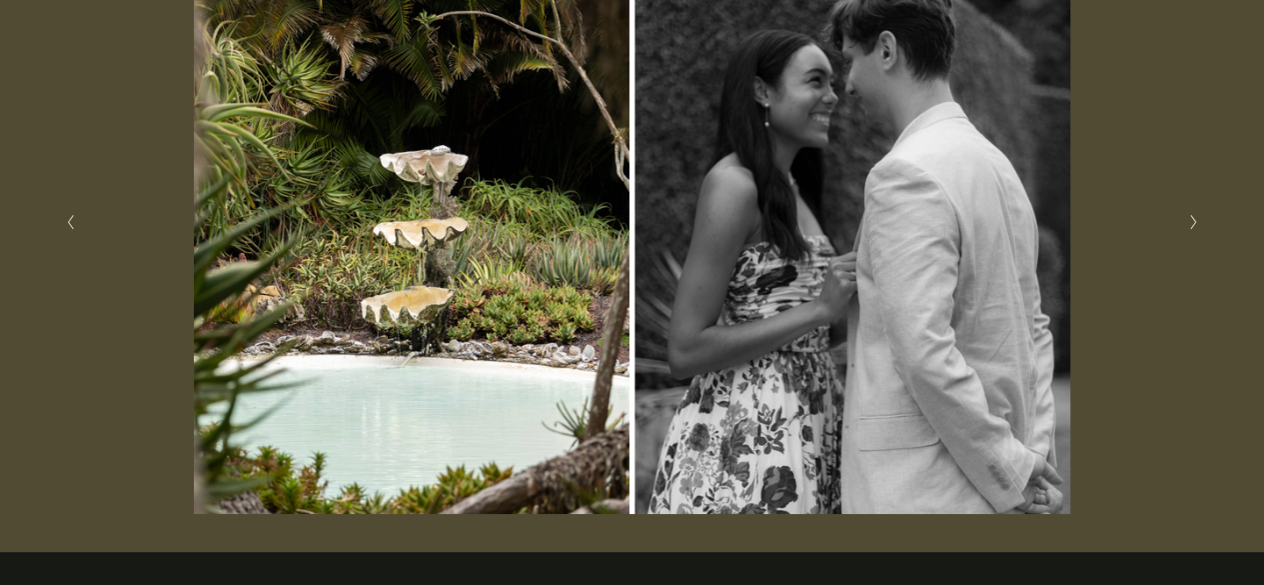
click at [1191, 234] on button "Next Slide" at bounding box center [1192, 222] width 27 height 32
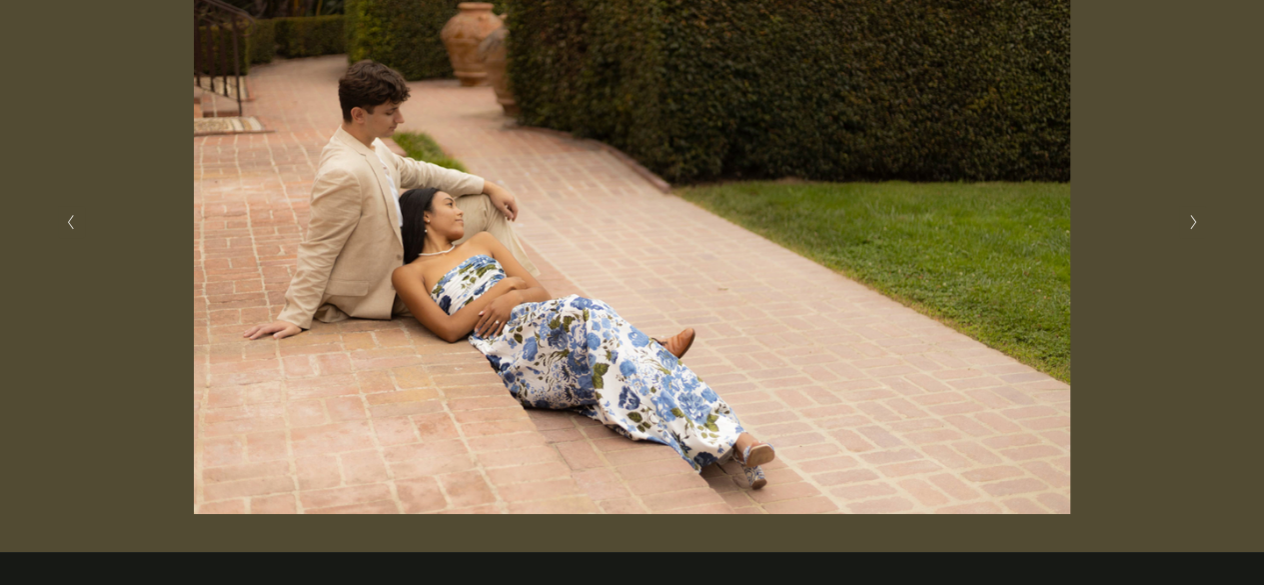
click at [1191, 234] on button "Next Slide" at bounding box center [1192, 222] width 27 height 32
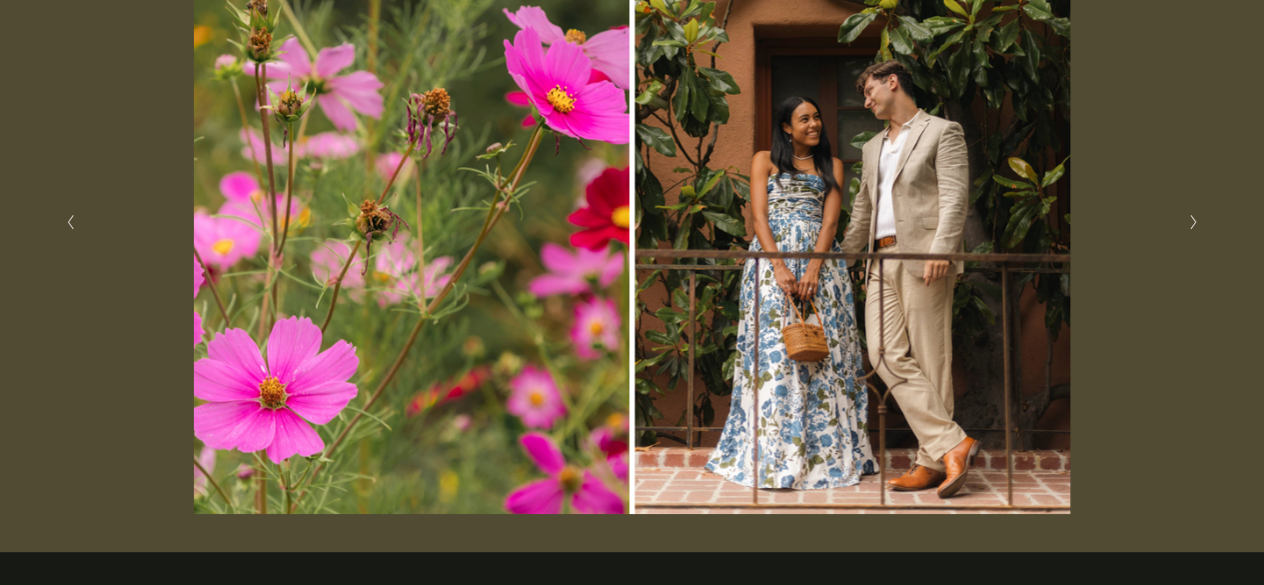
click at [1191, 234] on button "Next Slide" at bounding box center [1192, 222] width 27 height 32
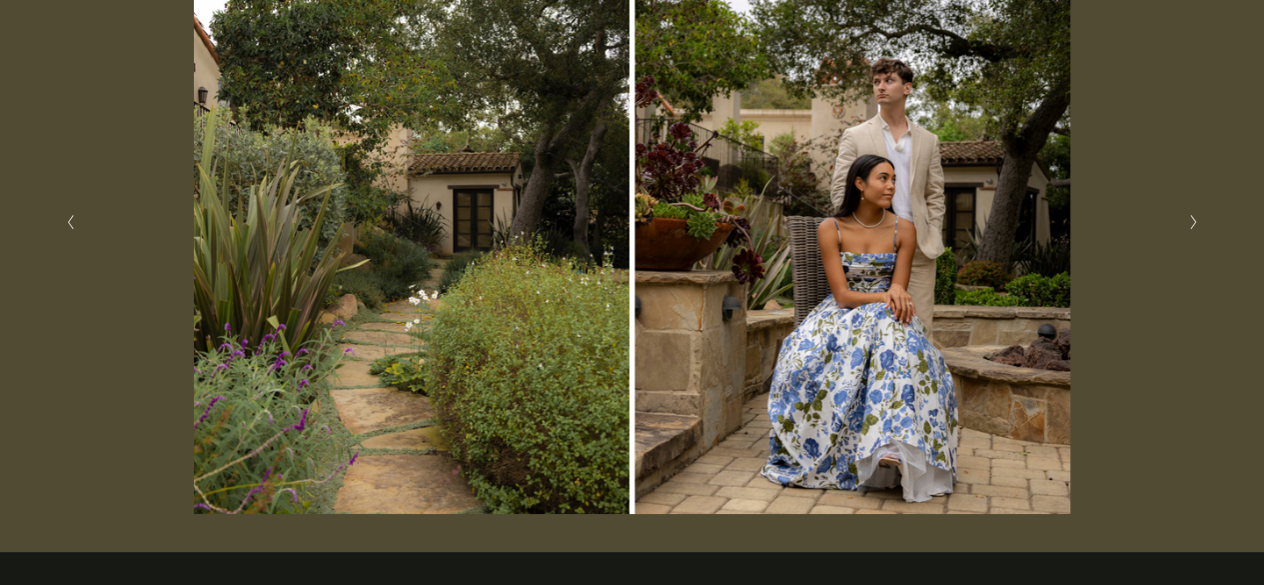
click at [1191, 234] on button "Next Slide" at bounding box center [1192, 222] width 27 height 32
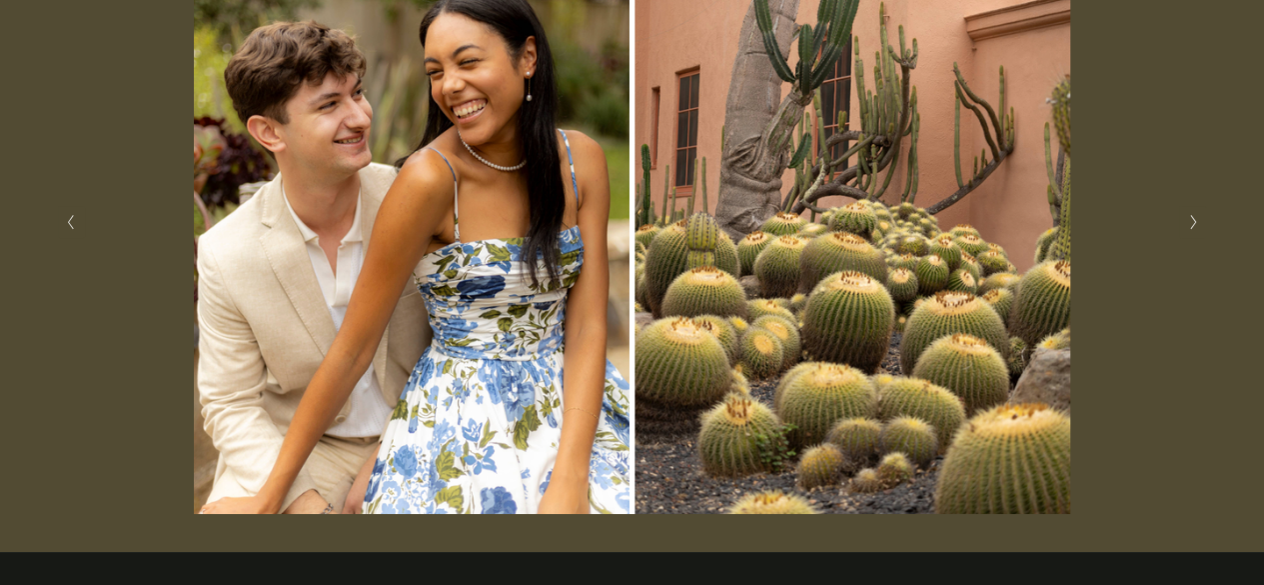
click at [1191, 234] on button "Next Slide" at bounding box center [1192, 222] width 27 height 32
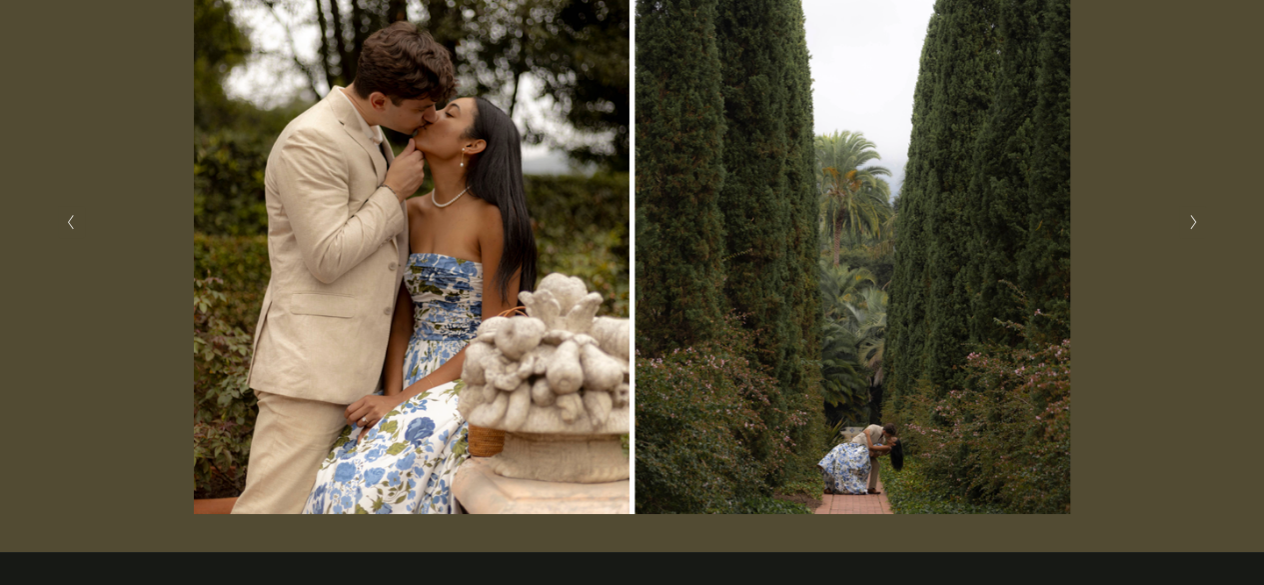
click at [1191, 234] on button "Next Slide" at bounding box center [1192, 222] width 27 height 32
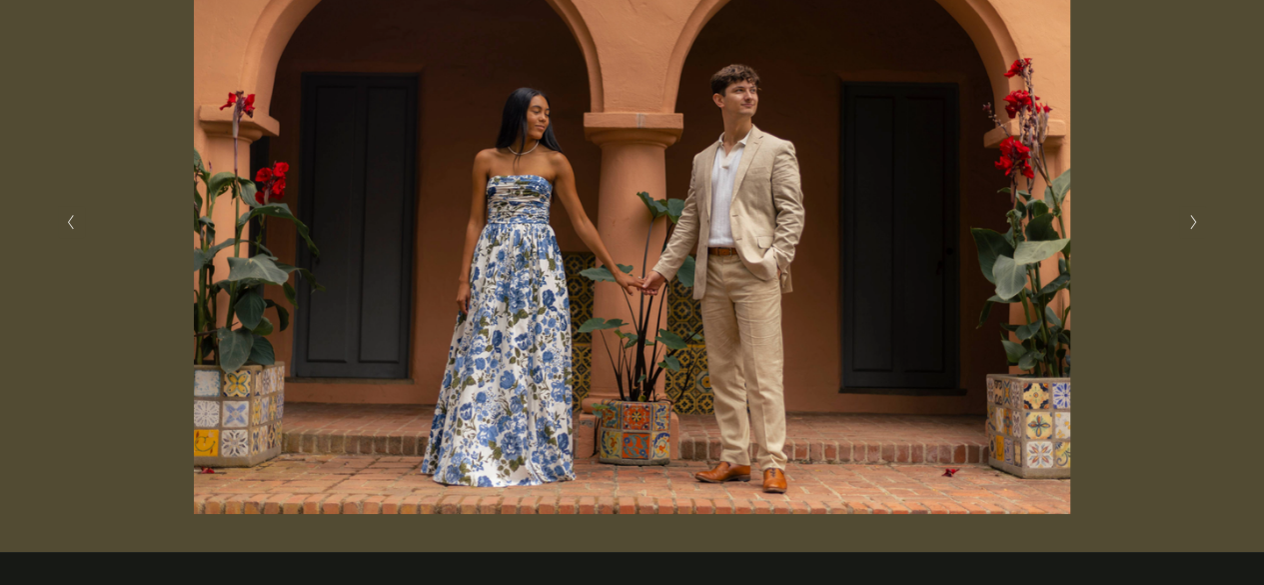
click at [1191, 234] on button "Next Slide" at bounding box center [1192, 222] width 27 height 32
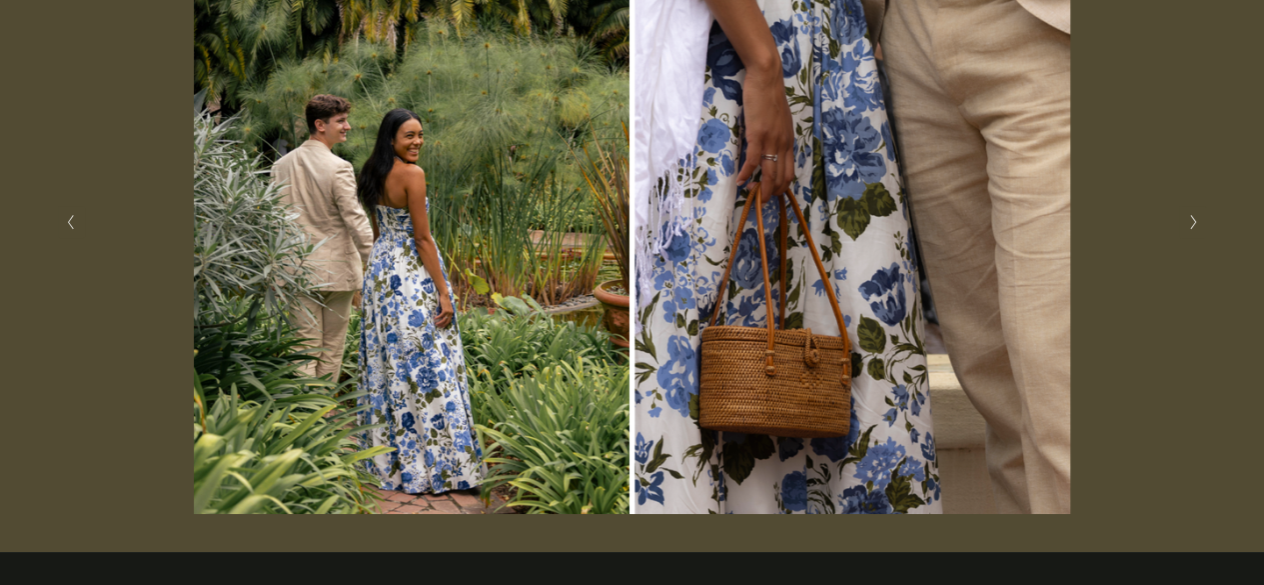
click at [1191, 234] on button "Next Slide" at bounding box center [1192, 222] width 27 height 32
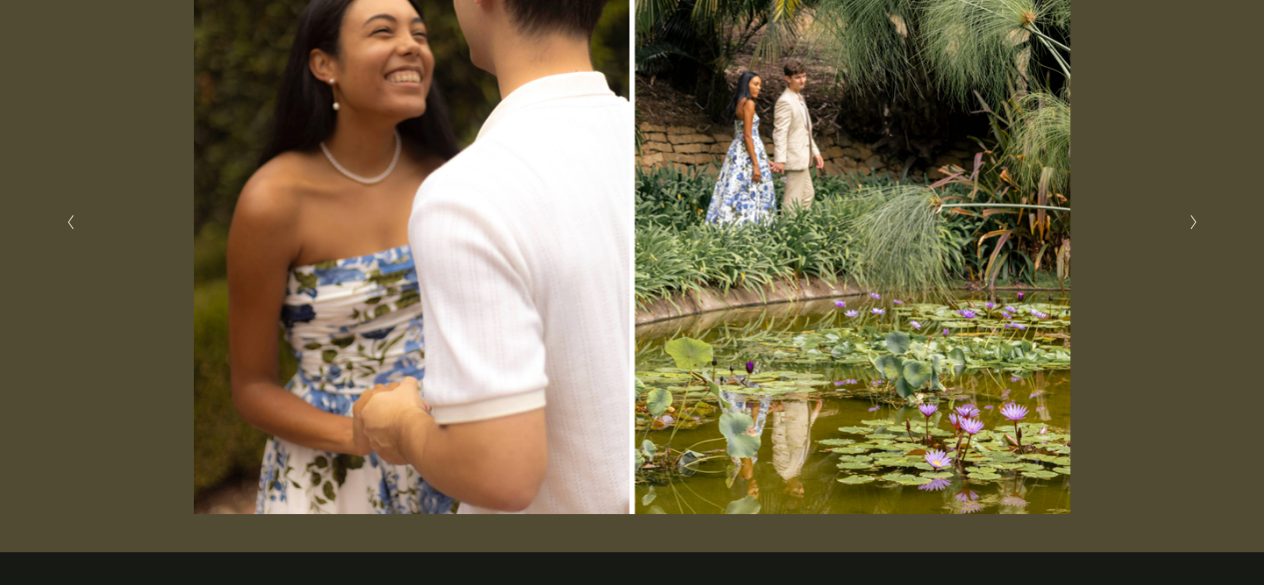
click at [1191, 234] on button "Next Slide" at bounding box center [1192, 222] width 27 height 32
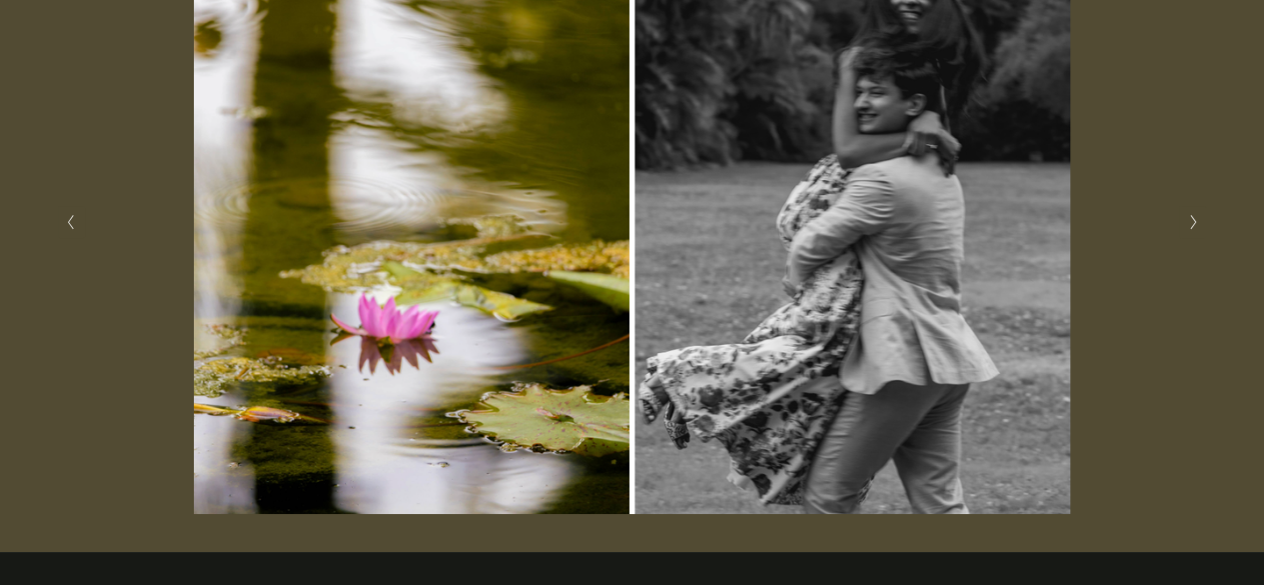
click at [1191, 234] on button "Next Slide" at bounding box center [1192, 222] width 27 height 32
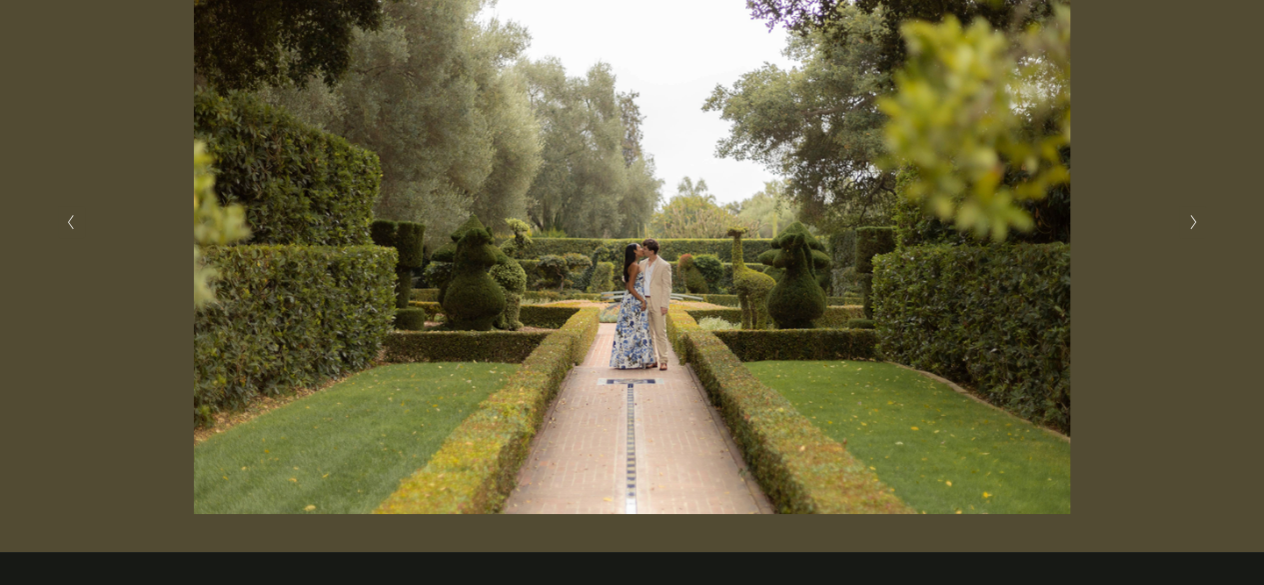
click at [1191, 234] on button "Next Slide" at bounding box center [1192, 222] width 27 height 32
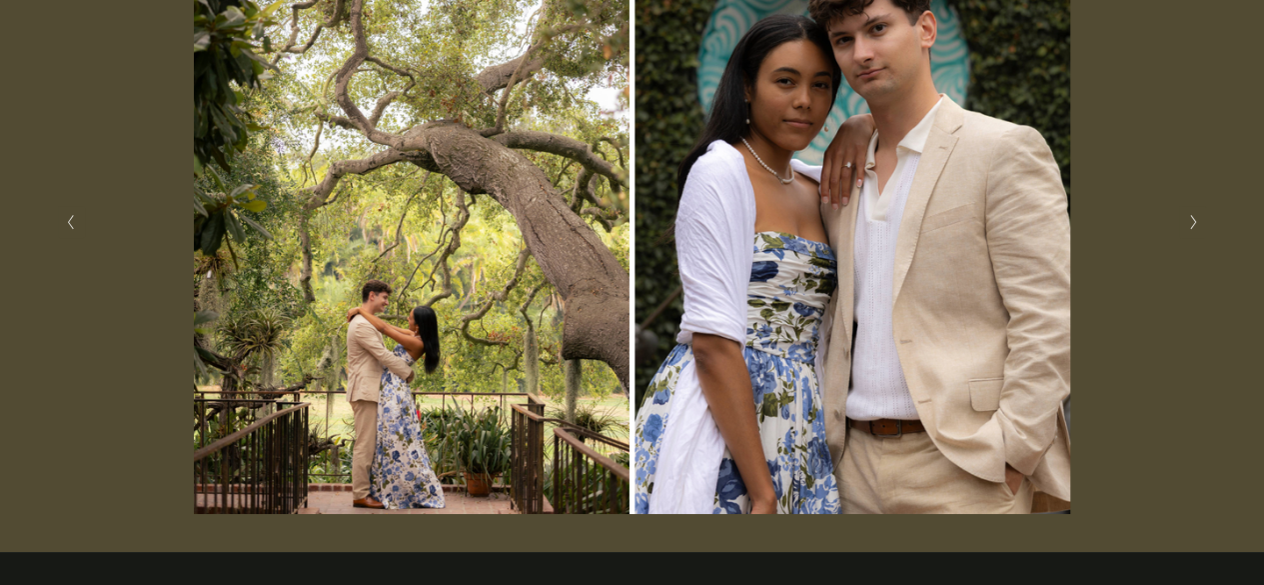
click at [1191, 234] on button "Next Slide" at bounding box center [1192, 222] width 27 height 32
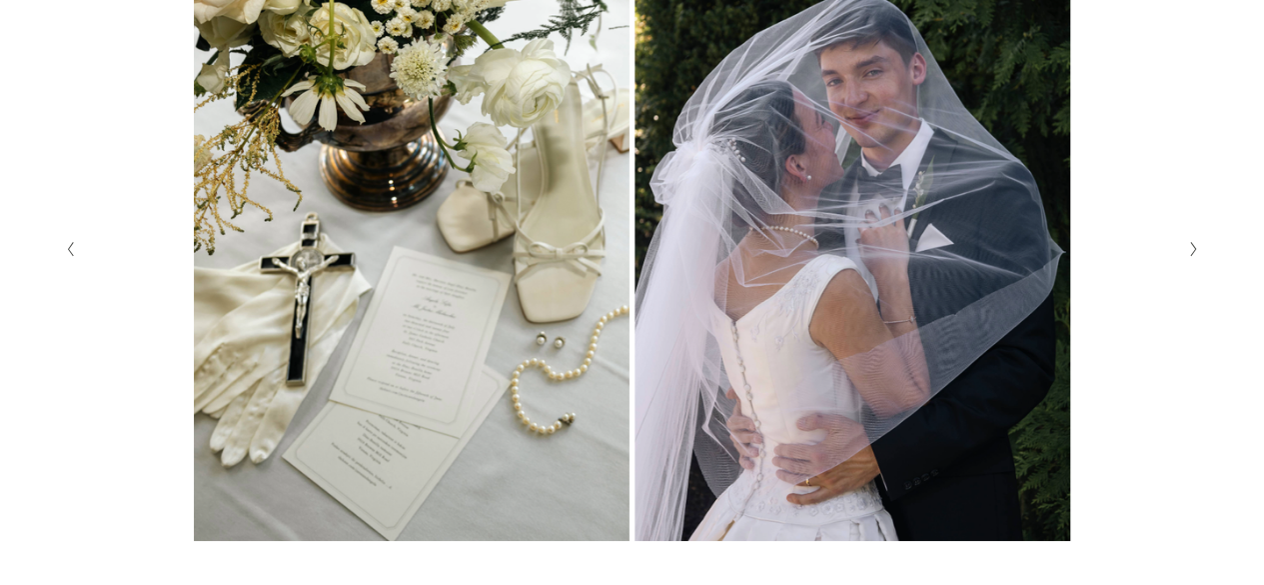
scroll to position [511, 0]
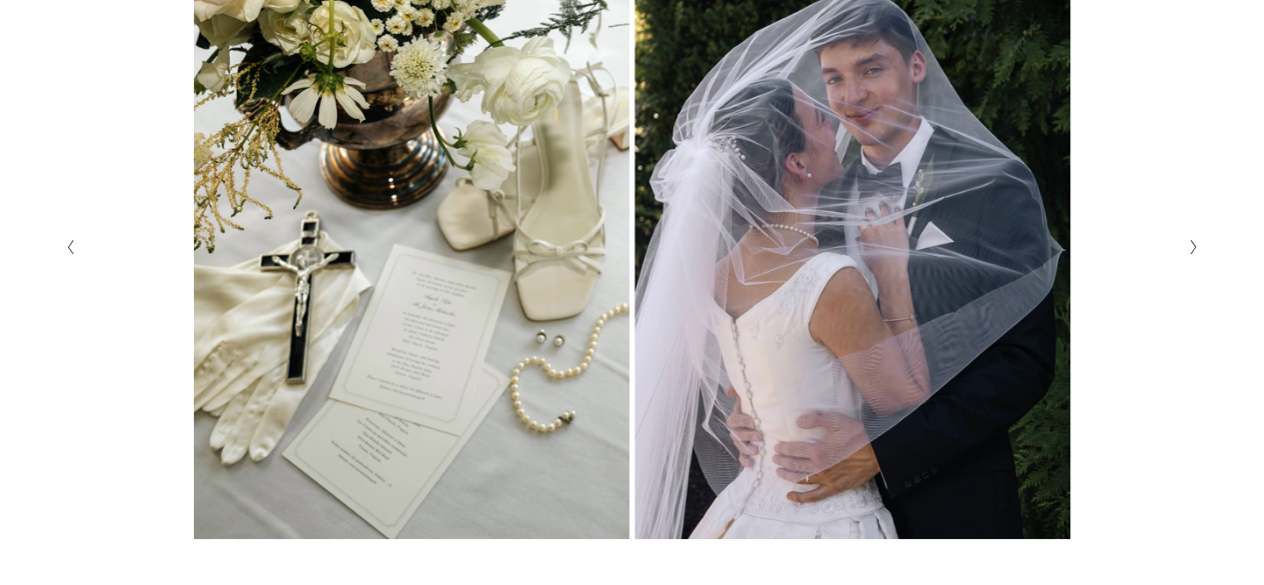
click at [1193, 261] on button "Next Slide" at bounding box center [1192, 247] width 27 height 32
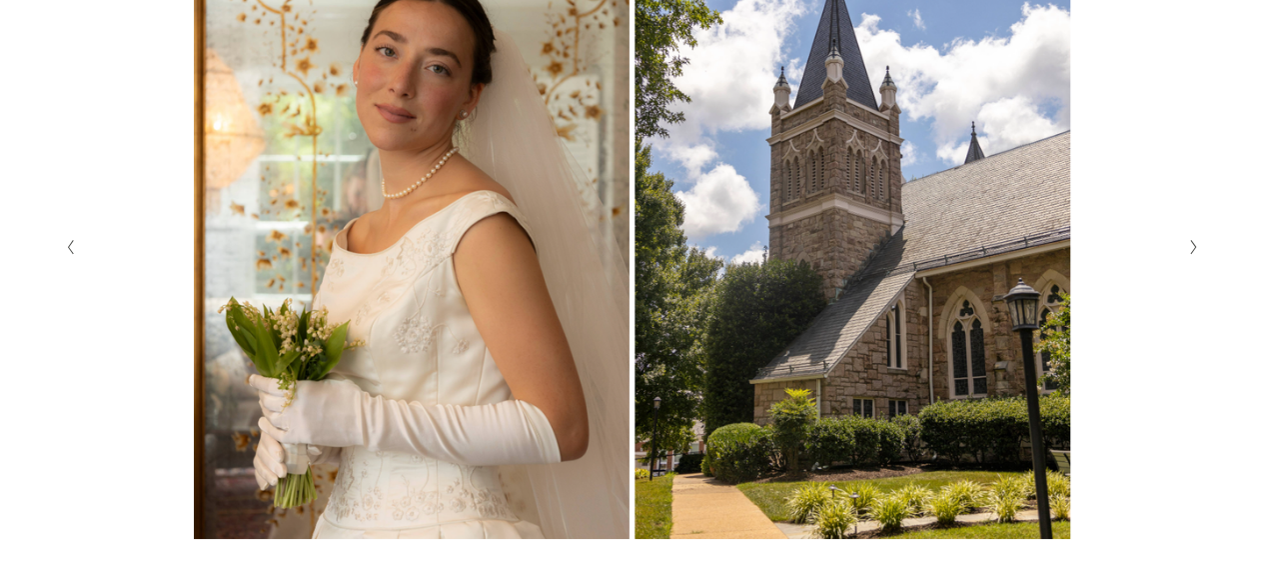
click at [1193, 261] on button "Next Slide" at bounding box center [1192, 247] width 27 height 32
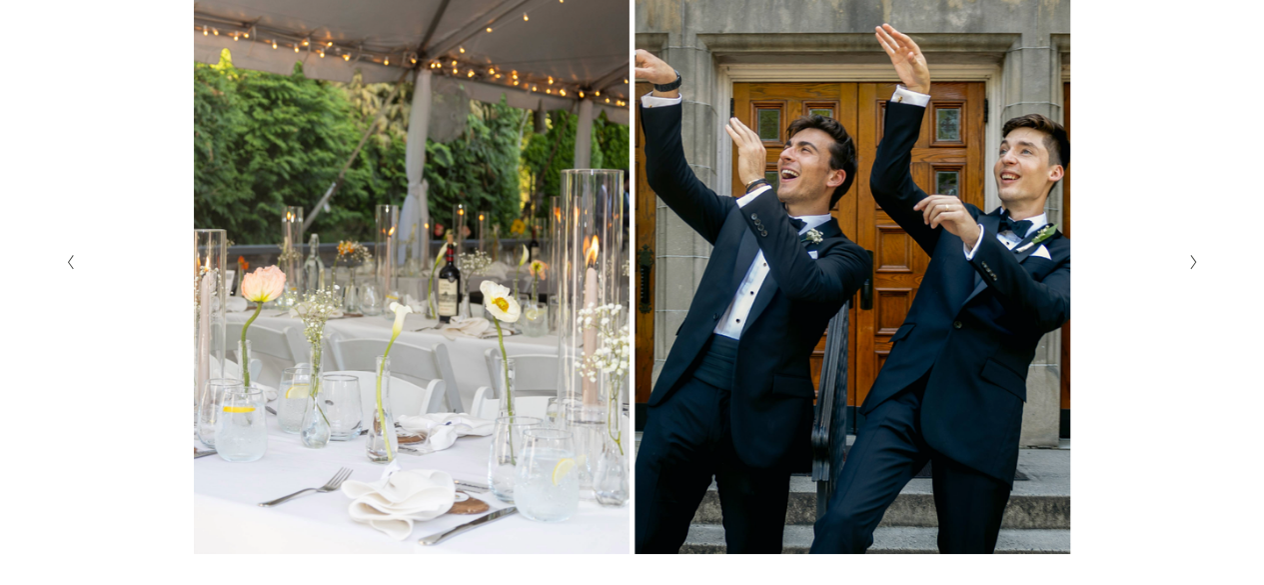
scroll to position [495, 0]
click at [1193, 261] on icon "Next Slide" at bounding box center [1193, 263] width 9 height 16
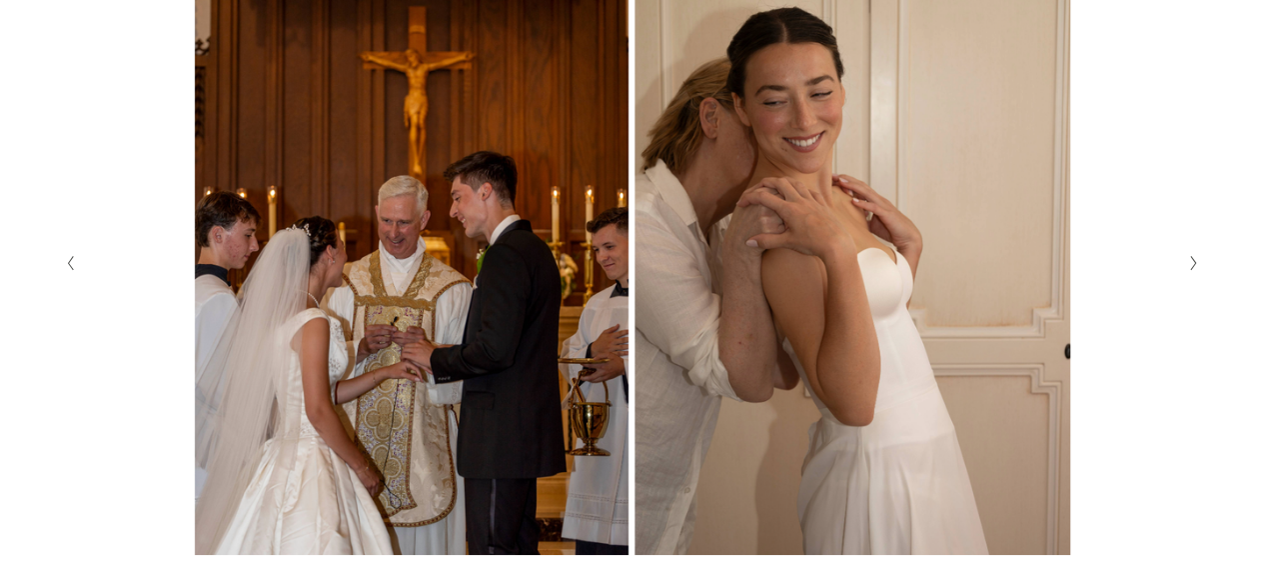
click at [1193, 261] on icon "Next Slide" at bounding box center [1193, 263] width 9 height 16
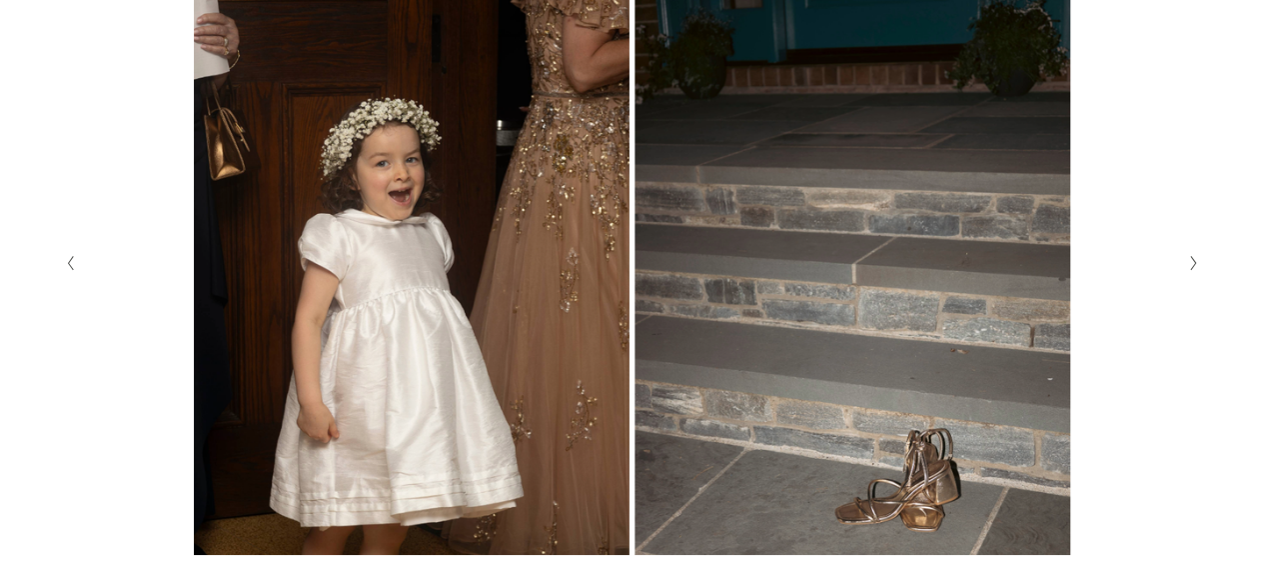
click at [1193, 261] on icon "Next Slide" at bounding box center [1193, 263] width 9 height 16
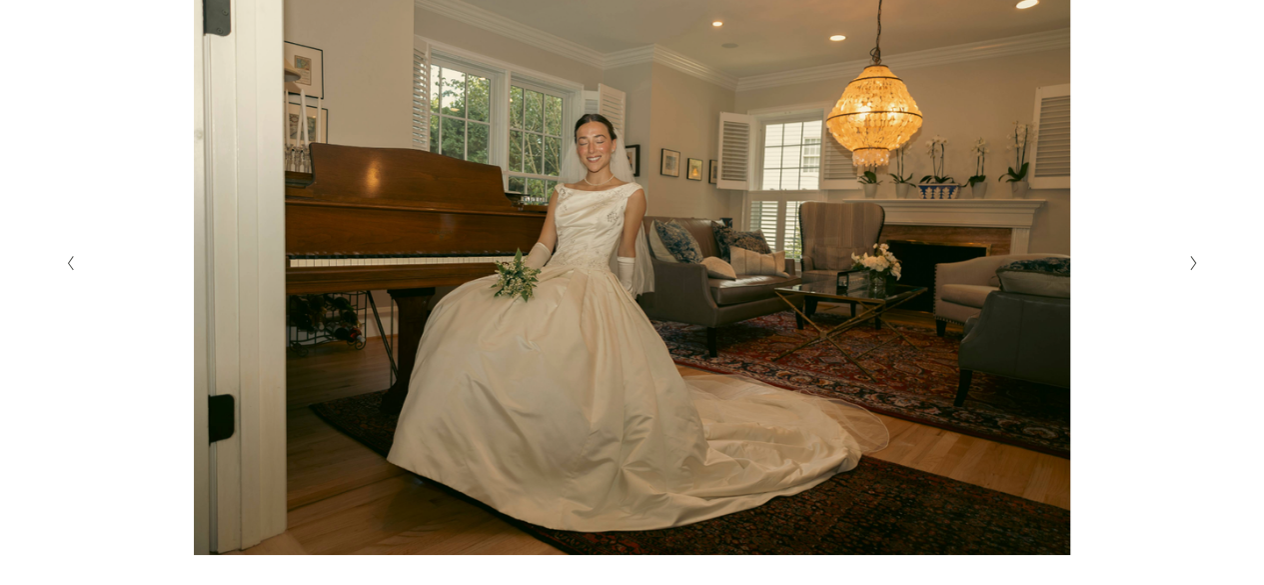
click at [1193, 261] on icon "Next Slide" at bounding box center [1193, 263] width 9 height 16
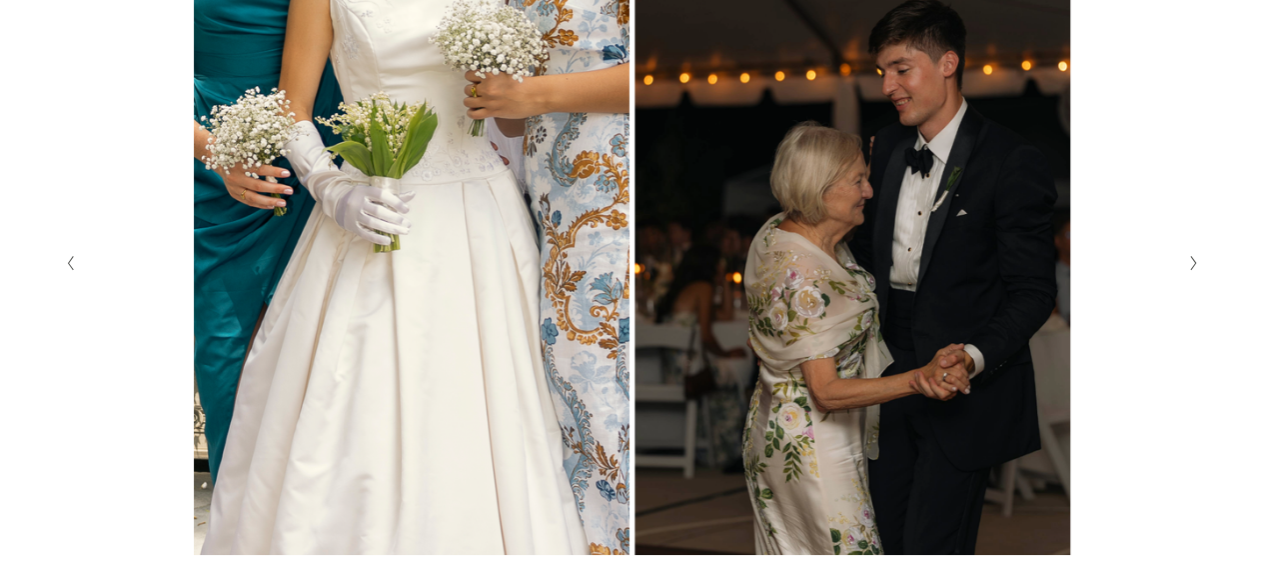
click at [1193, 261] on icon "Next Slide" at bounding box center [1193, 263] width 9 height 16
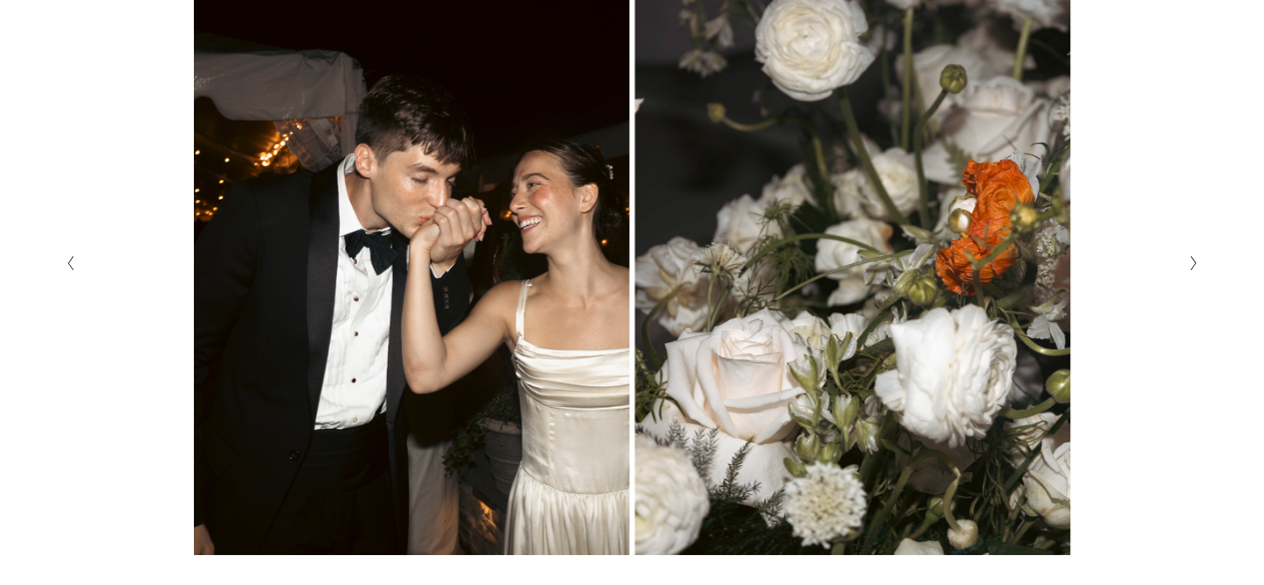
click at [1193, 261] on icon "Next Slide" at bounding box center [1193, 263] width 9 height 16
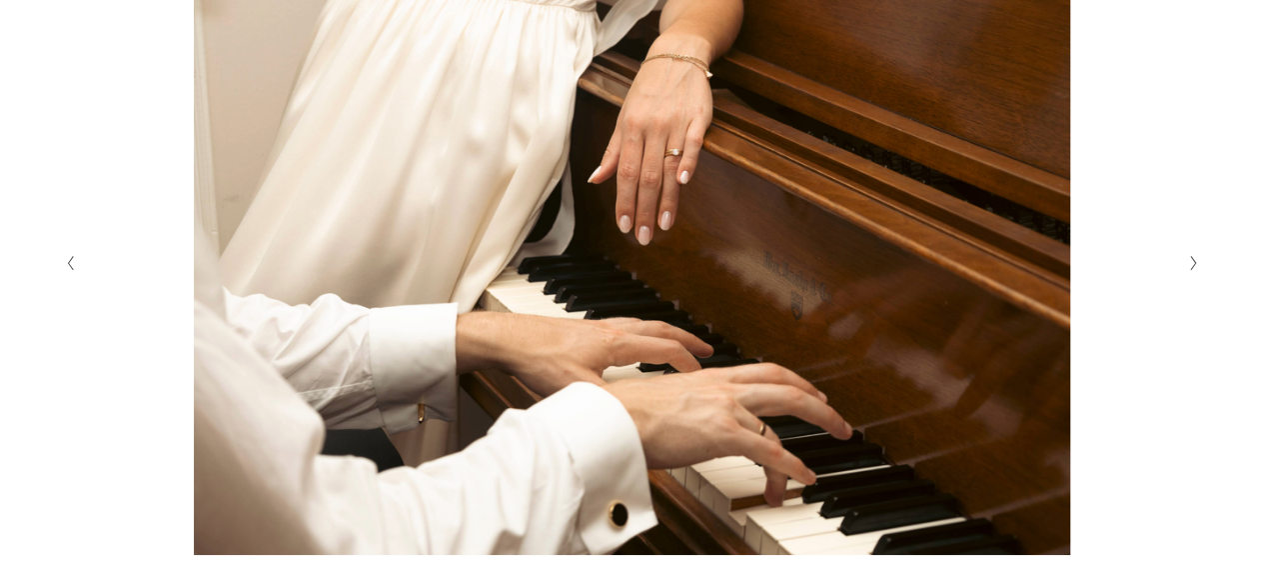
click at [1193, 261] on icon "Next Slide" at bounding box center [1193, 263] width 9 height 16
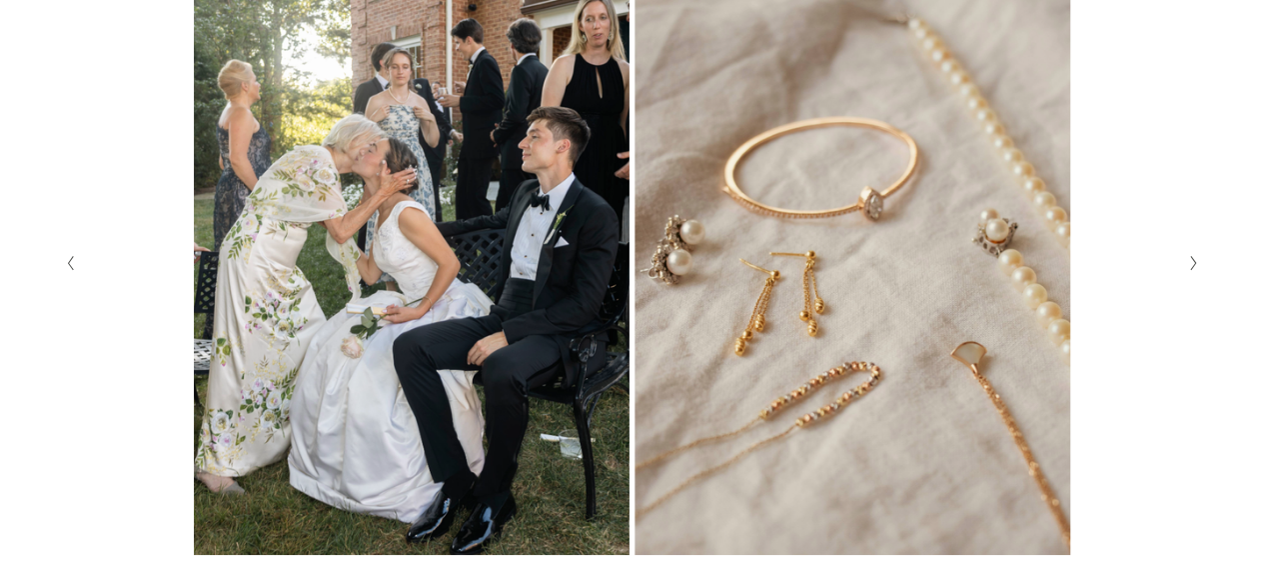
click at [1193, 261] on icon "Next Slide" at bounding box center [1193, 263] width 9 height 16
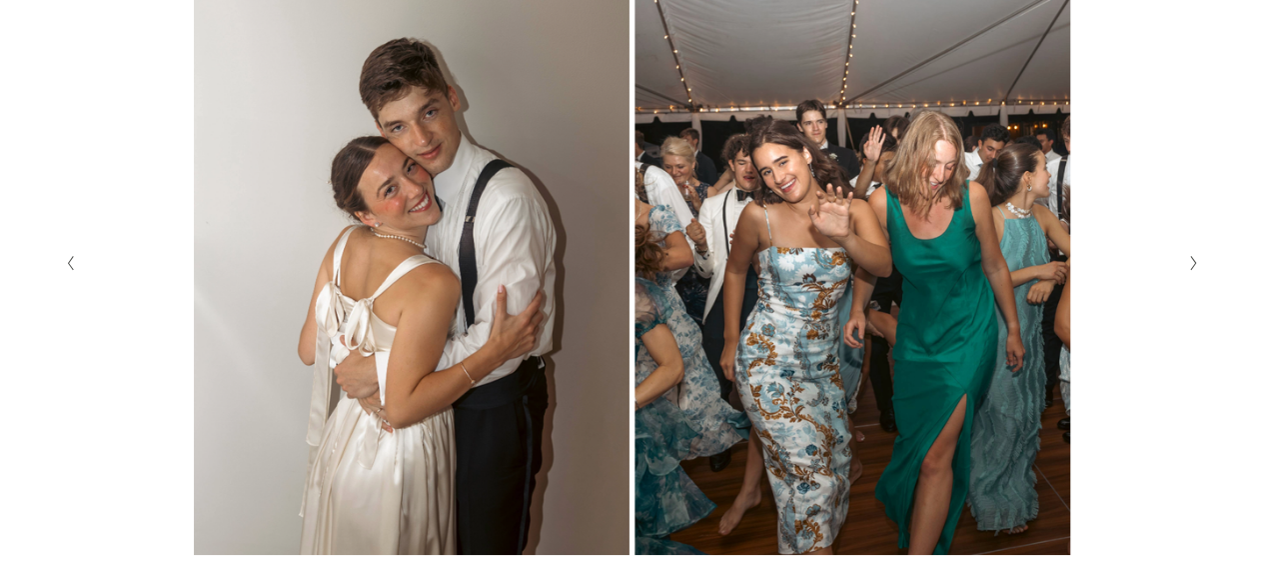
click at [1193, 261] on icon "Next Slide" at bounding box center [1193, 263] width 9 height 16
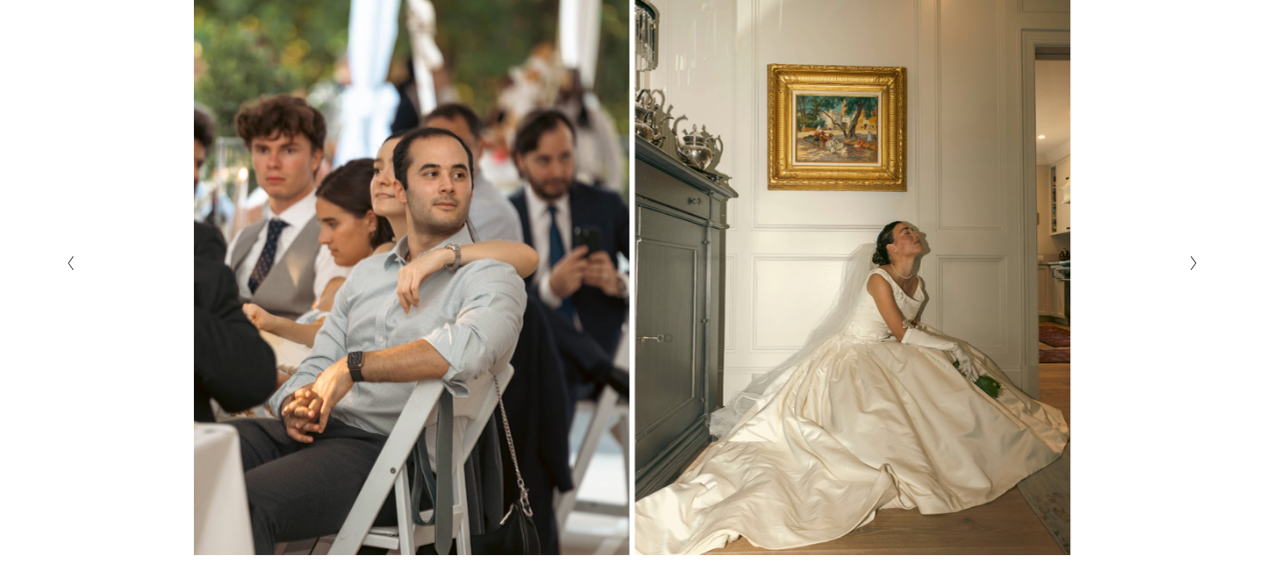
click at [78, 279] on button "Previous Slide" at bounding box center [71, 263] width 27 height 32
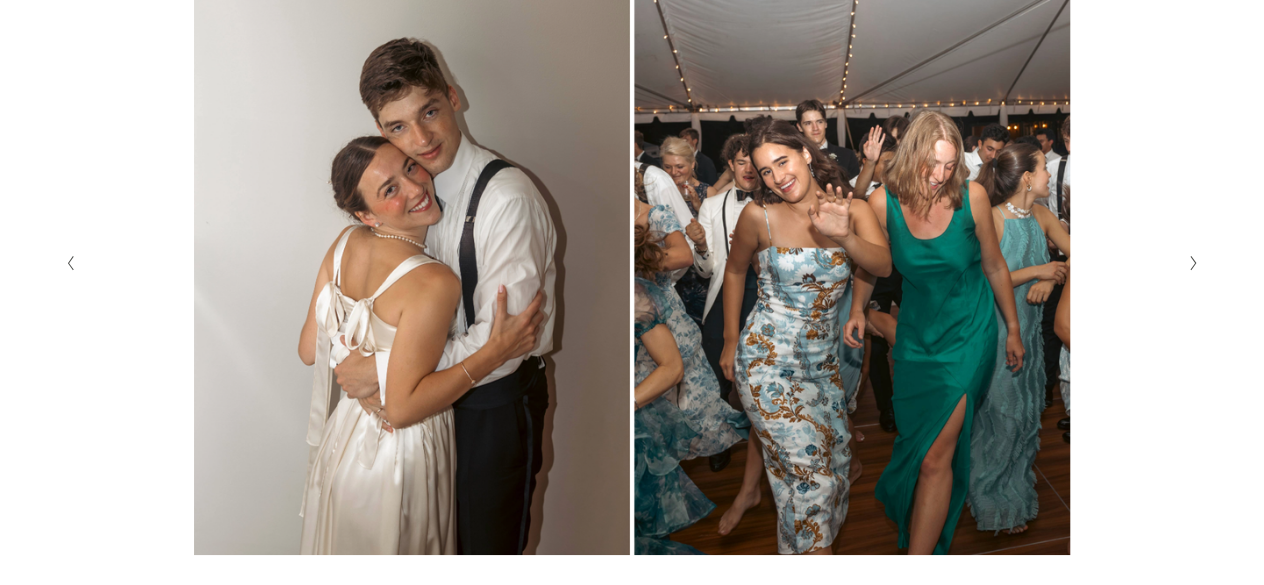
click at [1196, 263] on icon "Next Slide" at bounding box center [1193, 263] width 9 height 16
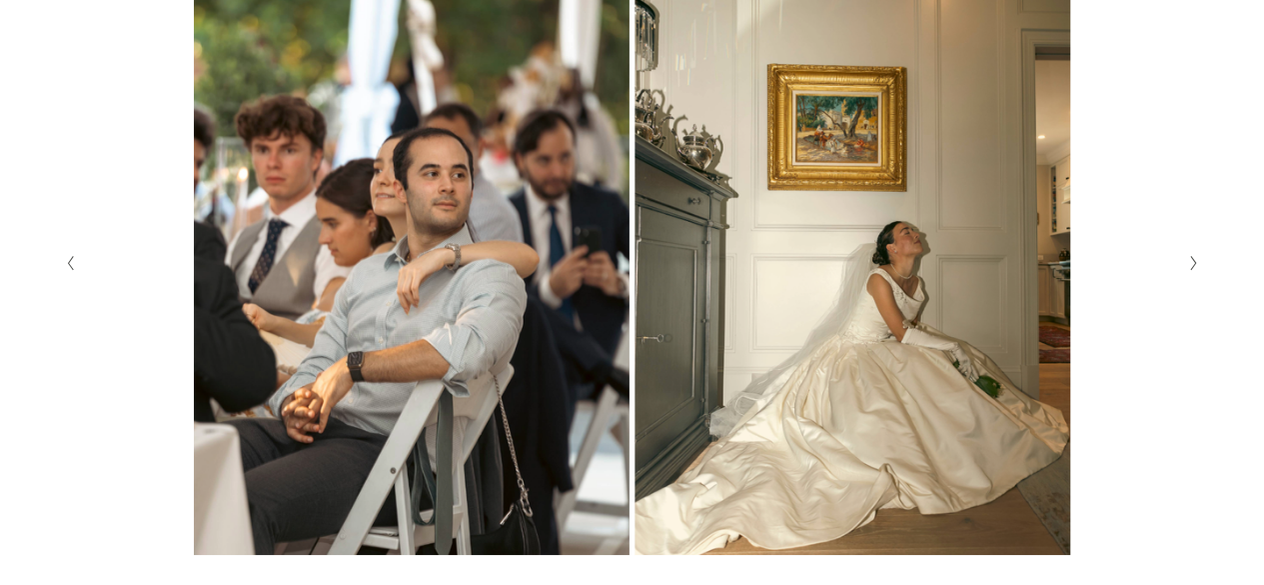
click at [1196, 263] on icon "Next Slide" at bounding box center [1193, 263] width 9 height 16
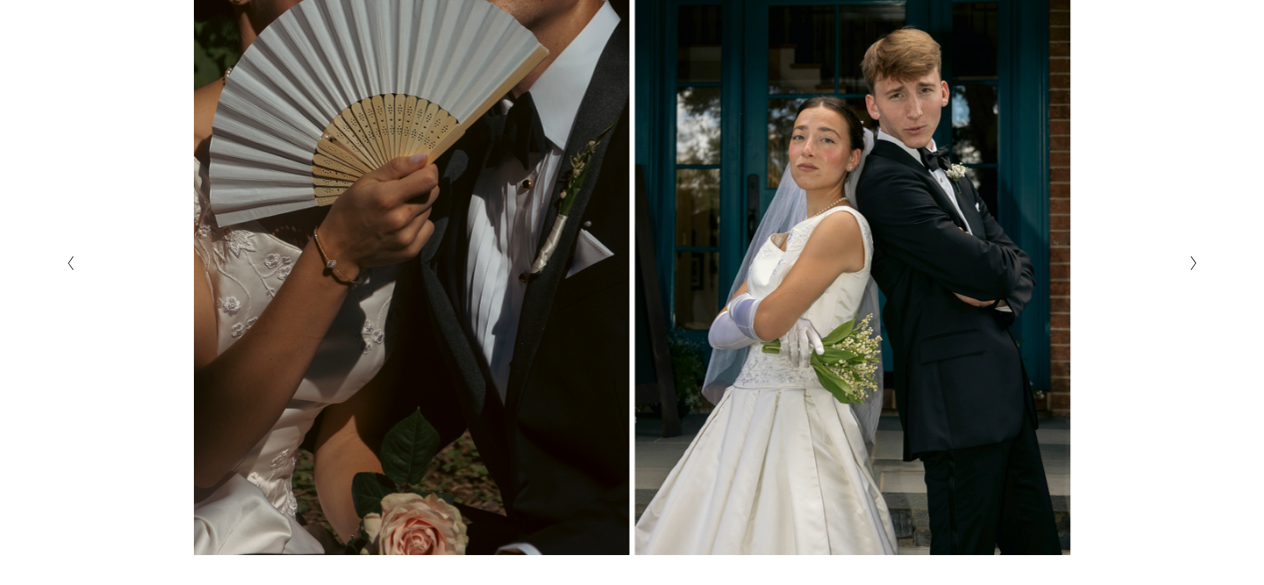
click at [1196, 263] on icon "Next Slide" at bounding box center [1193, 263] width 9 height 16
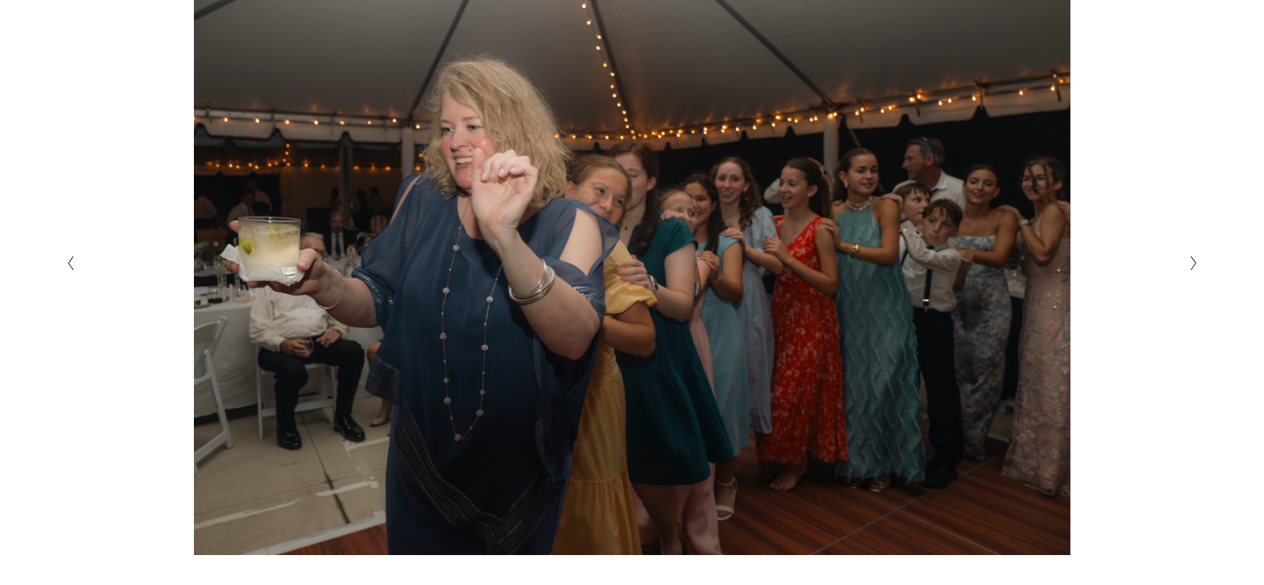
click at [1196, 263] on icon "Next Slide" at bounding box center [1193, 263] width 9 height 16
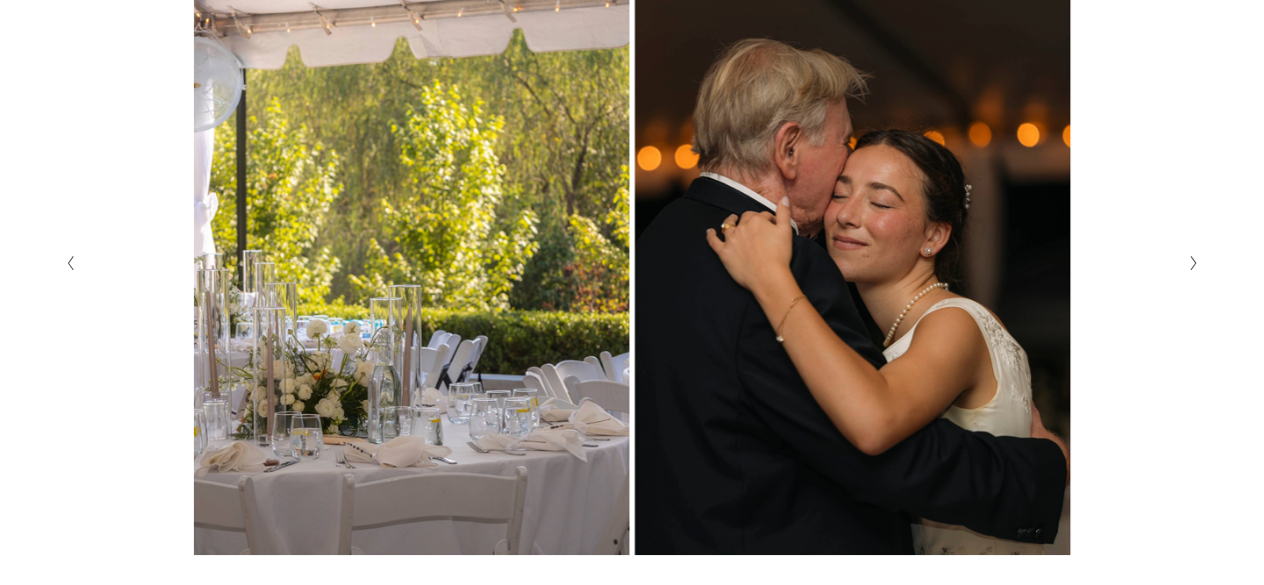
click at [1196, 263] on icon "Next Slide" at bounding box center [1193, 263] width 9 height 16
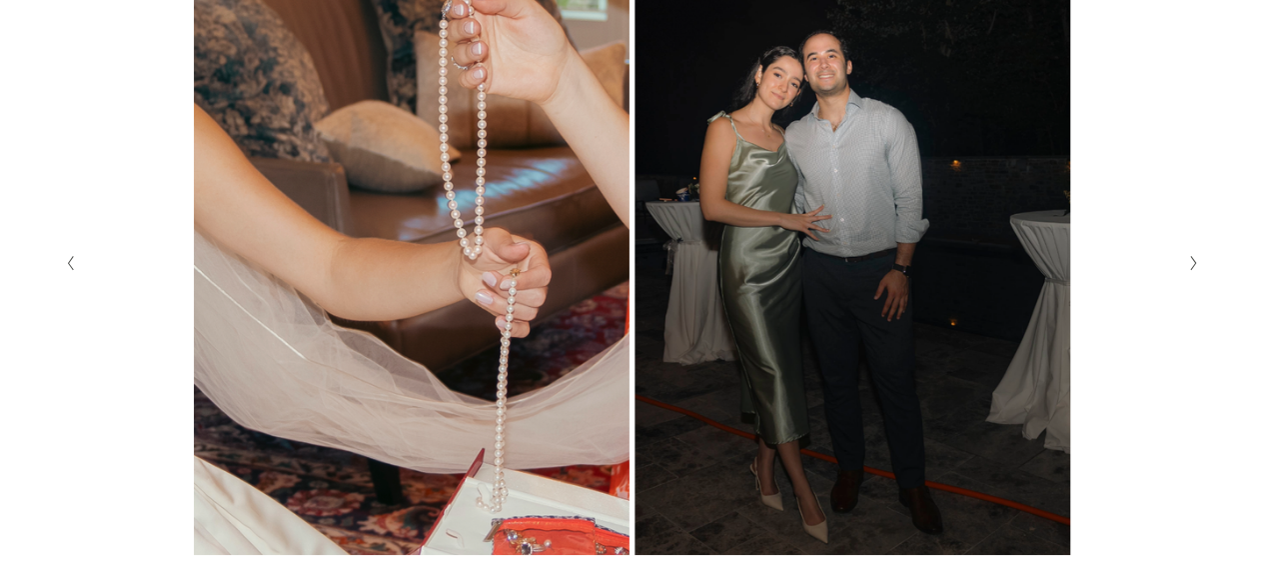
click at [1196, 263] on icon "Next Slide" at bounding box center [1193, 263] width 9 height 16
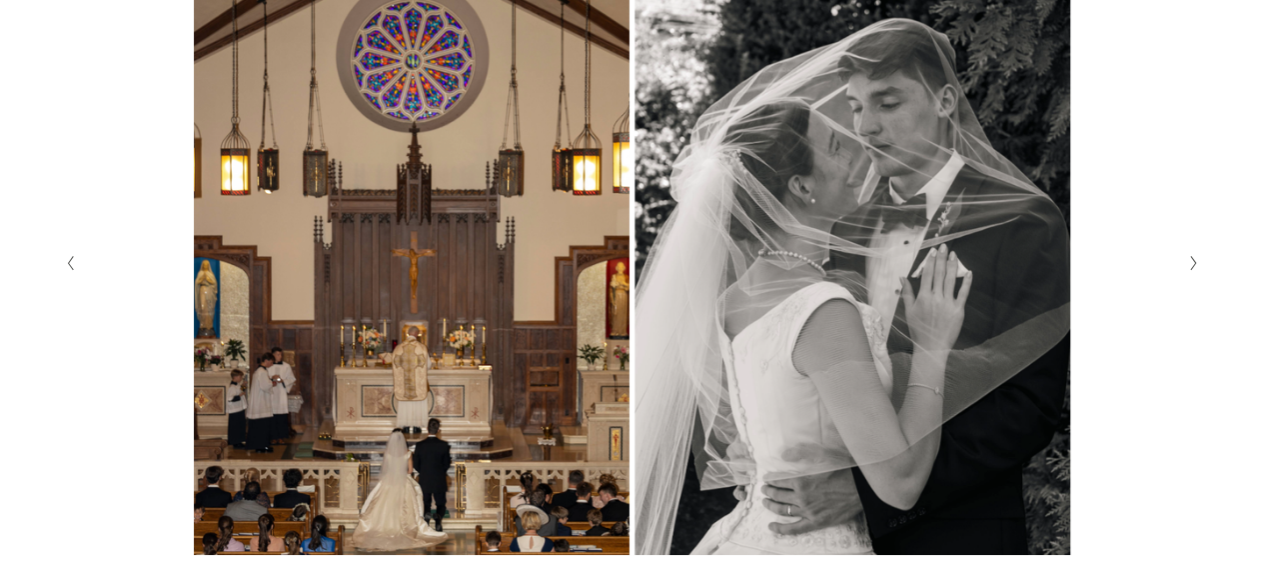
click at [1196, 263] on icon "Next Slide" at bounding box center [1193, 263] width 9 height 16
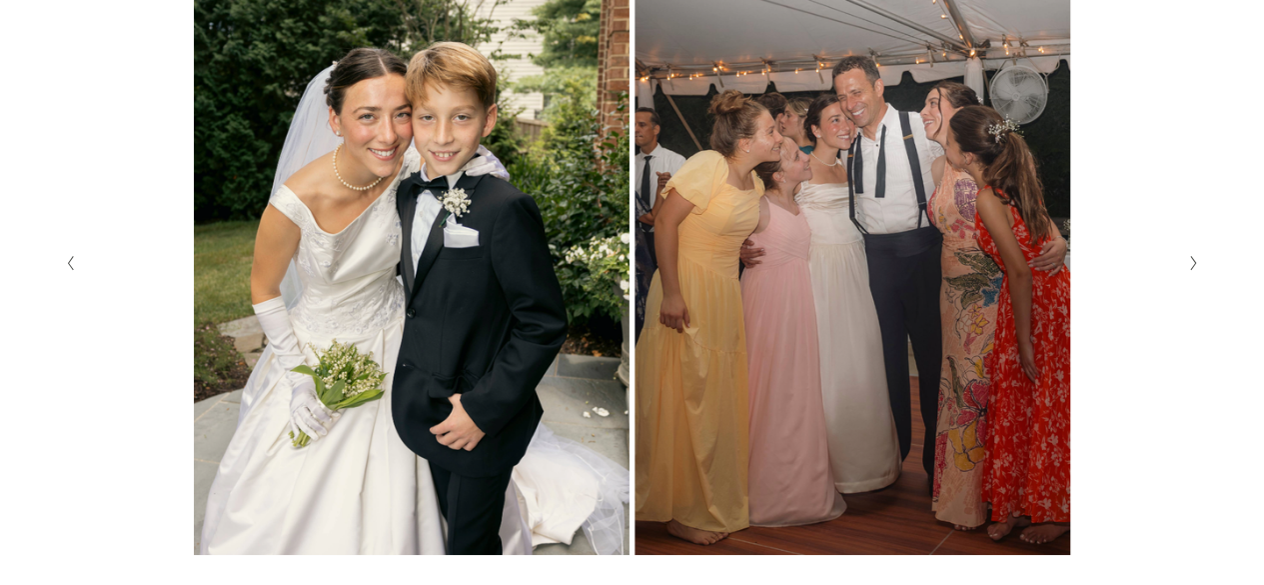
click at [1196, 263] on icon "Next Slide" at bounding box center [1193, 263] width 9 height 16
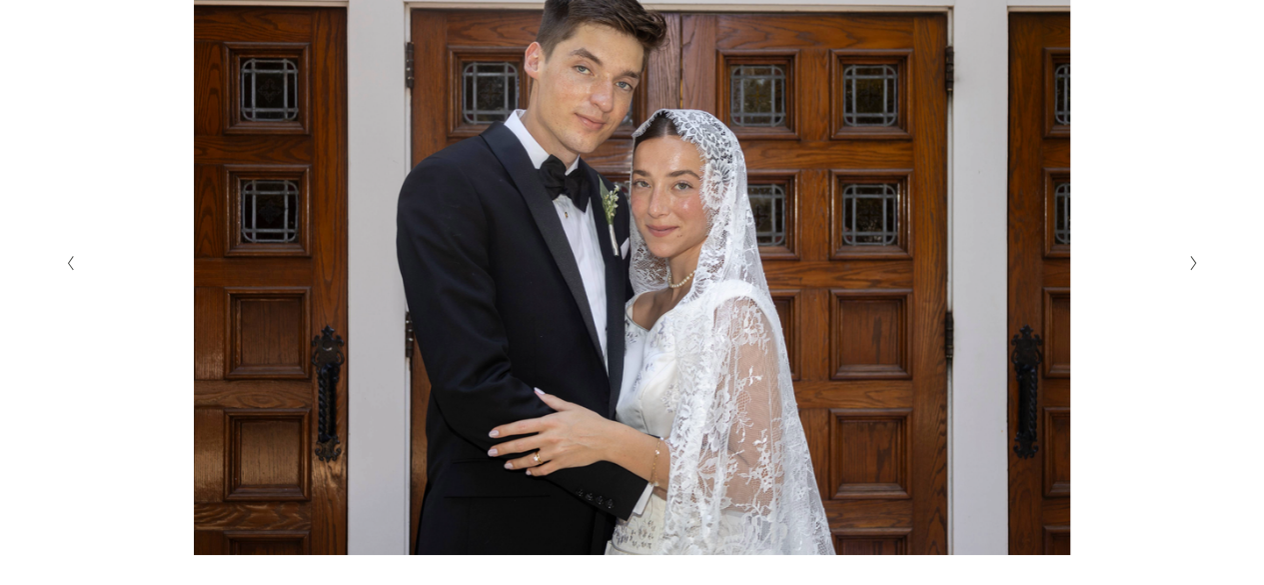
click at [72, 271] on icon "Previous Slide" at bounding box center [70, 263] width 9 height 16
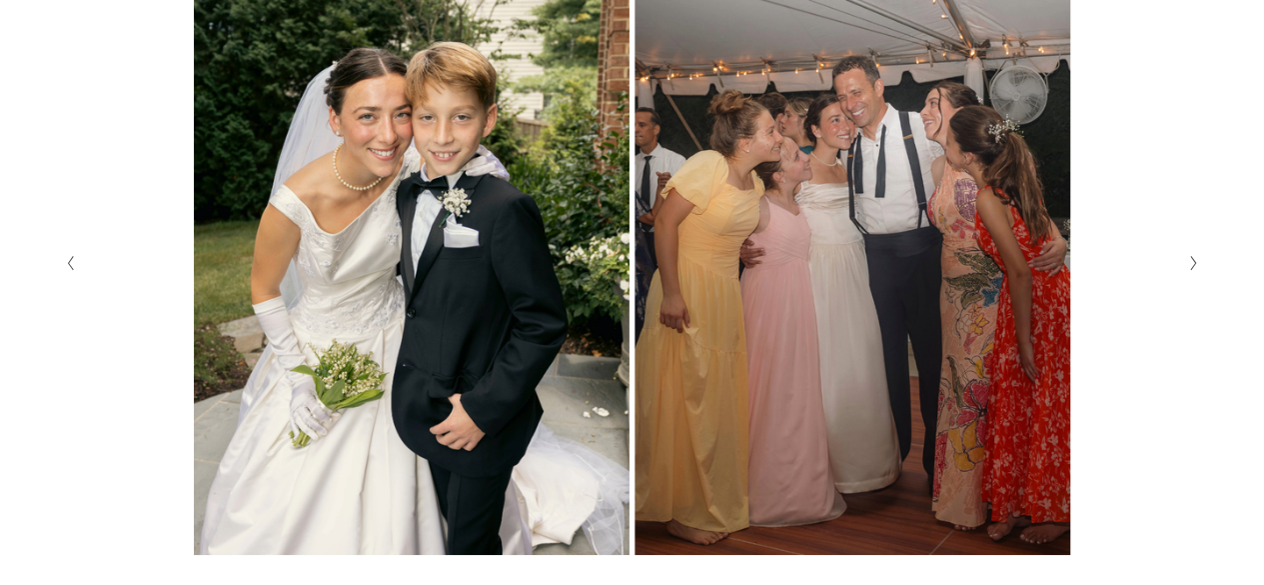
click at [1189, 269] on icon "Next Slide" at bounding box center [1193, 263] width 9 height 16
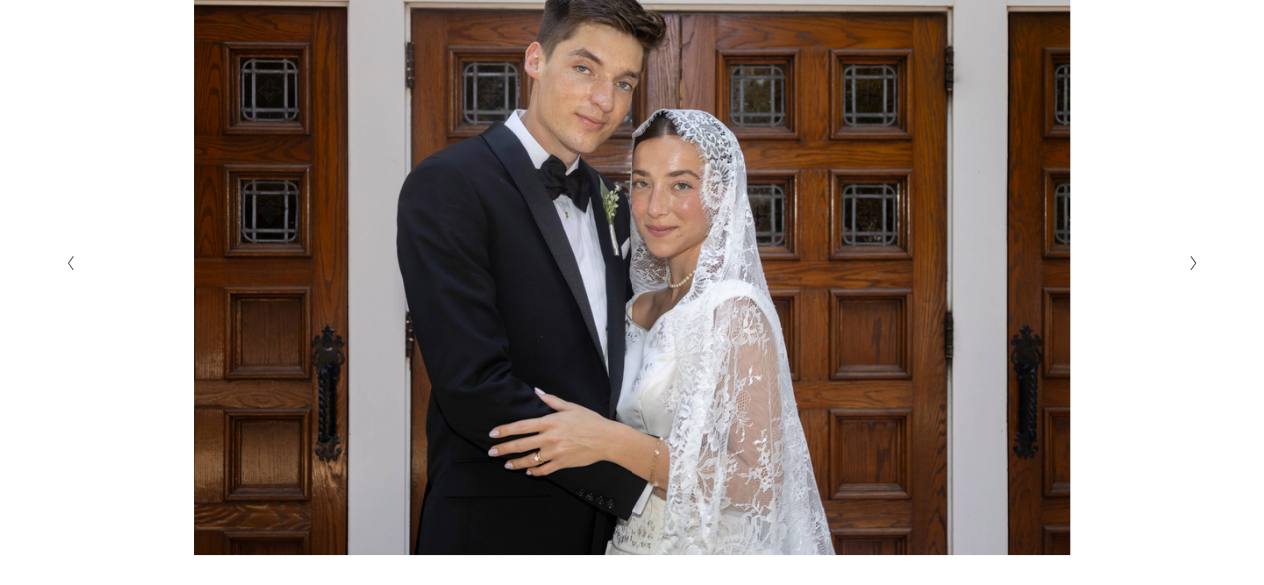
click at [1189, 269] on icon "Next Slide" at bounding box center [1193, 263] width 9 height 16
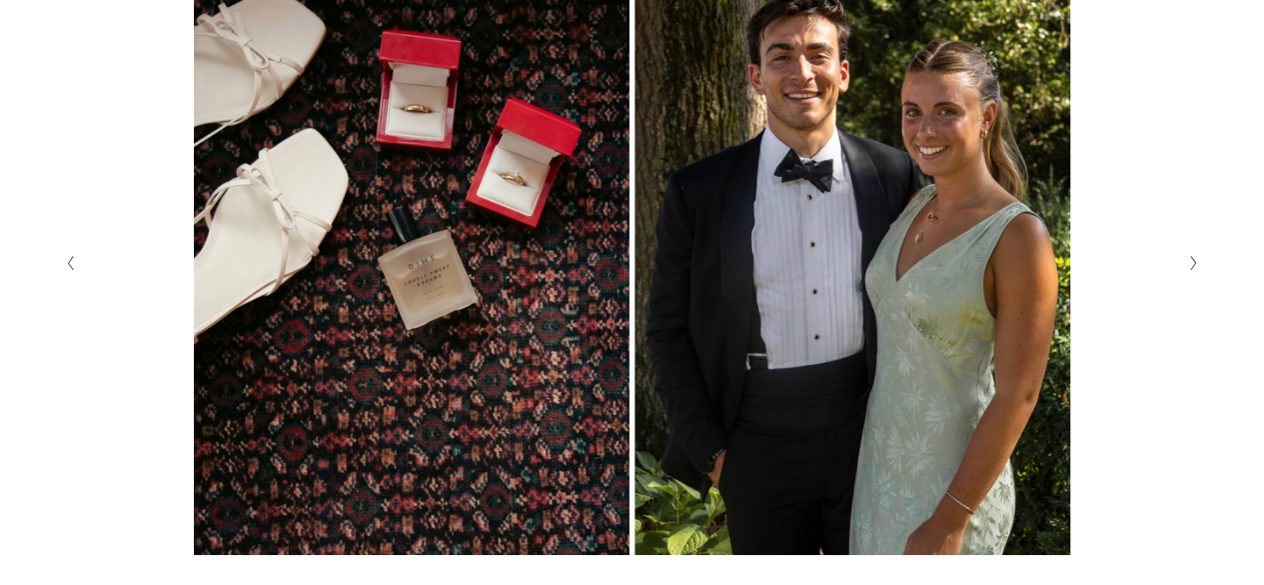
click at [1189, 269] on icon "Next Slide" at bounding box center [1193, 263] width 9 height 16
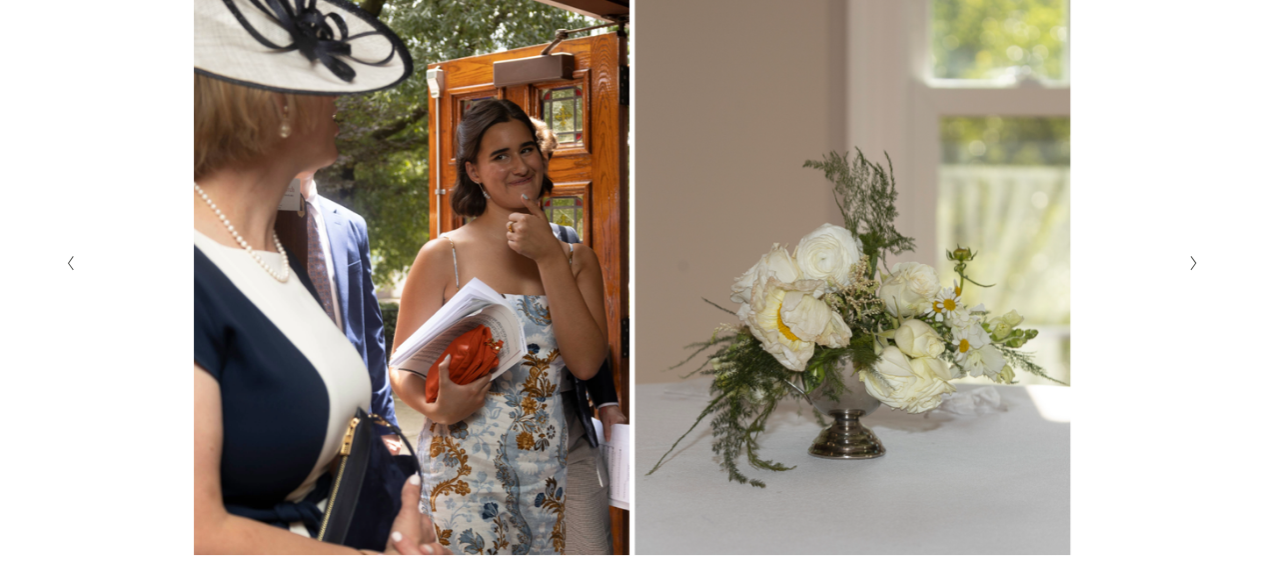
click at [1189, 269] on icon "Next Slide" at bounding box center [1193, 263] width 9 height 16
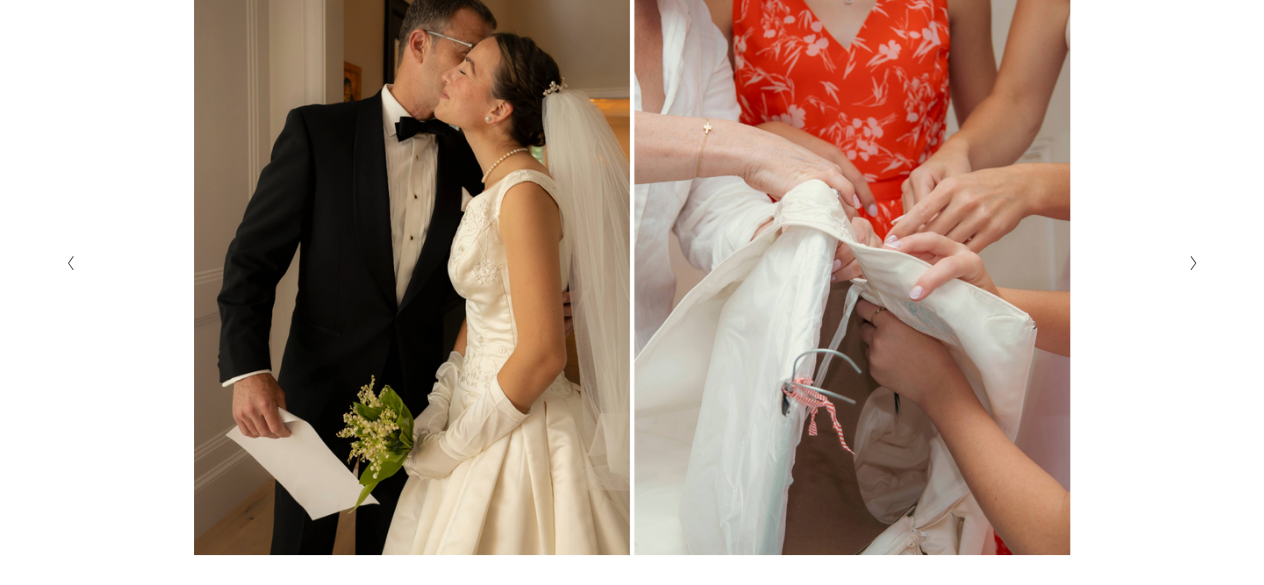
click at [1189, 269] on icon "Next Slide" at bounding box center [1193, 263] width 9 height 16
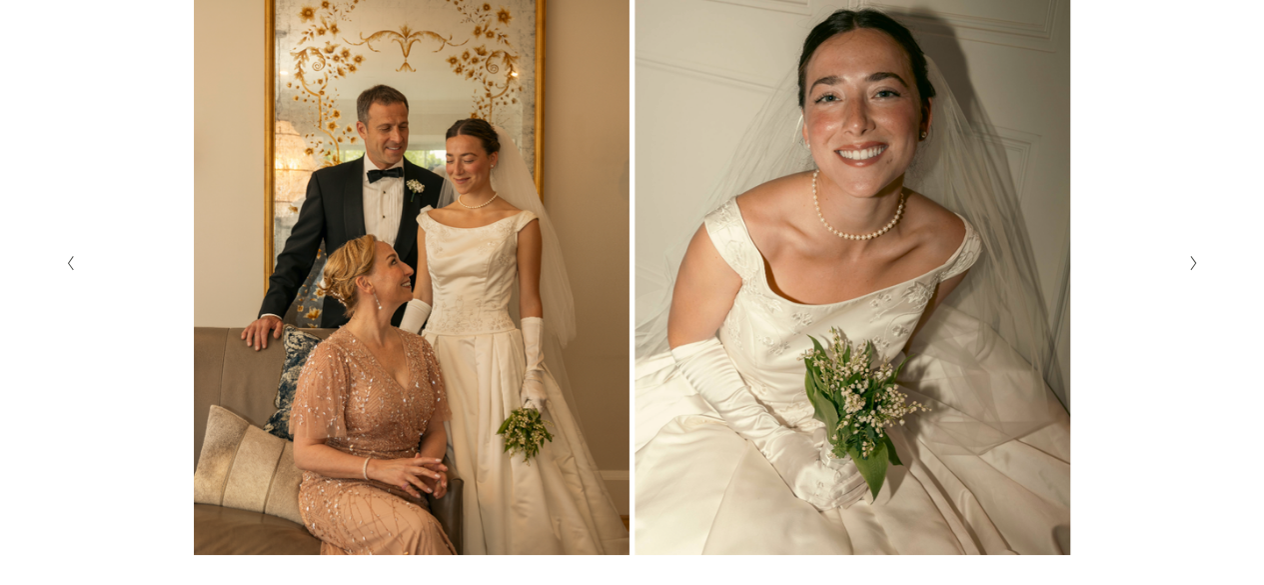
click at [1189, 269] on icon "Next Slide" at bounding box center [1193, 263] width 9 height 16
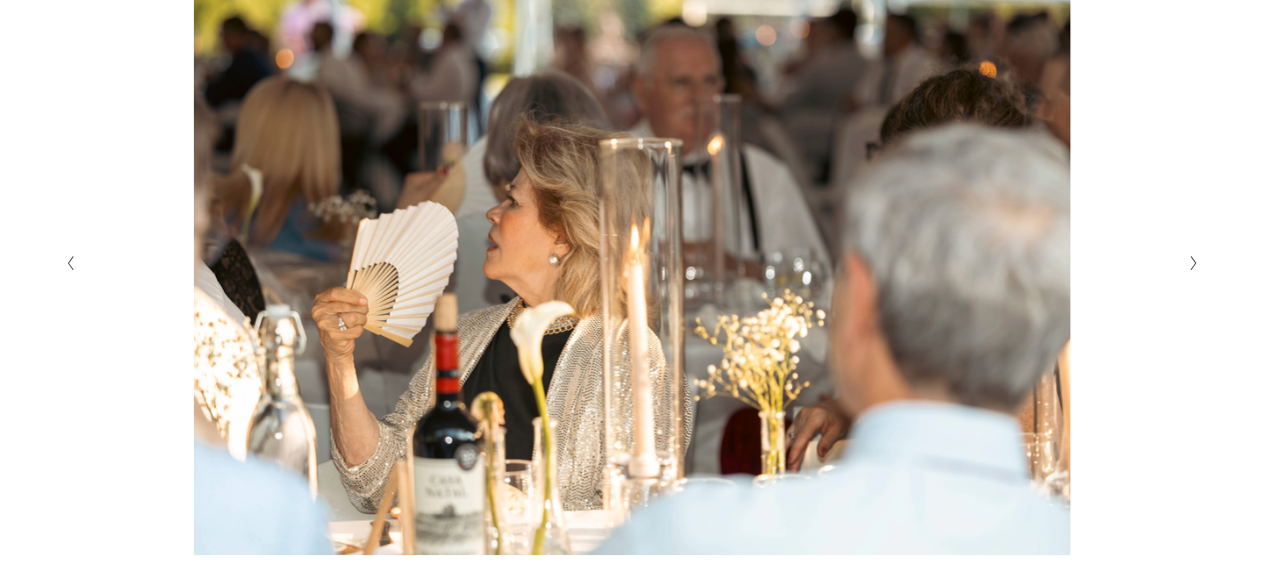
click at [1189, 269] on icon "Next Slide" at bounding box center [1193, 263] width 9 height 16
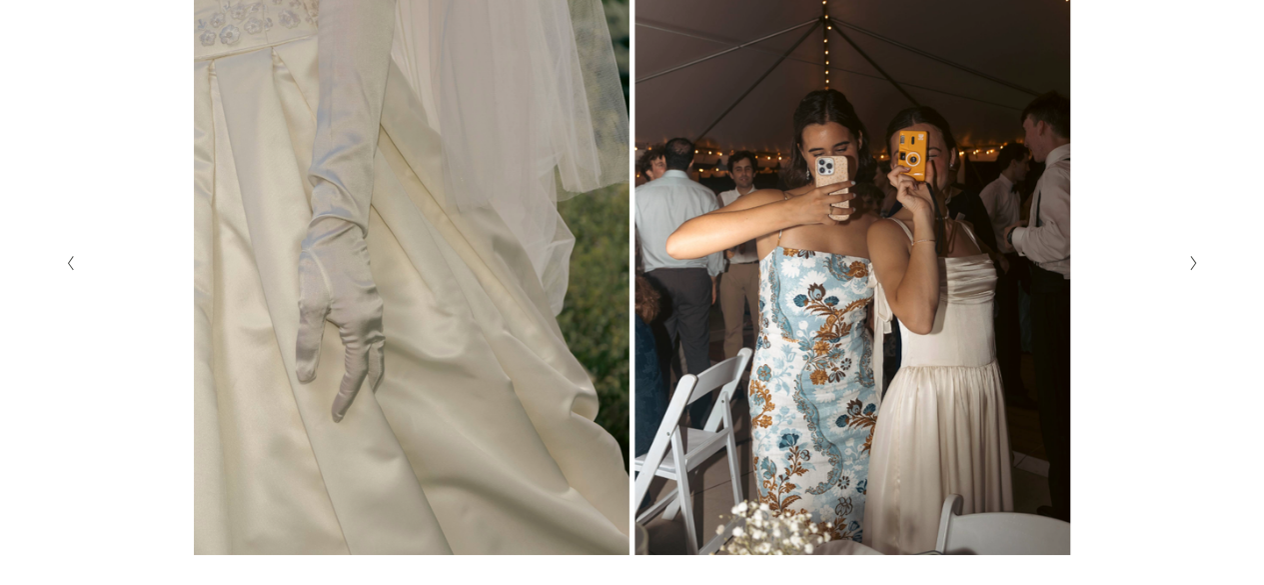
click at [1189, 269] on icon "Next Slide" at bounding box center [1193, 263] width 9 height 16
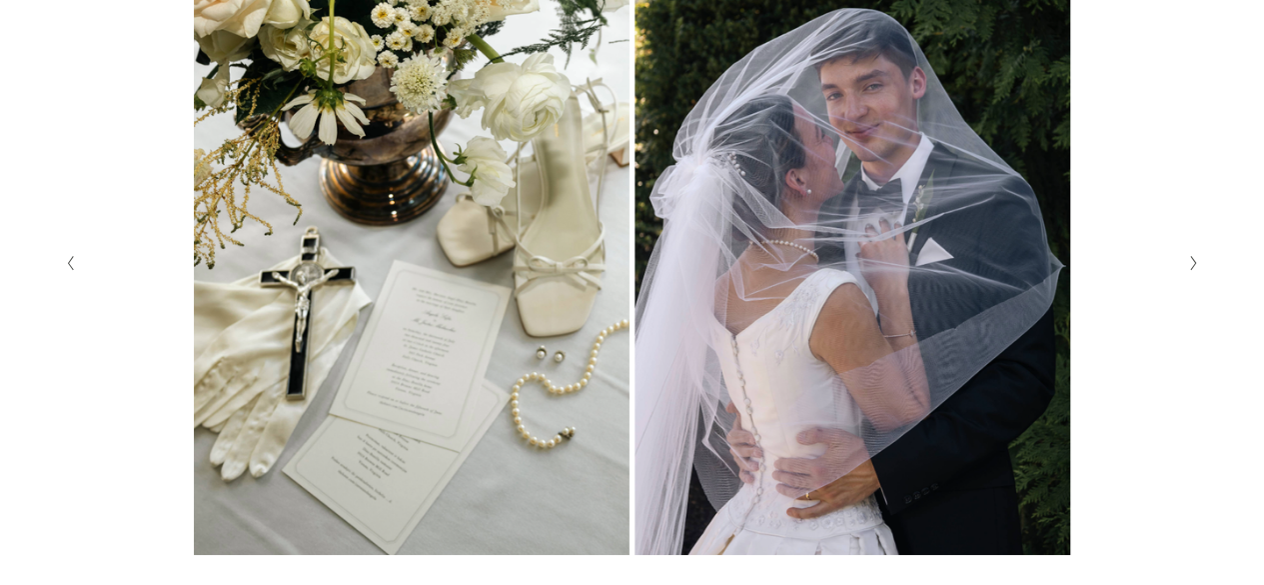
click at [1189, 269] on icon "Next Slide" at bounding box center [1193, 263] width 9 height 16
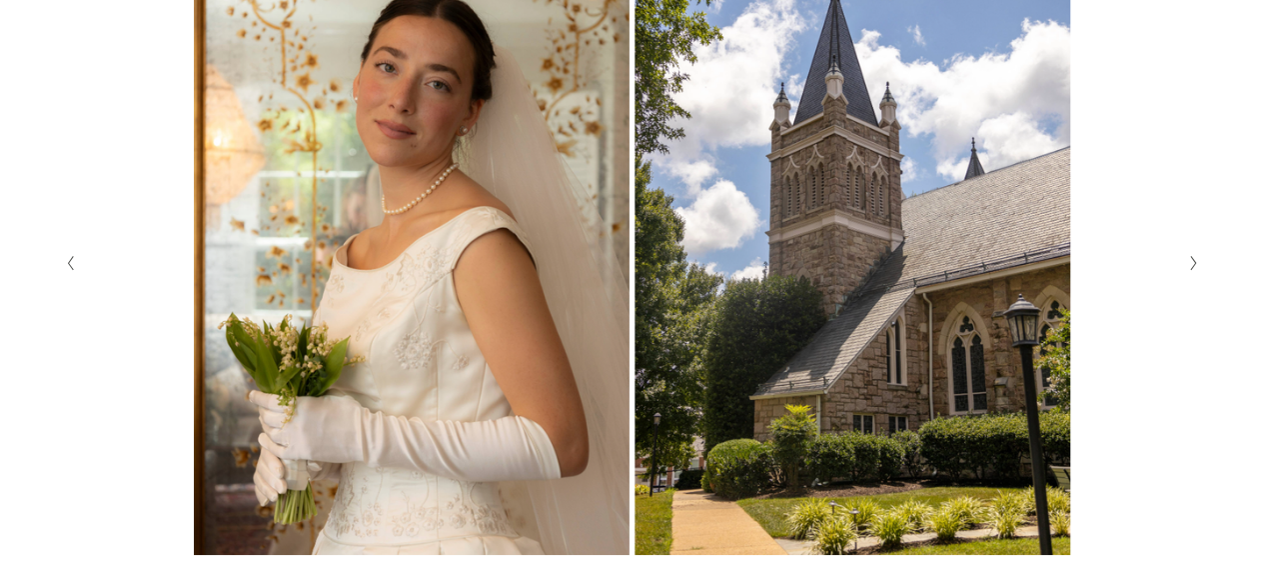
click at [1189, 269] on icon "Next Slide" at bounding box center [1193, 263] width 9 height 16
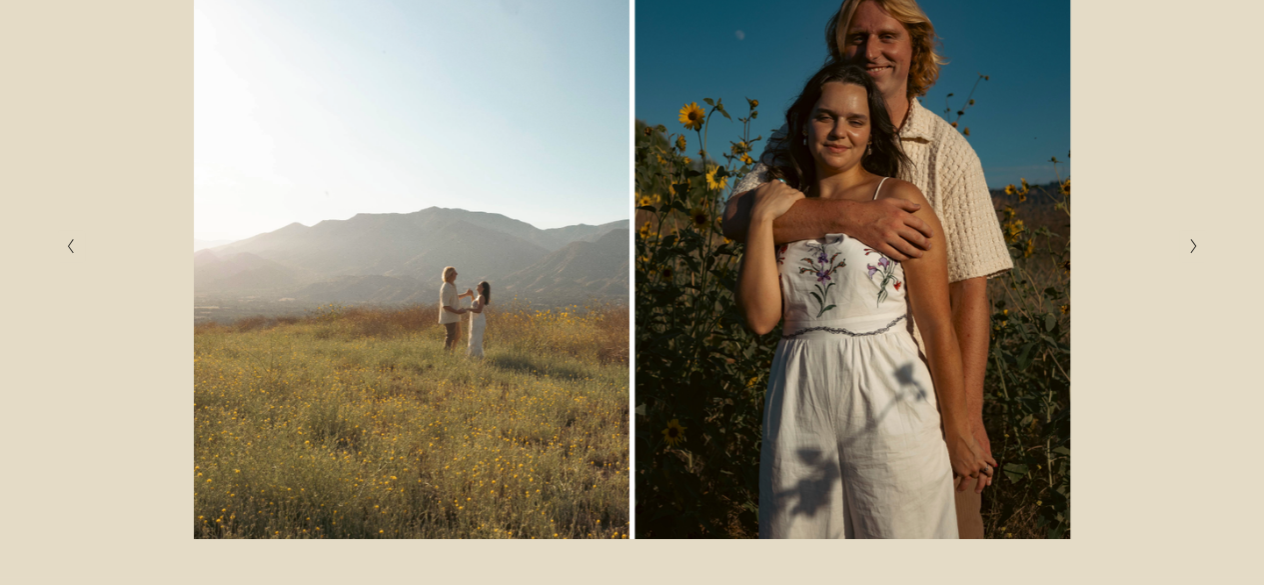
scroll to position [549, 0]
click at [1192, 258] on button "Next Slide" at bounding box center [1192, 245] width 27 height 32
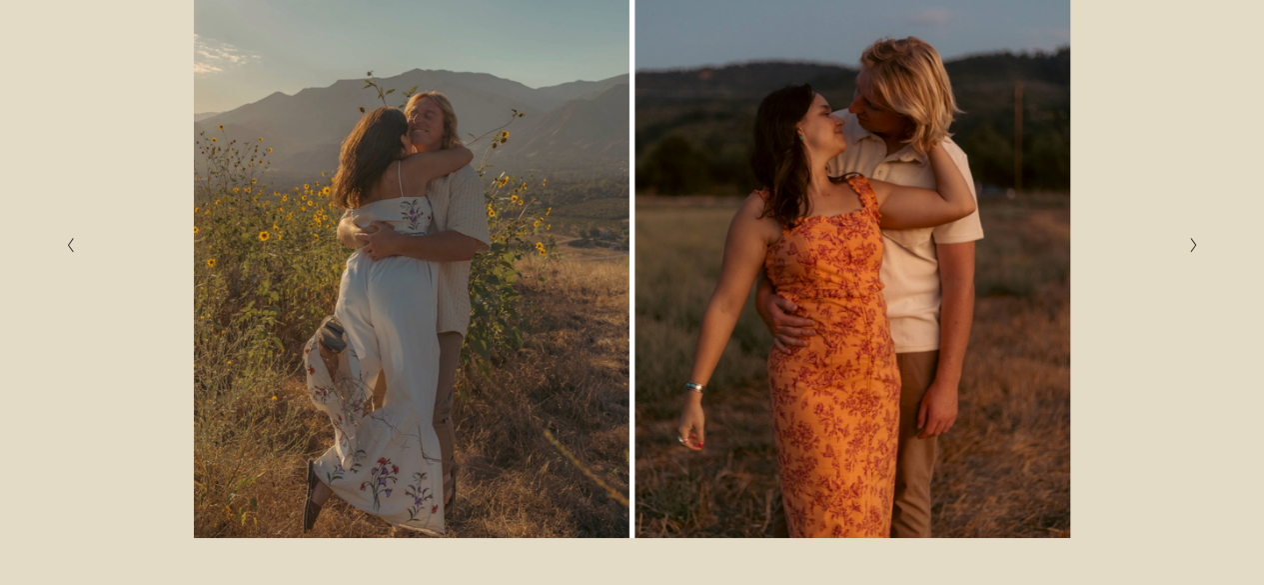
click at [1192, 258] on button "Next Slide" at bounding box center [1192, 245] width 27 height 32
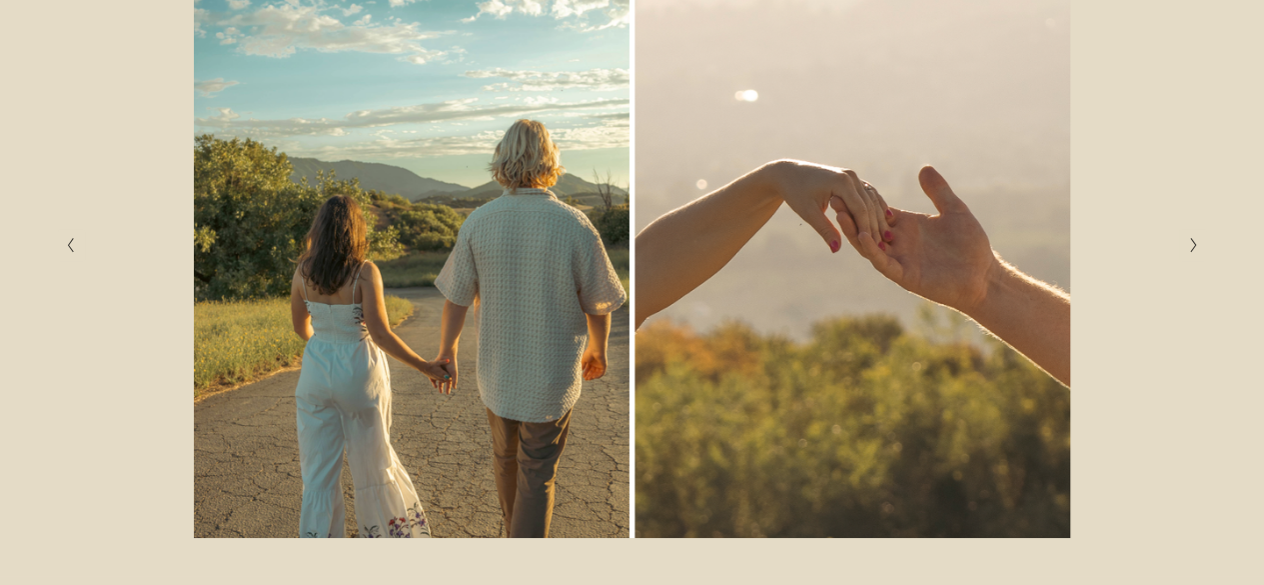
click at [1192, 258] on button "Next Slide" at bounding box center [1192, 245] width 27 height 32
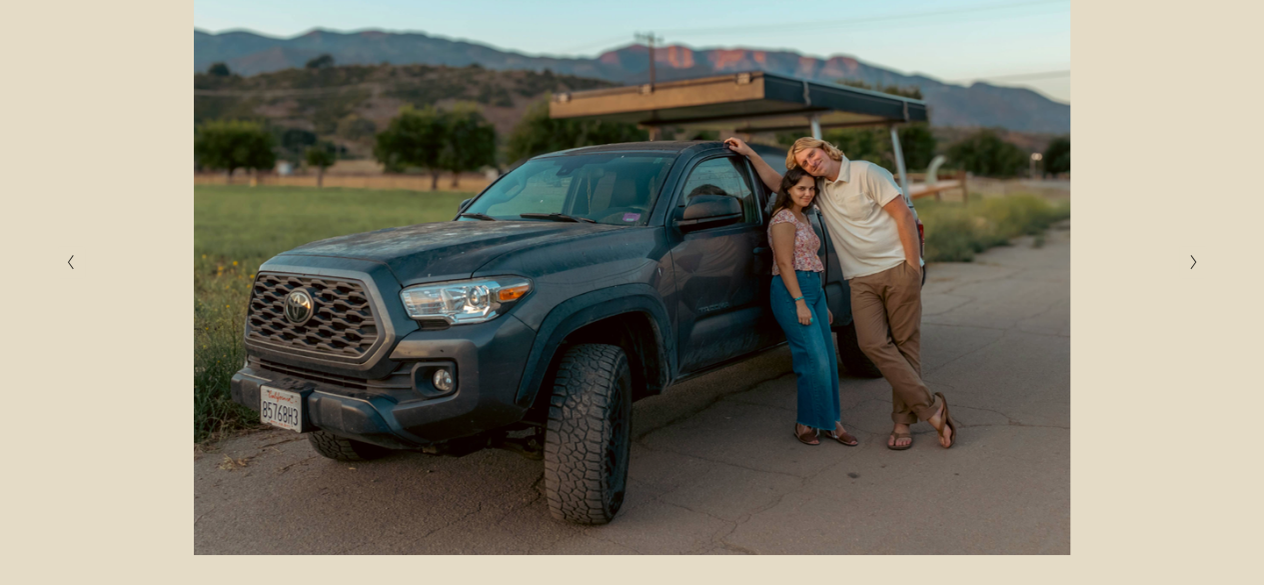
scroll to position [531, 0]
click at [1192, 258] on icon "Next Slide" at bounding box center [1193, 263] width 9 height 16
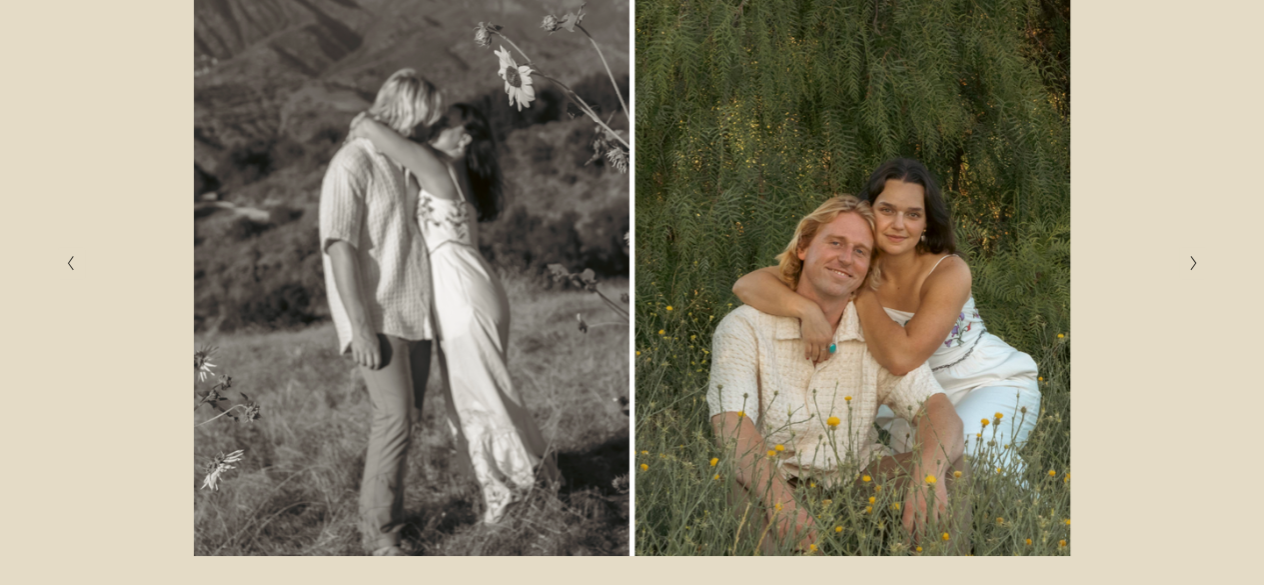
click at [1192, 258] on icon "Next Slide" at bounding box center [1193, 263] width 9 height 16
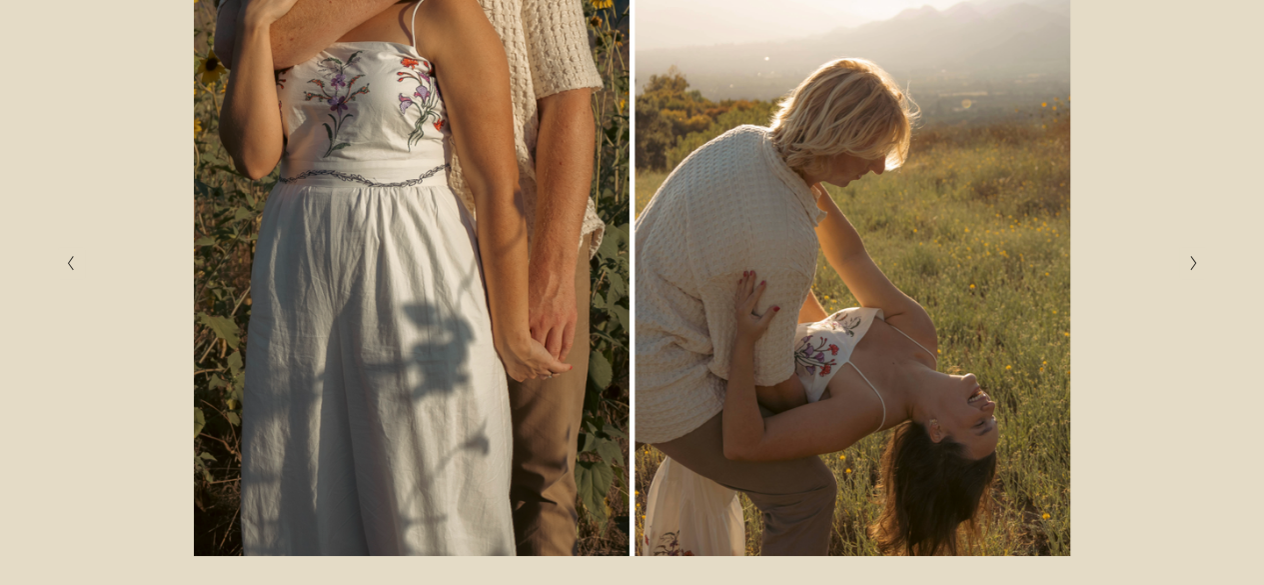
click at [1192, 258] on icon "Next Slide" at bounding box center [1193, 263] width 9 height 16
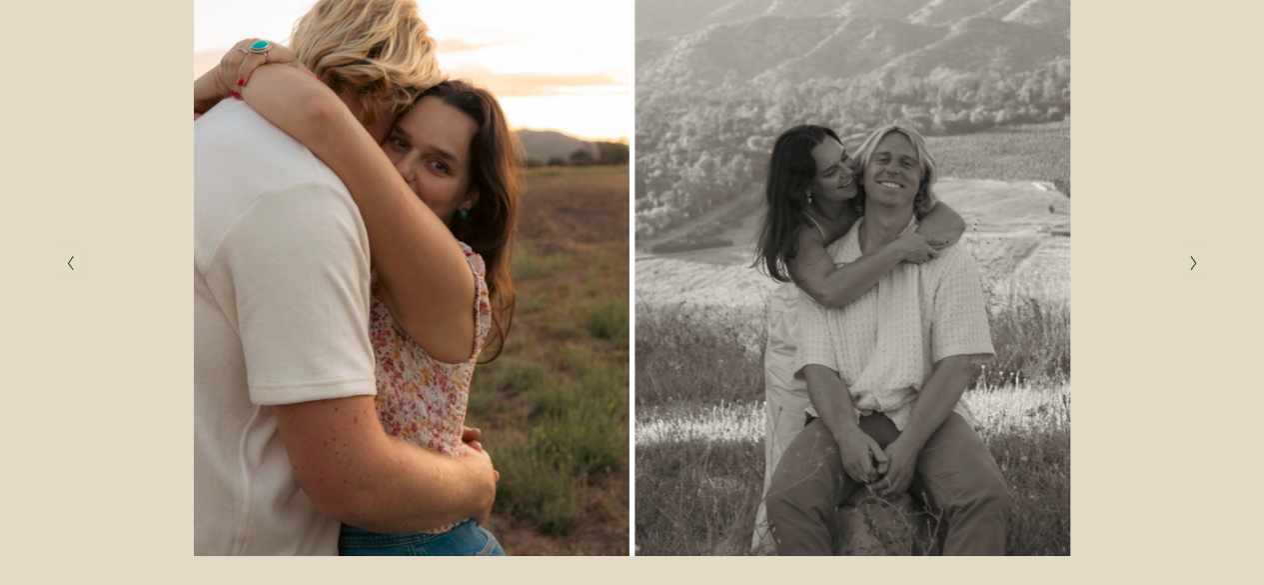
click at [1192, 258] on icon "Next Slide" at bounding box center [1193, 263] width 9 height 16
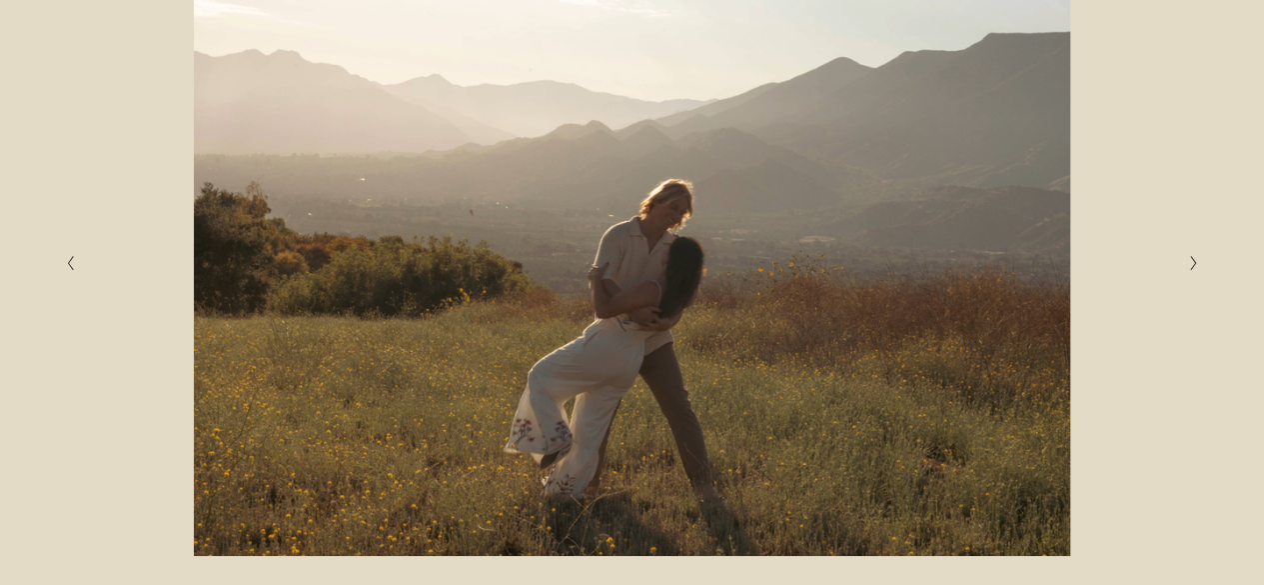
click at [1192, 258] on icon "Next Slide" at bounding box center [1193, 263] width 9 height 16
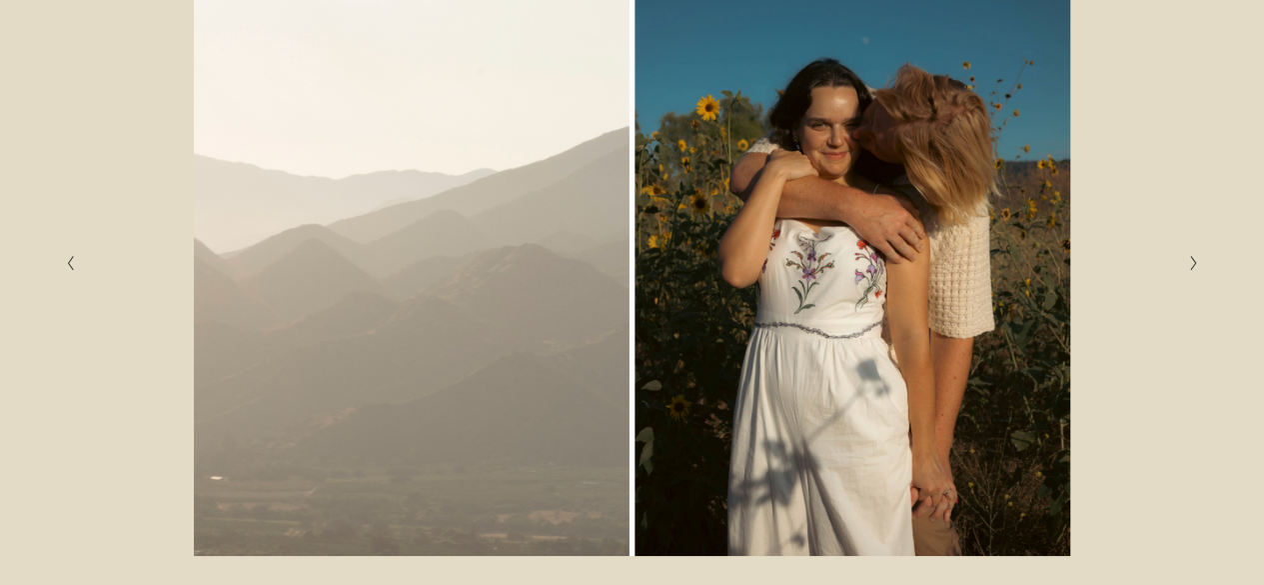
click at [1195, 264] on icon "Next Slide" at bounding box center [1193, 263] width 9 height 16
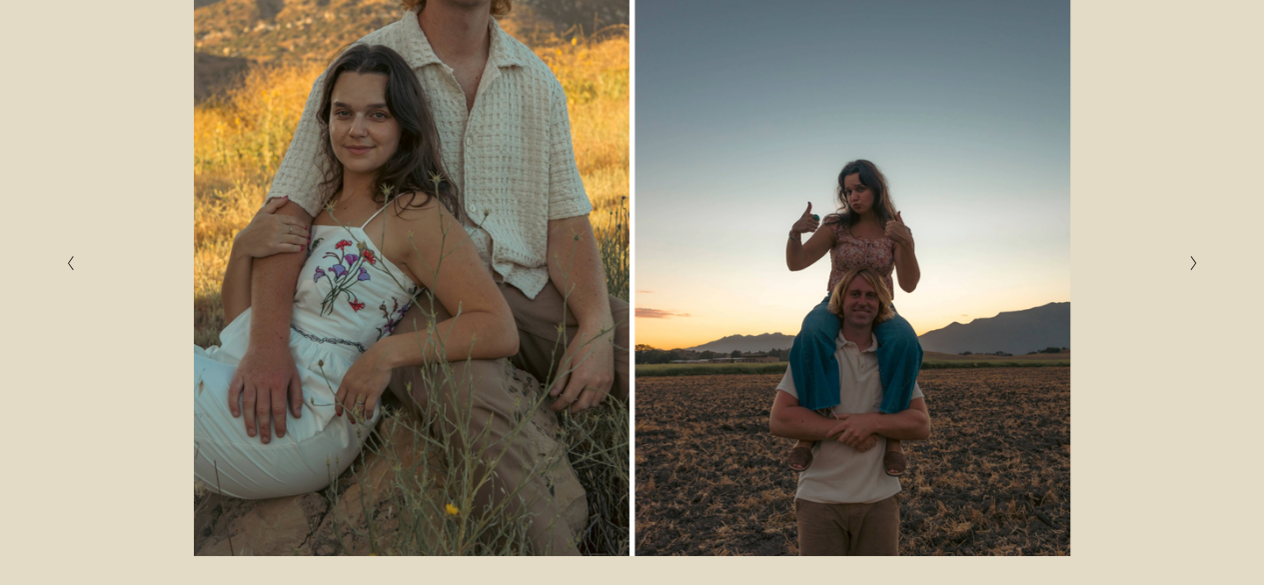
click at [1195, 264] on icon "Next Slide" at bounding box center [1193, 263] width 9 height 16
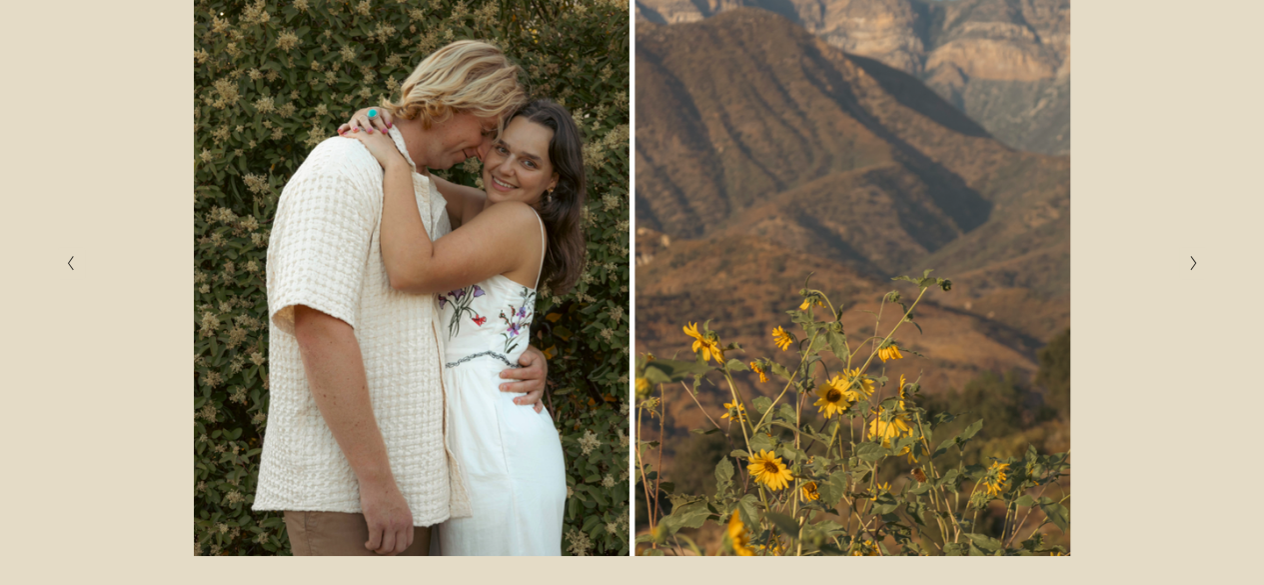
click at [78, 269] on button "Previous Slide" at bounding box center [71, 263] width 27 height 32
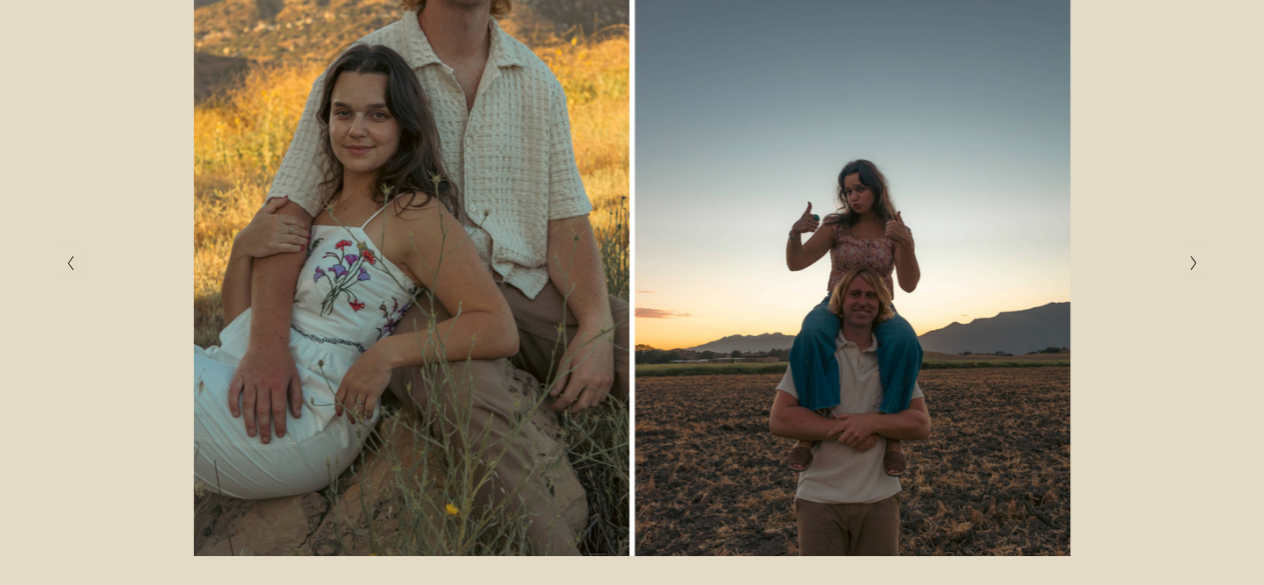
click at [1197, 271] on icon "Next Slide" at bounding box center [1193, 263] width 9 height 16
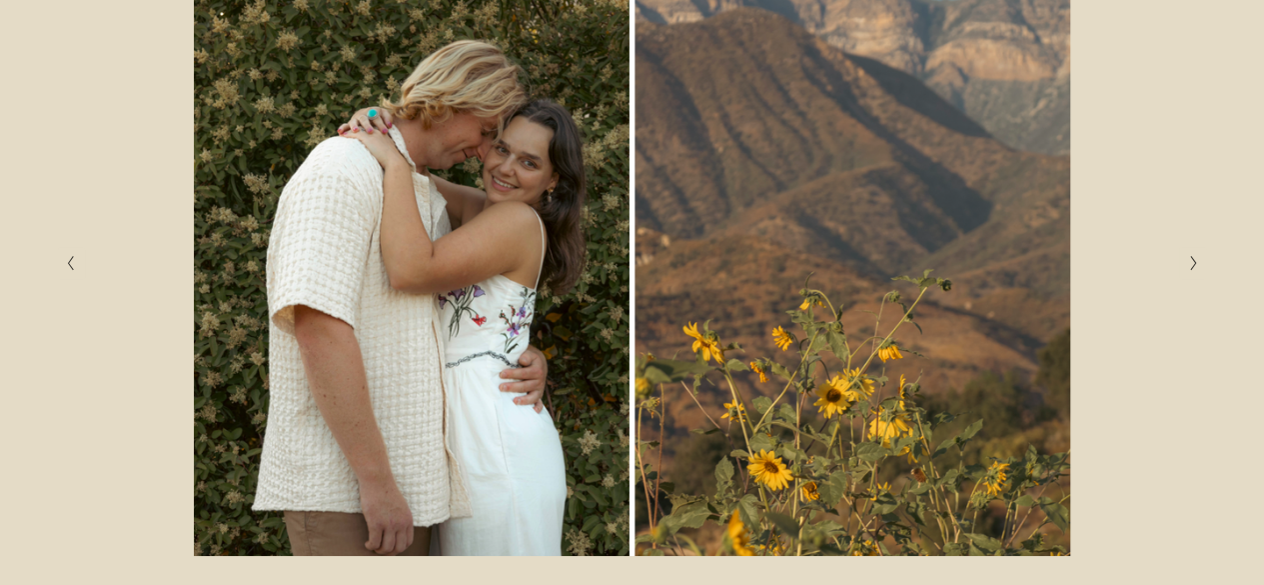
click at [1197, 271] on icon "Next Slide" at bounding box center [1193, 263] width 9 height 16
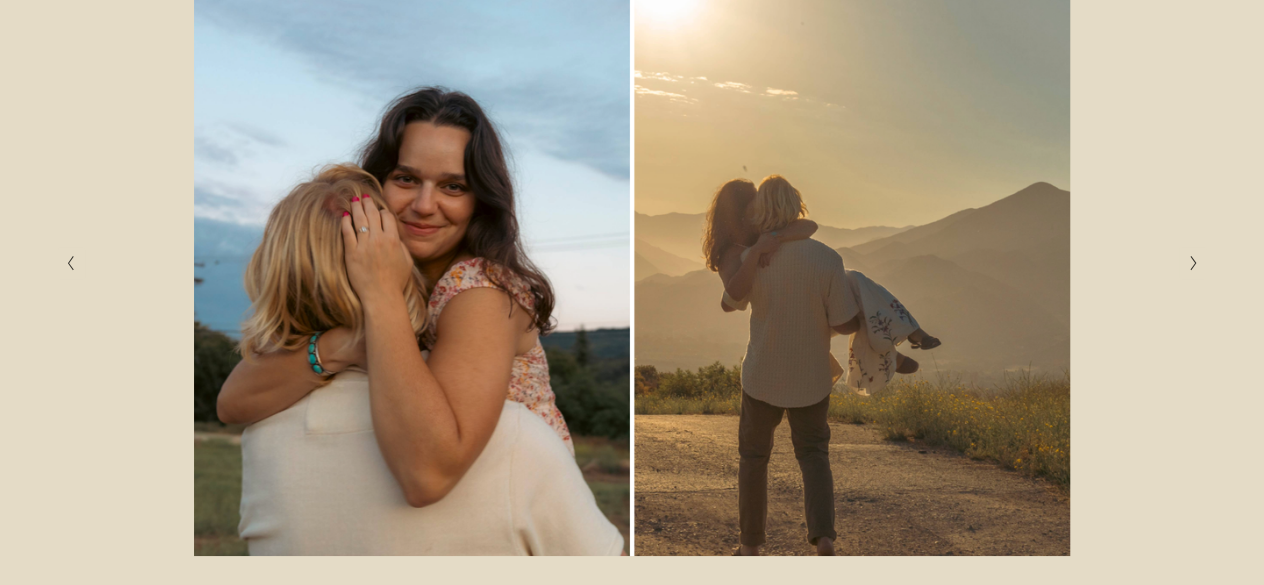
click at [1197, 271] on icon "Next Slide" at bounding box center [1193, 263] width 9 height 16
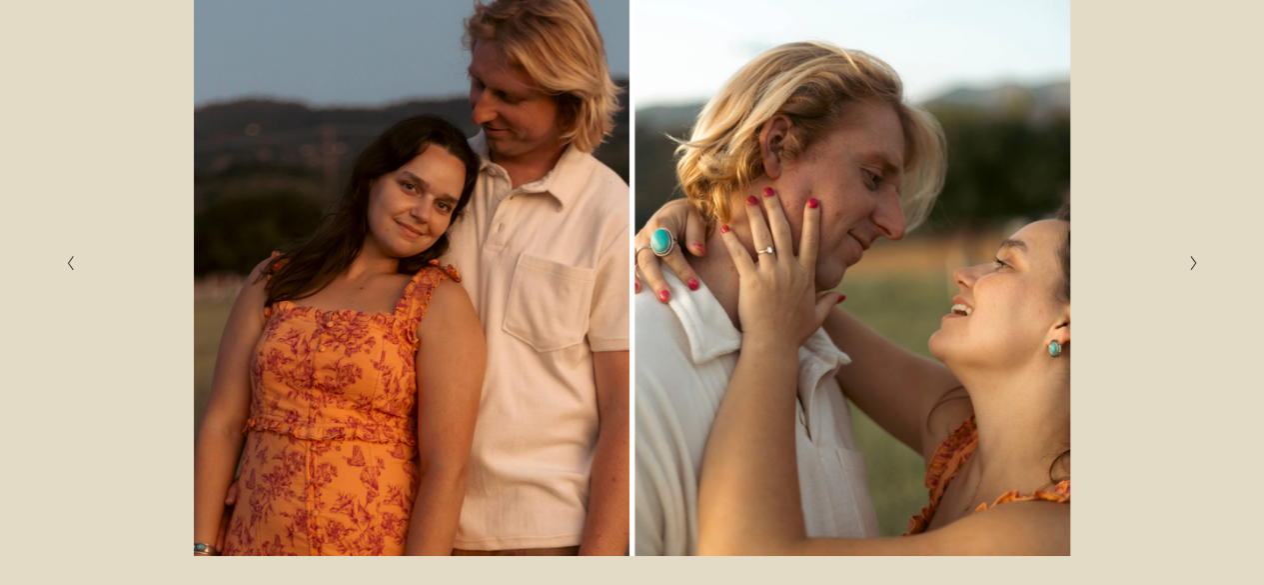
click at [1197, 271] on icon "Next Slide" at bounding box center [1193, 263] width 9 height 16
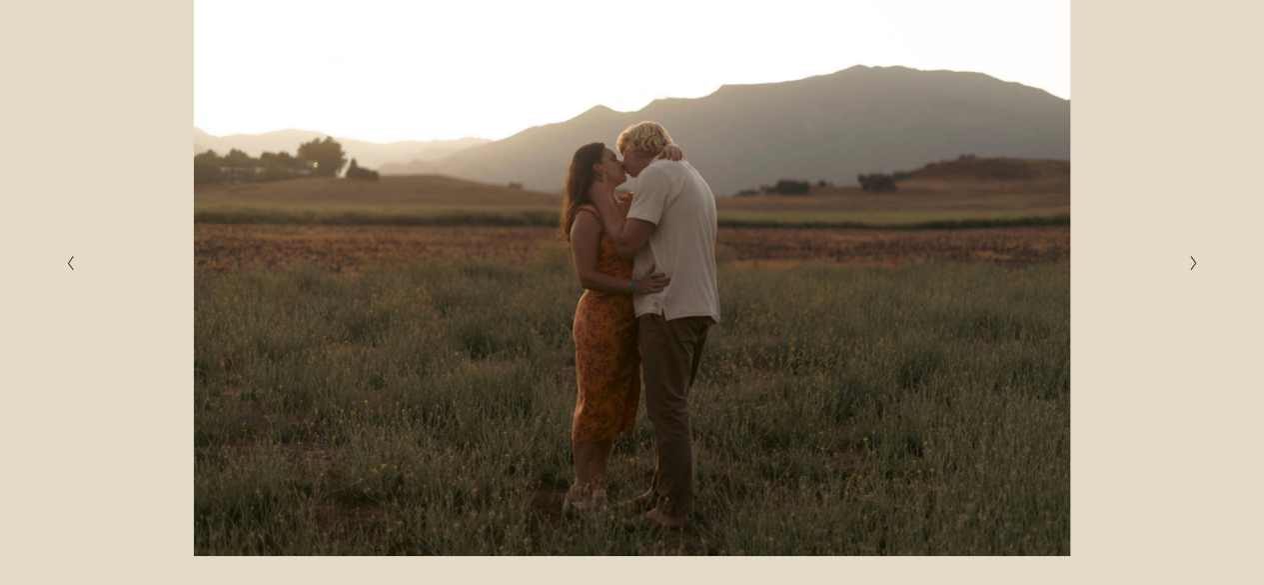
click at [1196, 275] on button "Next Slide" at bounding box center [1192, 263] width 27 height 32
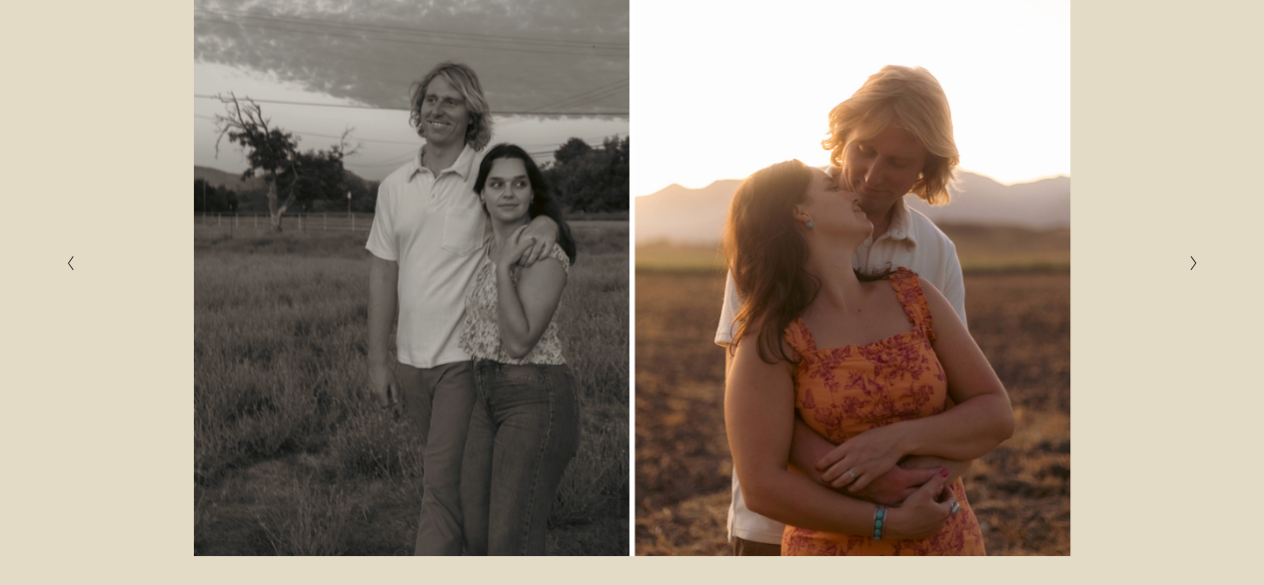
click at [1196, 275] on button "Next Slide" at bounding box center [1192, 263] width 27 height 32
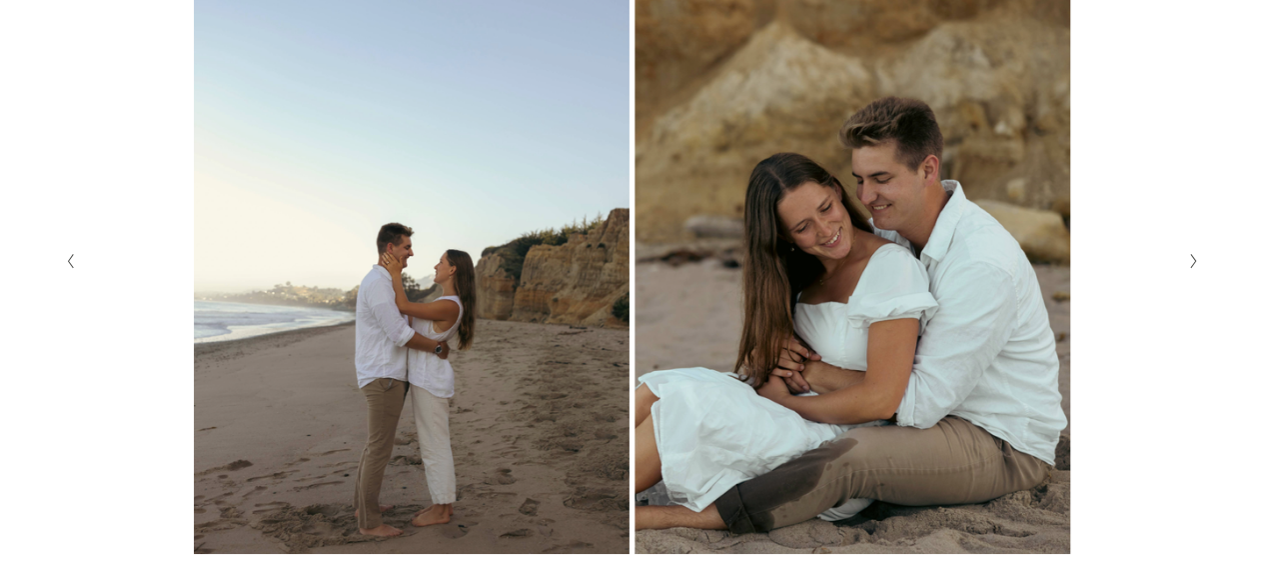
scroll to position [475, 0]
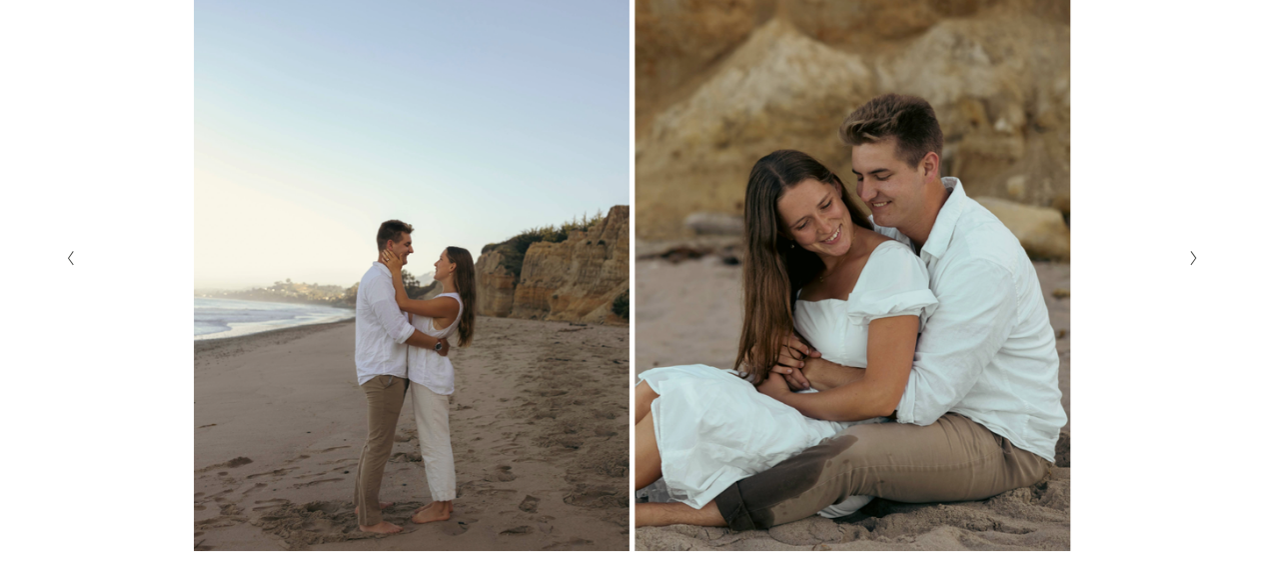
click at [1191, 252] on polyline "Next Slide" at bounding box center [1193, 259] width 5 height 14
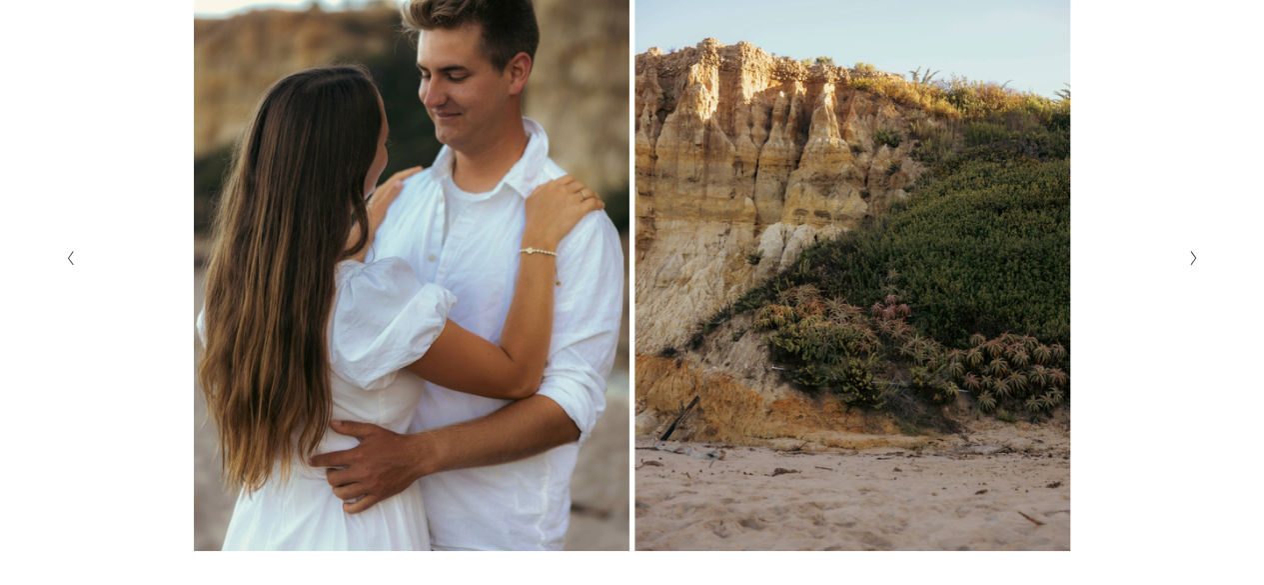
click at [1191, 252] on polyline "Next Slide" at bounding box center [1193, 259] width 5 height 14
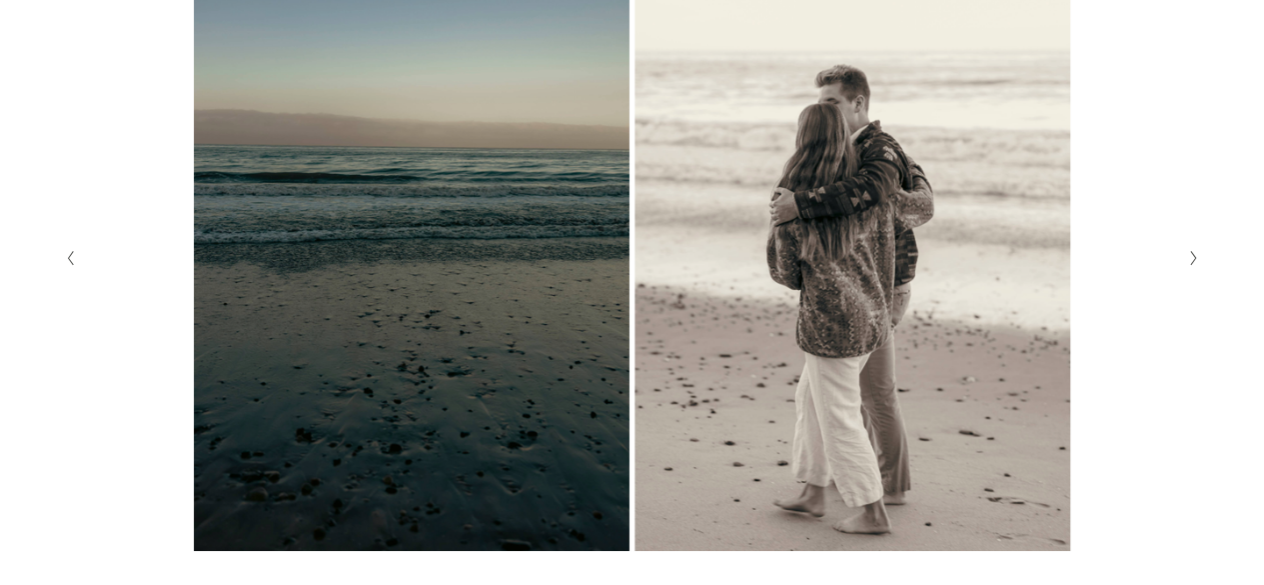
click at [1191, 252] on polyline "Next Slide" at bounding box center [1193, 259] width 5 height 14
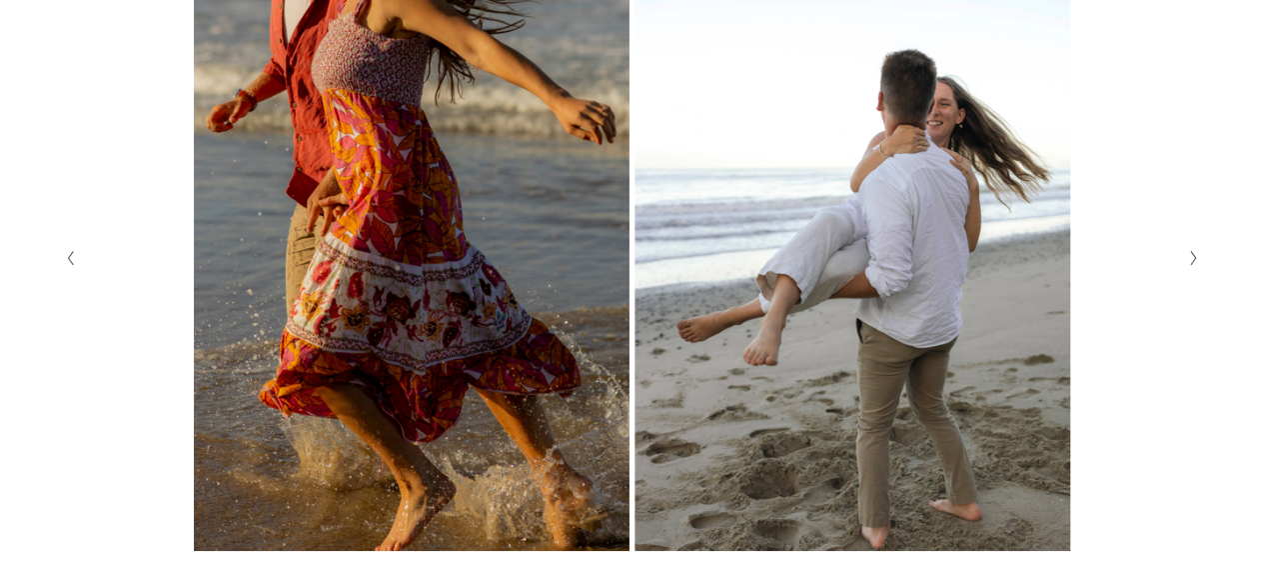
click at [1191, 252] on polyline "Next Slide" at bounding box center [1193, 259] width 5 height 14
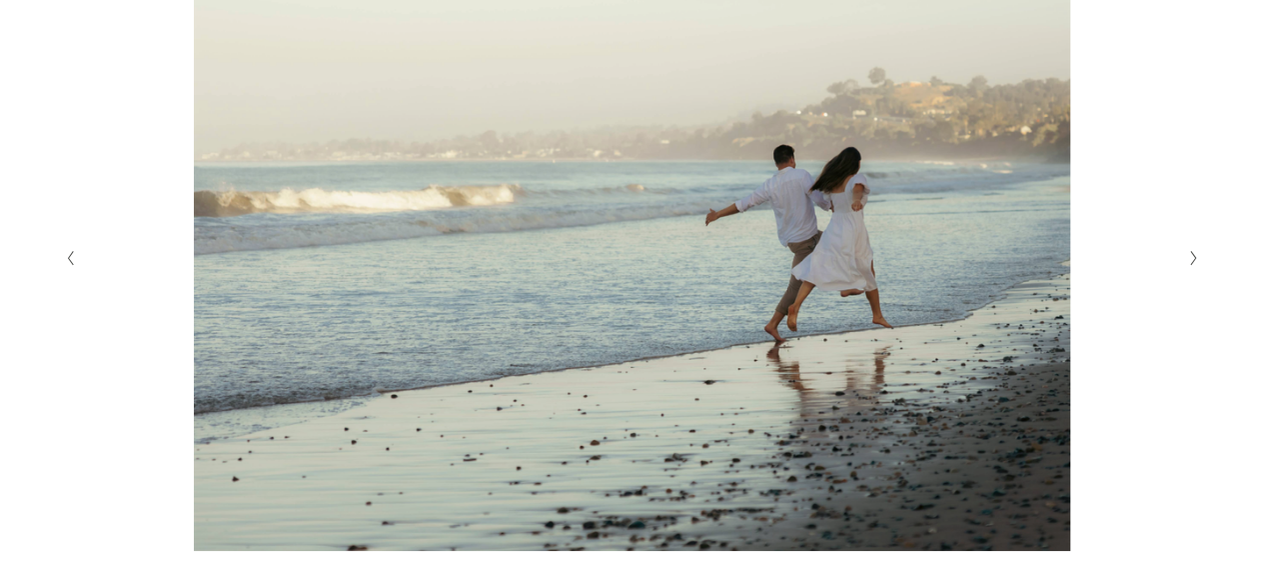
click at [1191, 252] on polyline "Next Slide" at bounding box center [1193, 259] width 5 height 14
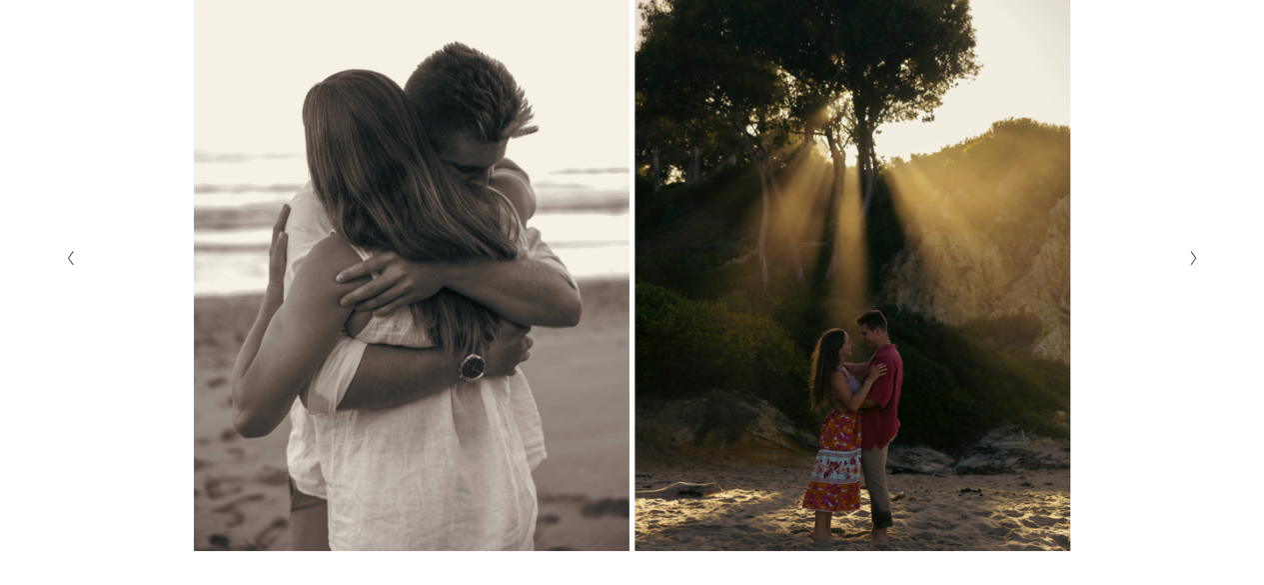
click at [1191, 252] on polyline "Next Slide" at bounding box center [1193, 259] width 5 height 14
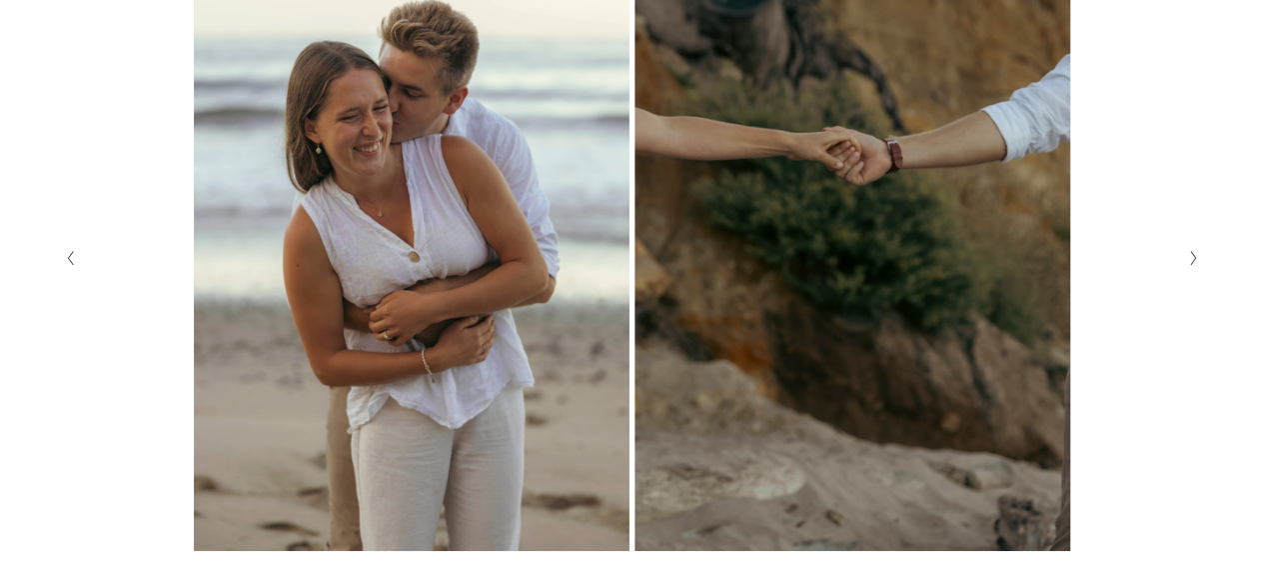
click at [1191, 252] on polyline "Next Slide" at bounding box center [1193, 259] width 5 height 14
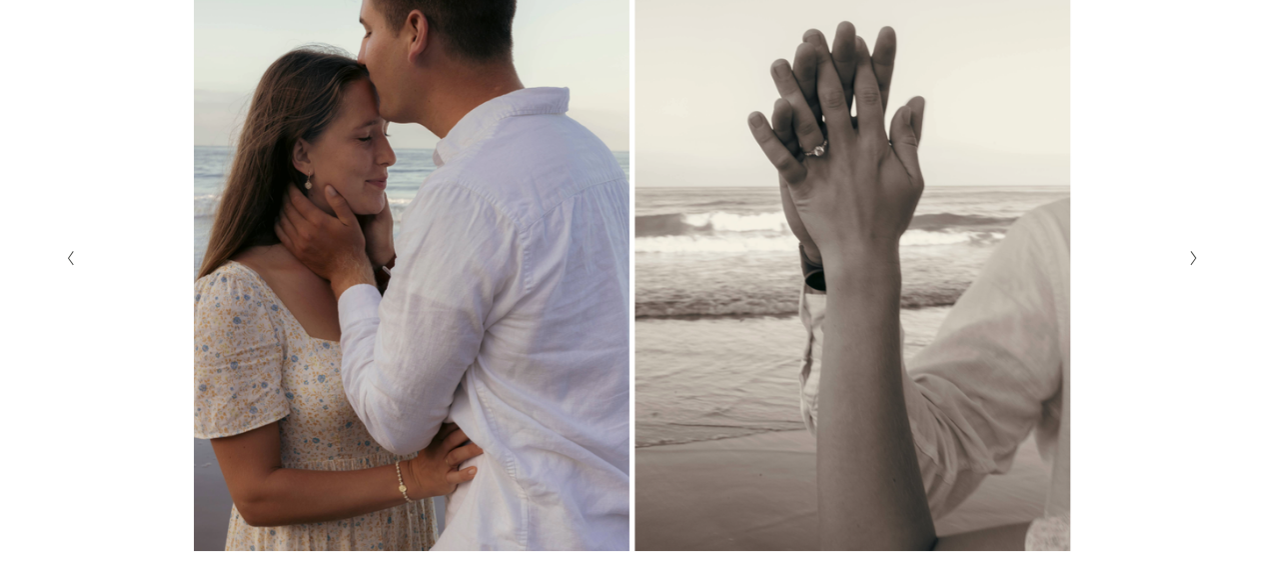
click at [1191, 252] on polyline "Next Slide" at bounding box center [1193, 259] width 5 height 14
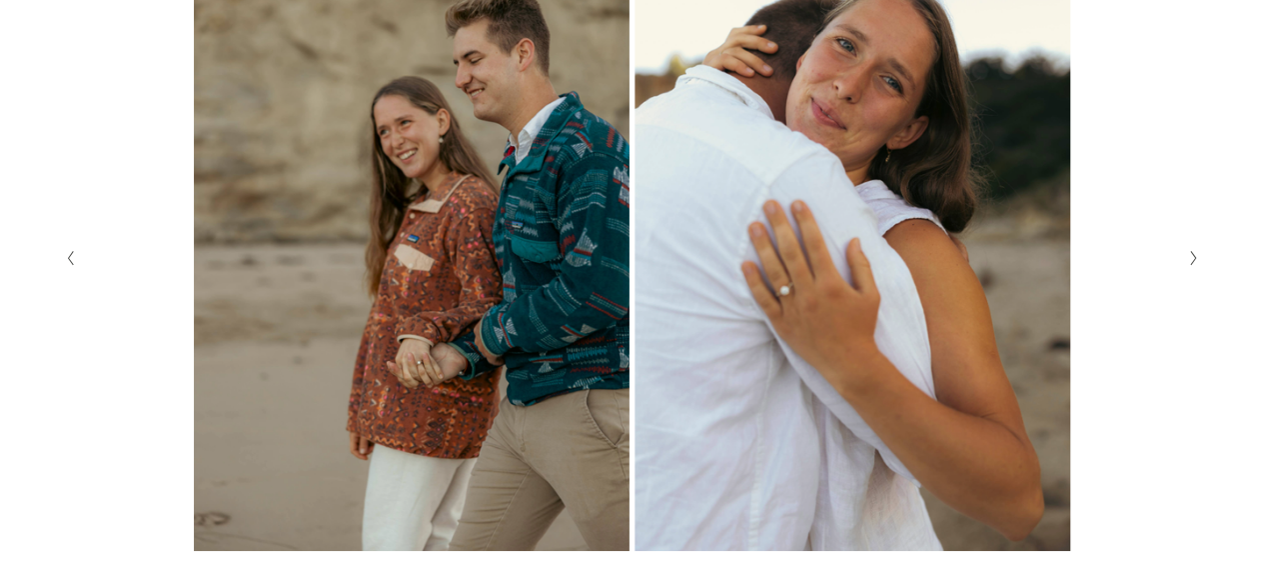
click at [1191, 252] on polyline "Next Slide" at bounding box center [1193, 259] width 5 height 14
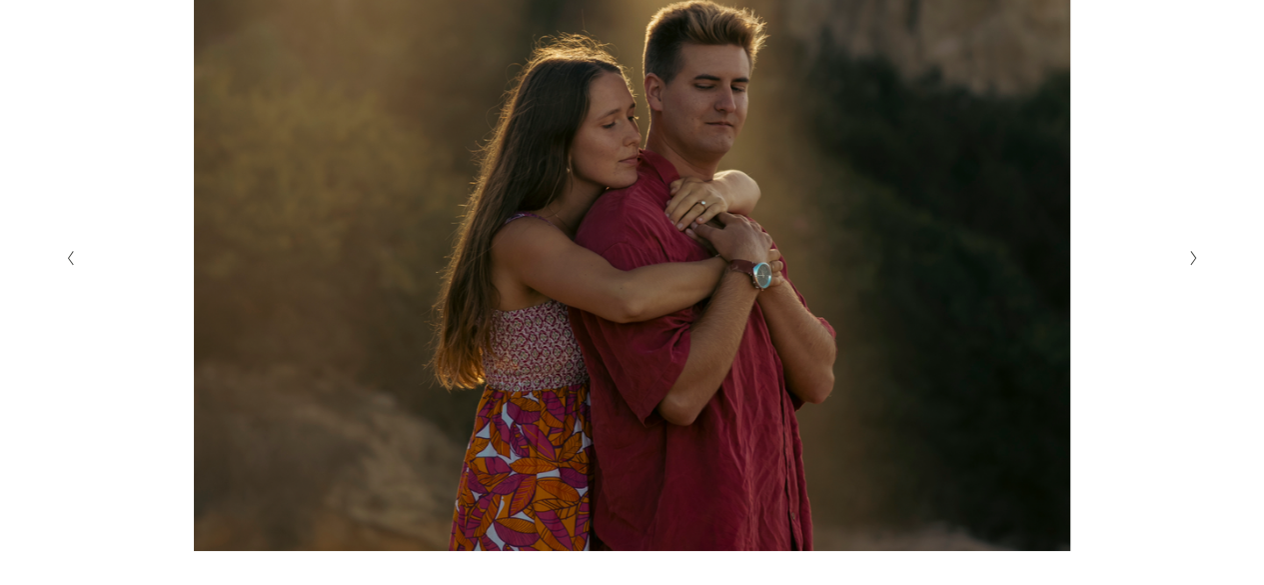
click at [1191, 252] on polyline "Next Slide" at bounding box center [1193, 259] width 5 height 14
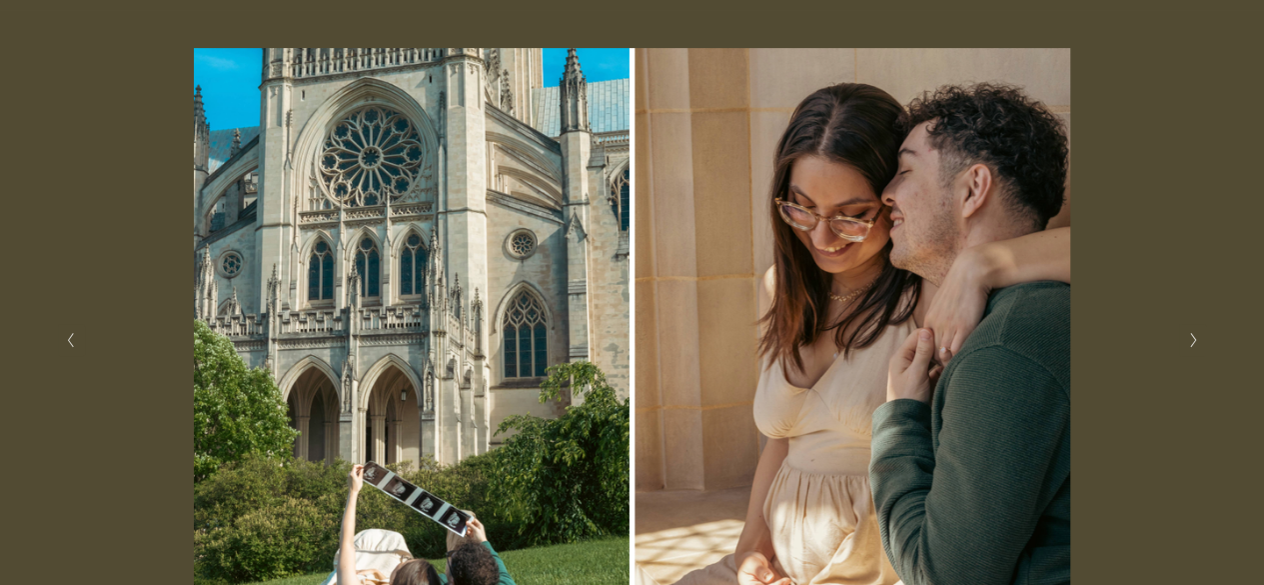
scroll to position [392, 0]
click at [1202, 353] on button "Next Slide" at bounding box center [1192, 341] width 27 height 32
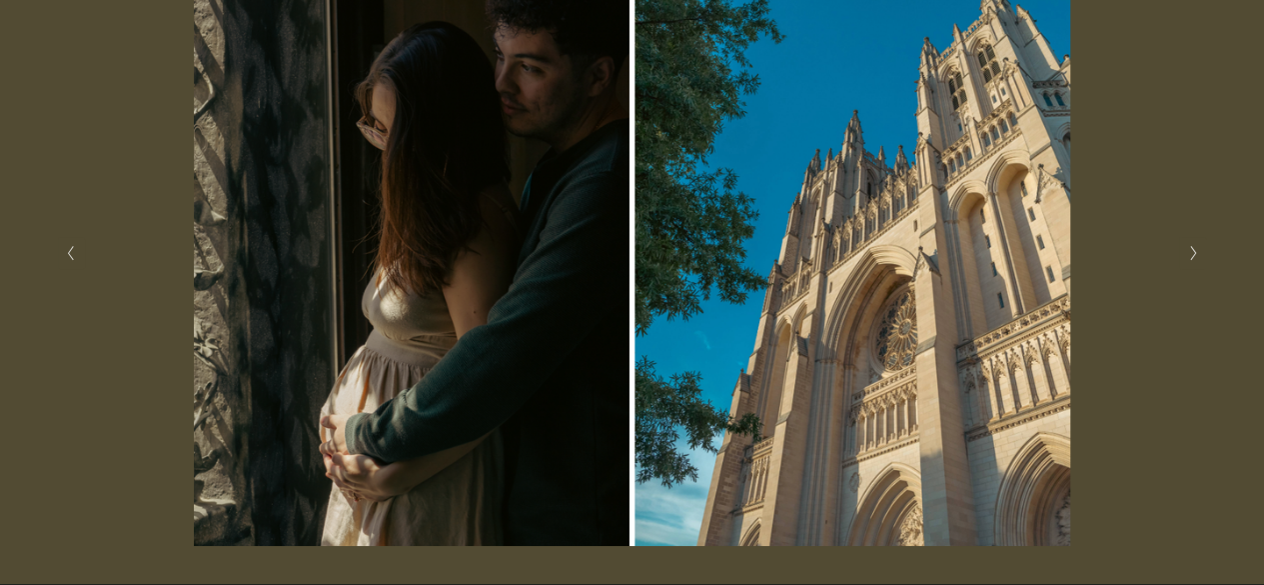
scroll to position [490, 0]
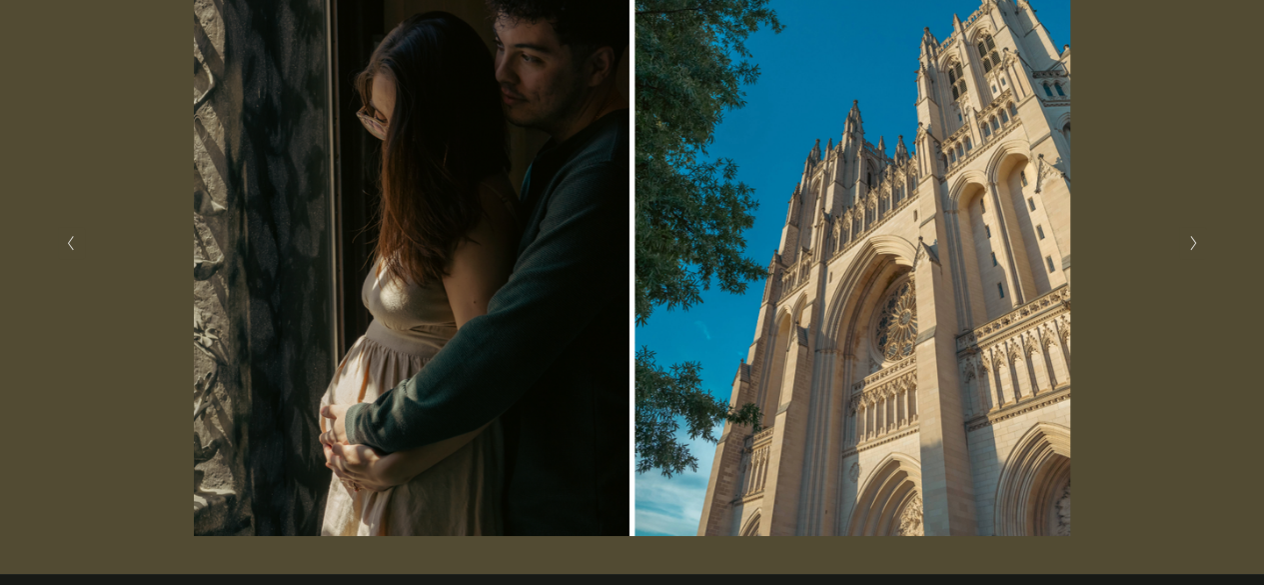
click at [1195, 259] on button "Next Slide" at bounding box center [1192, 243] width 27 height 32
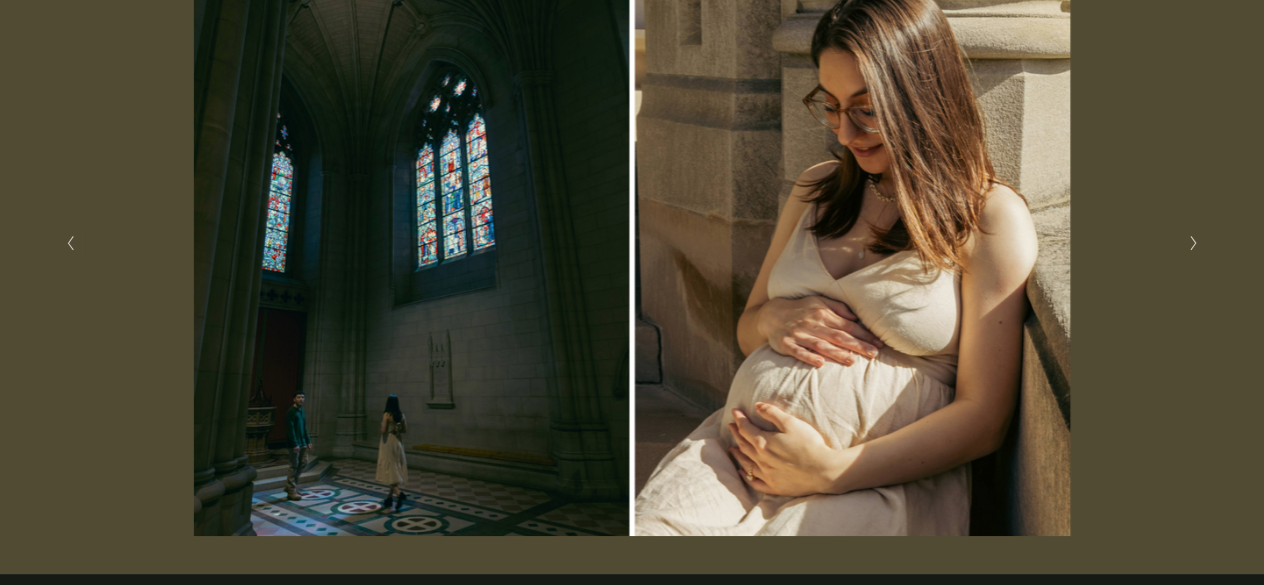
click at [1195, 259] on button "Next Slide" at bounding box center [1192, 243] width 27 height 32
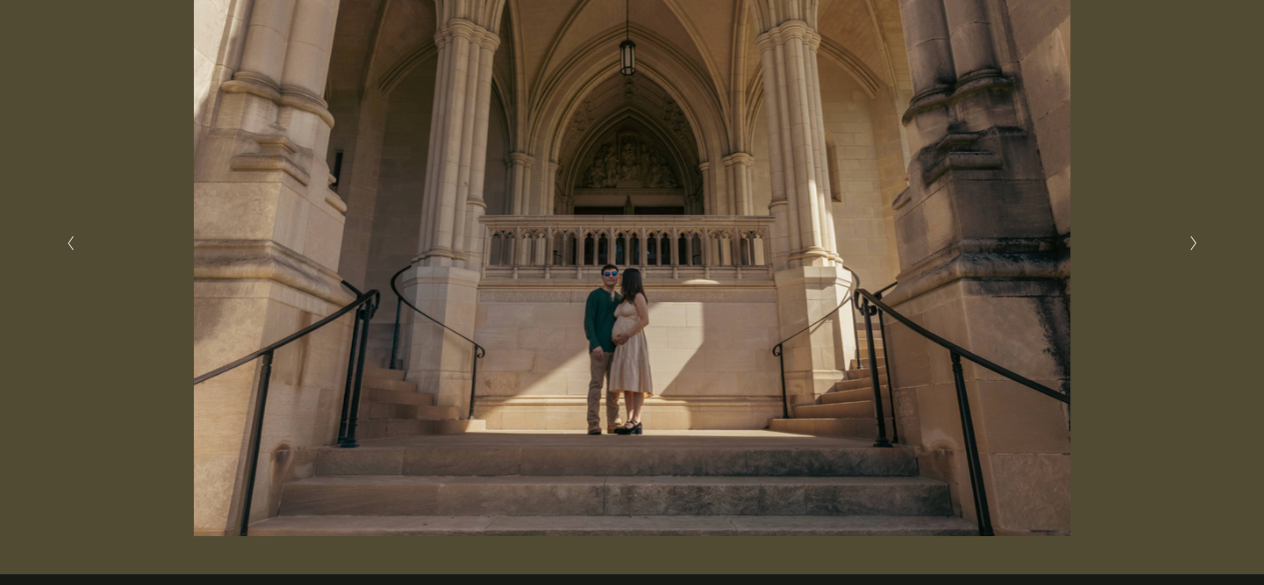
click at [1195, 259] on button "Next Slide" at bounding box center [1192, 243] width 27 height 32
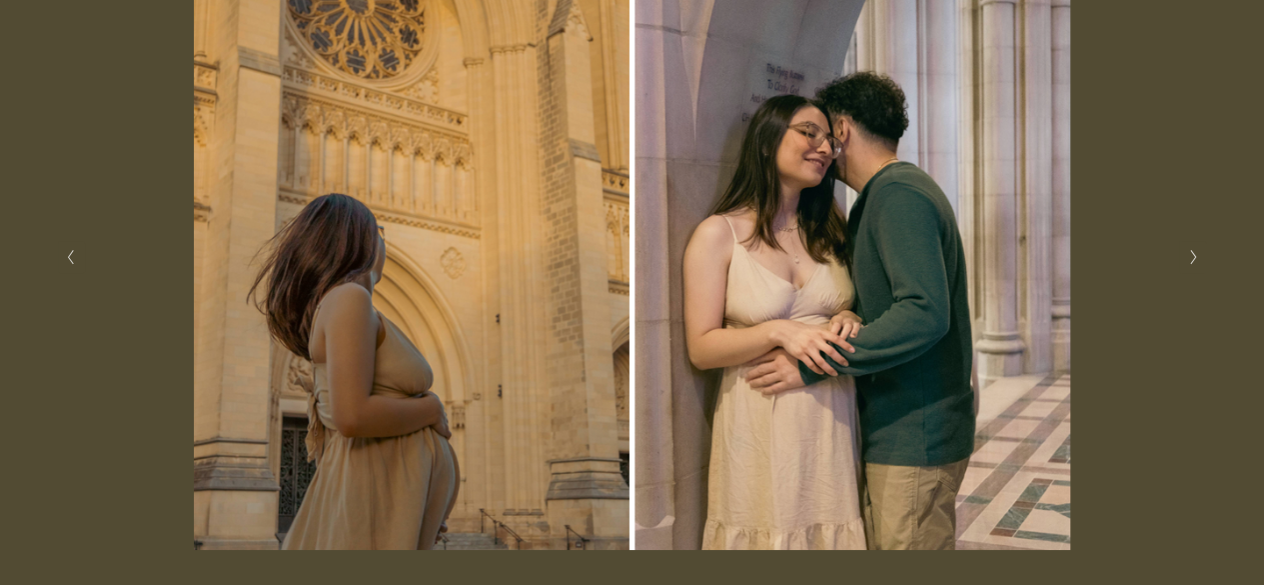
scroll to position [475, 0]
click at [1195, 260] on icon "Next Slide" at bounding box center [1193, 258] width 9 height 16
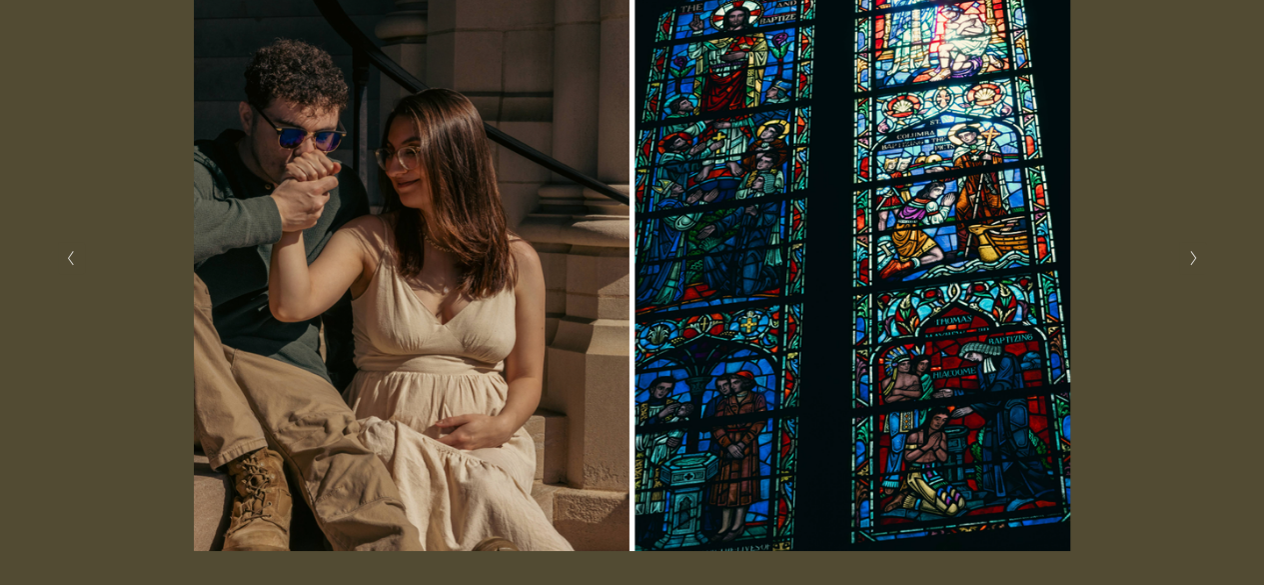
click at [1195, 260] on icon "Next Slide" at bounding box center [1193, 258] width 9 height 16
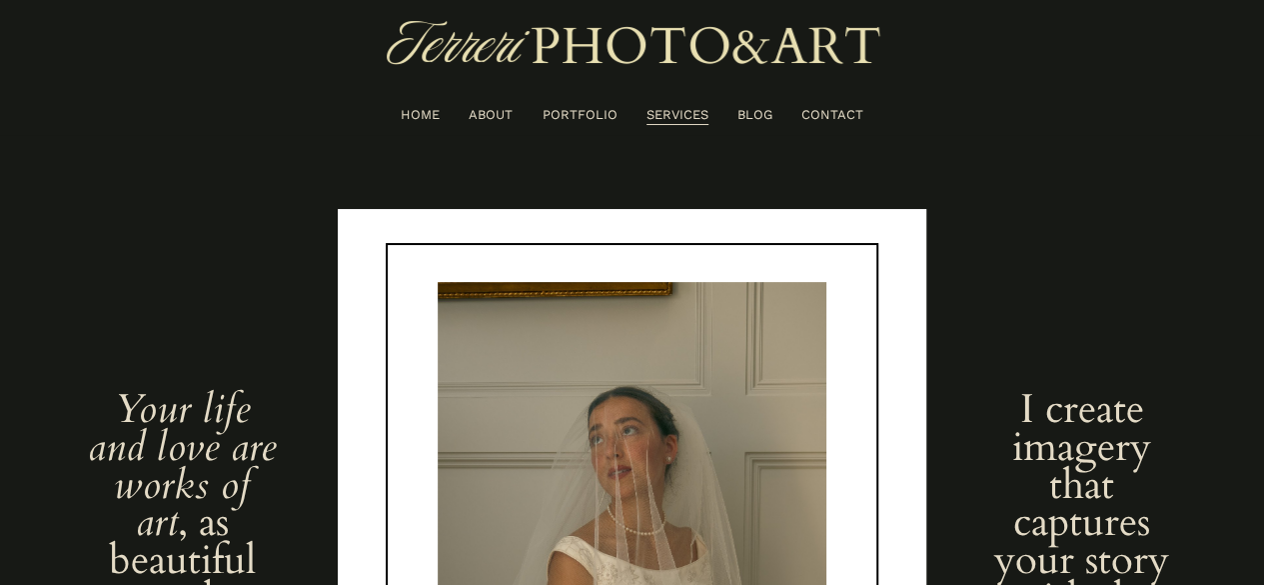
click at [750, 109] on link "BLOG" at bounding box center [755, 115] width 35 height 22
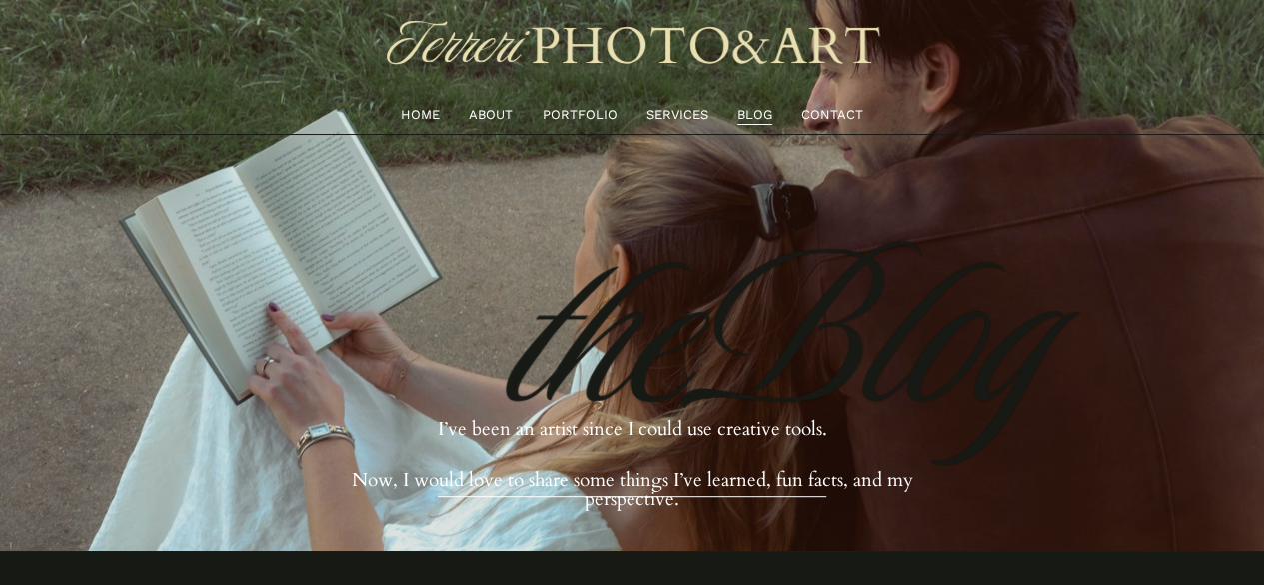
click at [406, 118] on link "HOME" at bounding box center [420, 115] width 39 height 22
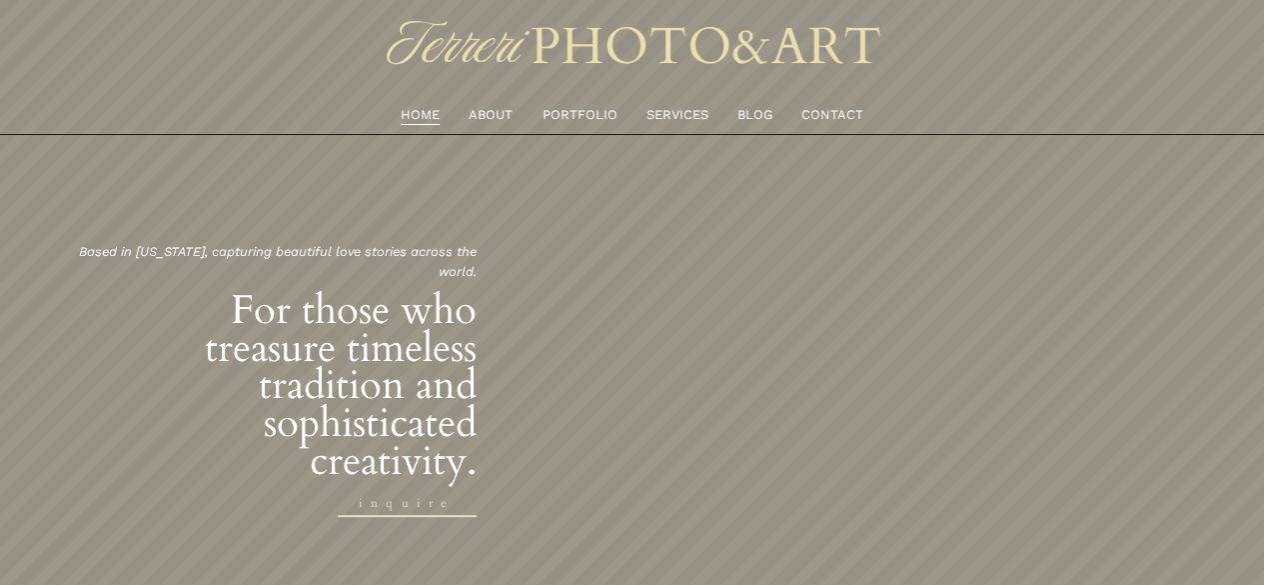
click at [490, 119] on link "ABOUT" at bounding box center [491, 115] width 44 height 22
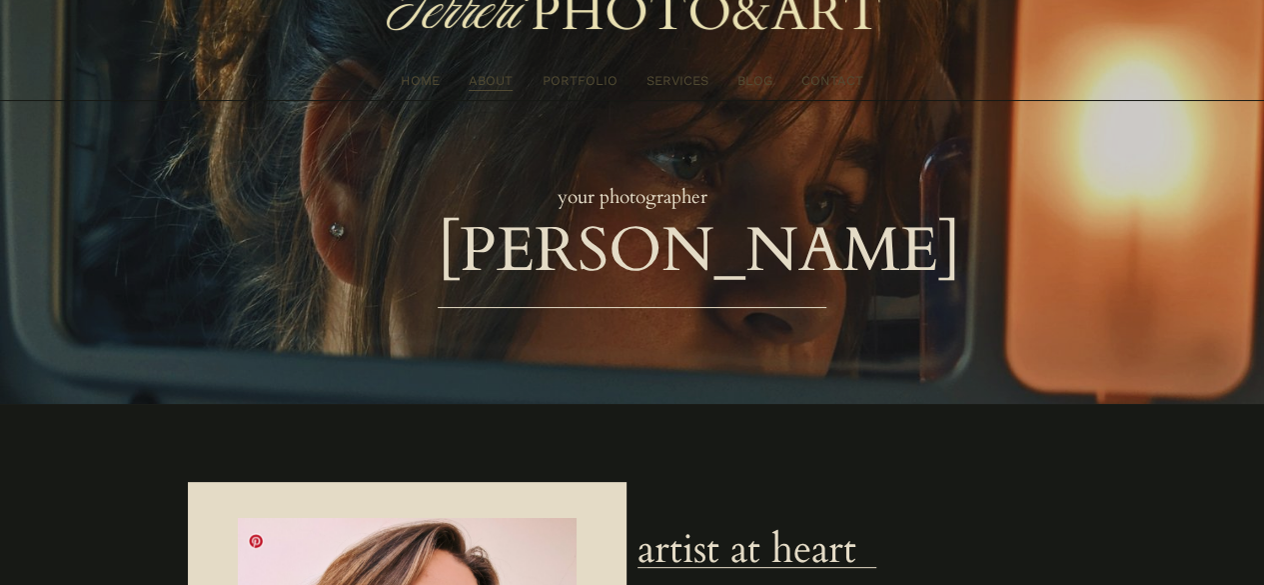
scroll to position [33, 0]
drag, startPoint x: 444, startPoint y: 257, endPoint x: 826, endPoint y: 277, distance: 382.3
click at [826, 277] on h2 "[PERSON_NAME]" at bounding box center [699, 253] width 523 height 62
copy h2 "[PERSON_NAME]"
